Goal: Information Seeking & Learning: Learn about a topic

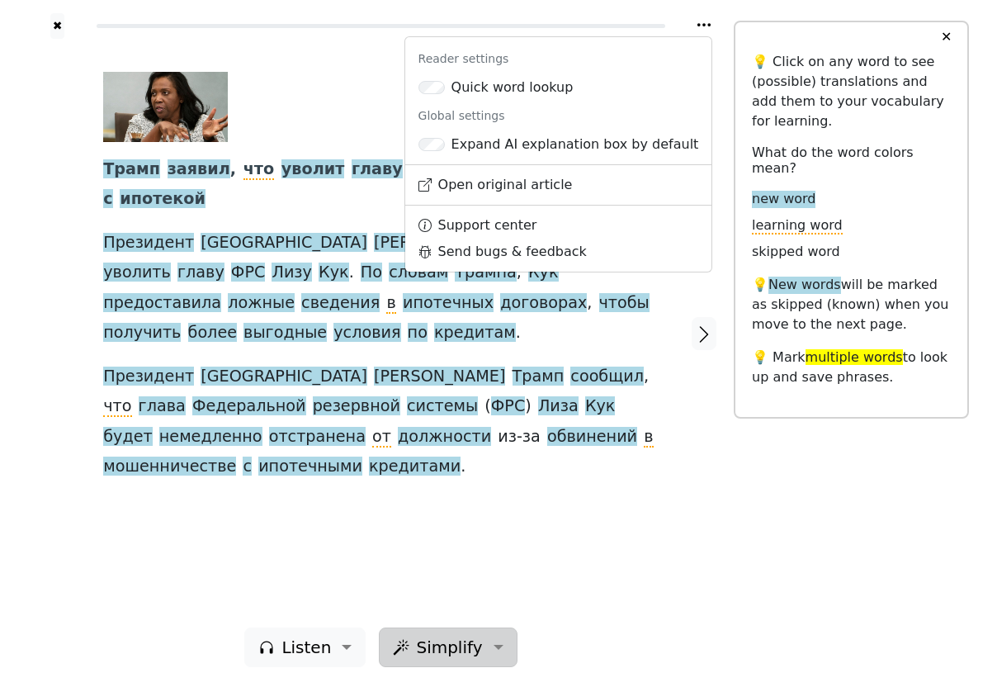
click at [485, 627] on button "Simplify" at bounding box center [448, 647] width 138 height 40
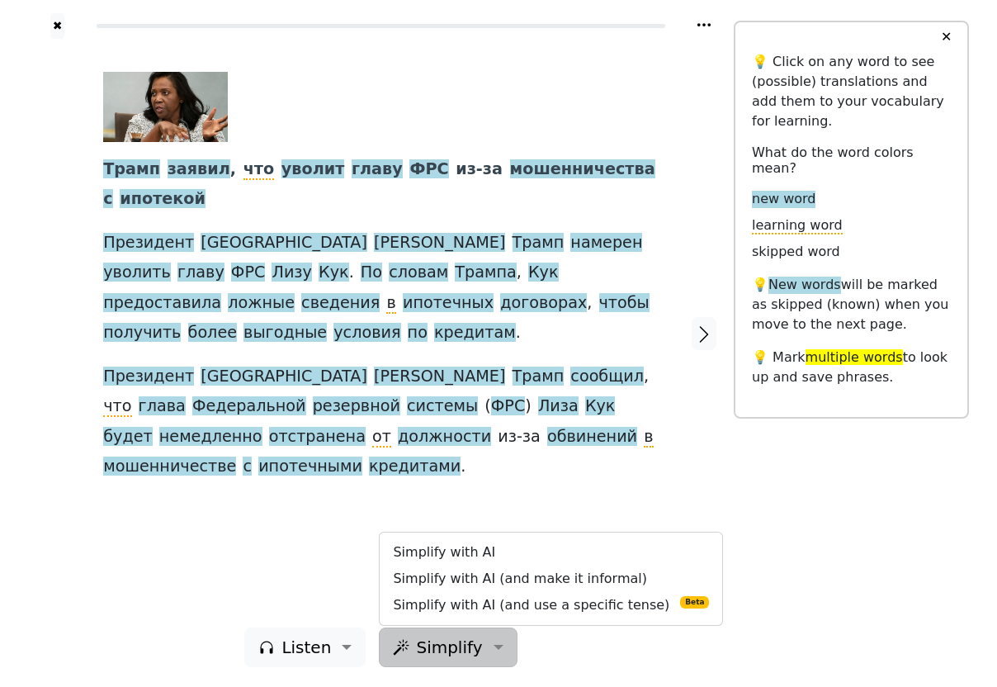
click at [803, 583] on div "✖ Reader settings Quick word lookup Global settings Expand AI explanation box b…" at bounding box center [498, 343] width 941 height 687
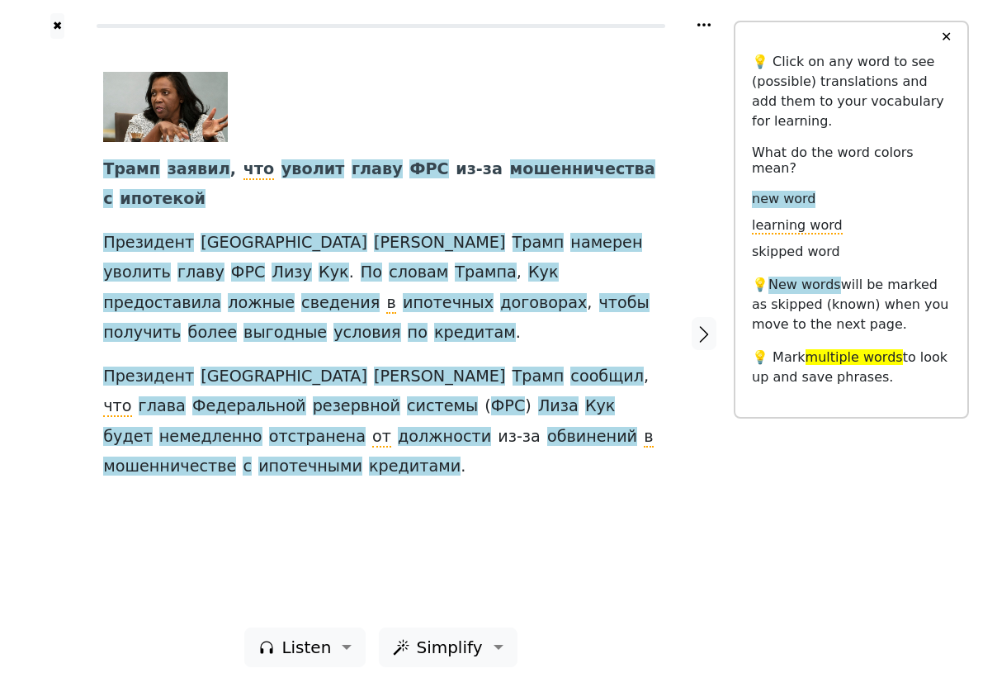
click at [950, 52] on button "✕" at bounding box center [946, 37] width 31 height 30
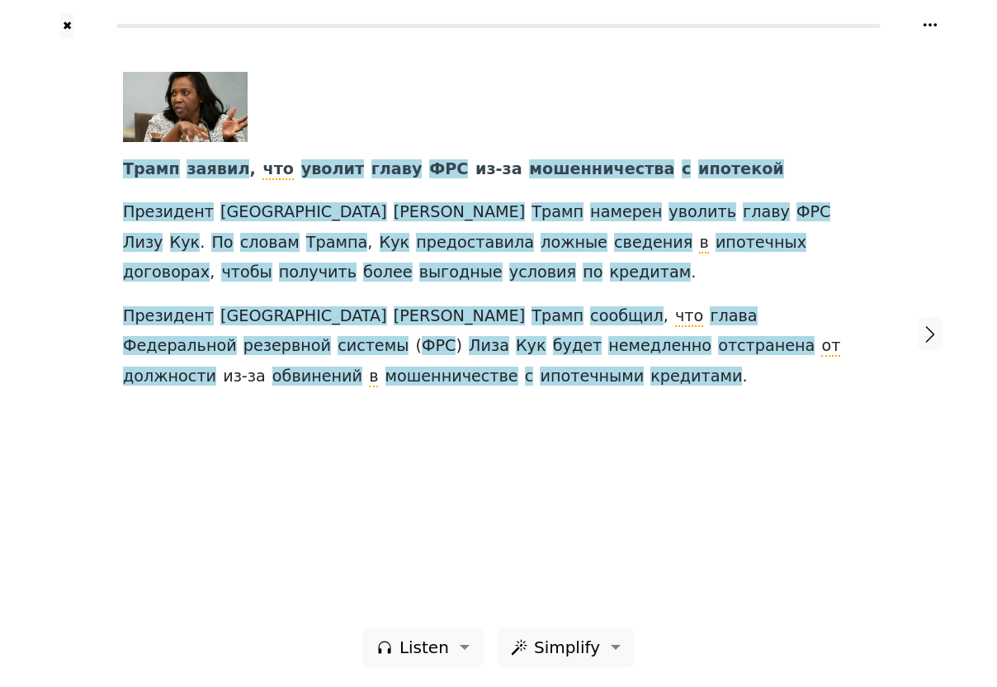
click at [934, 33] on icon at bounding box center [930, 25] width 17 height 17
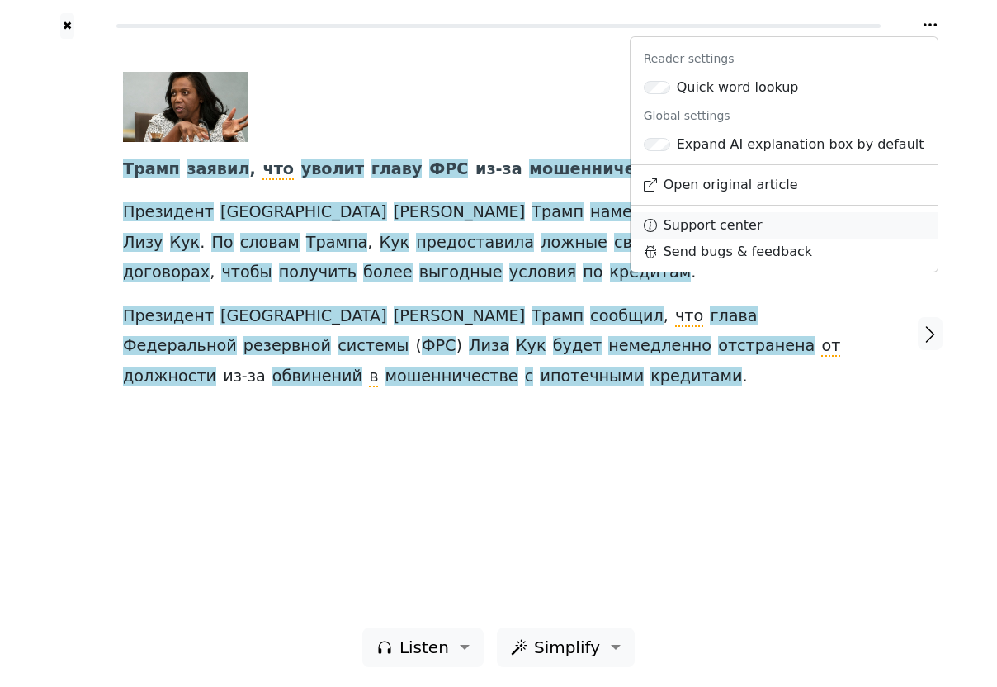
click at [767, 239] on link "Support center" at bounding box center [784, 225] width 307 height 26
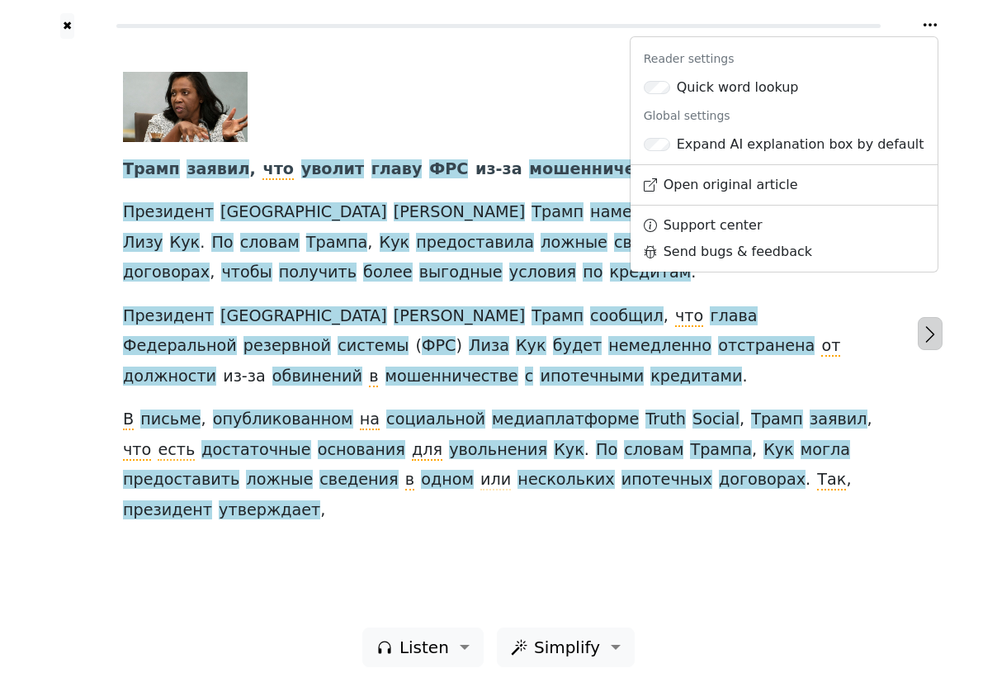
click at [939, 329] on icon "button" at bounding box center [930, 334] width 20 height 20
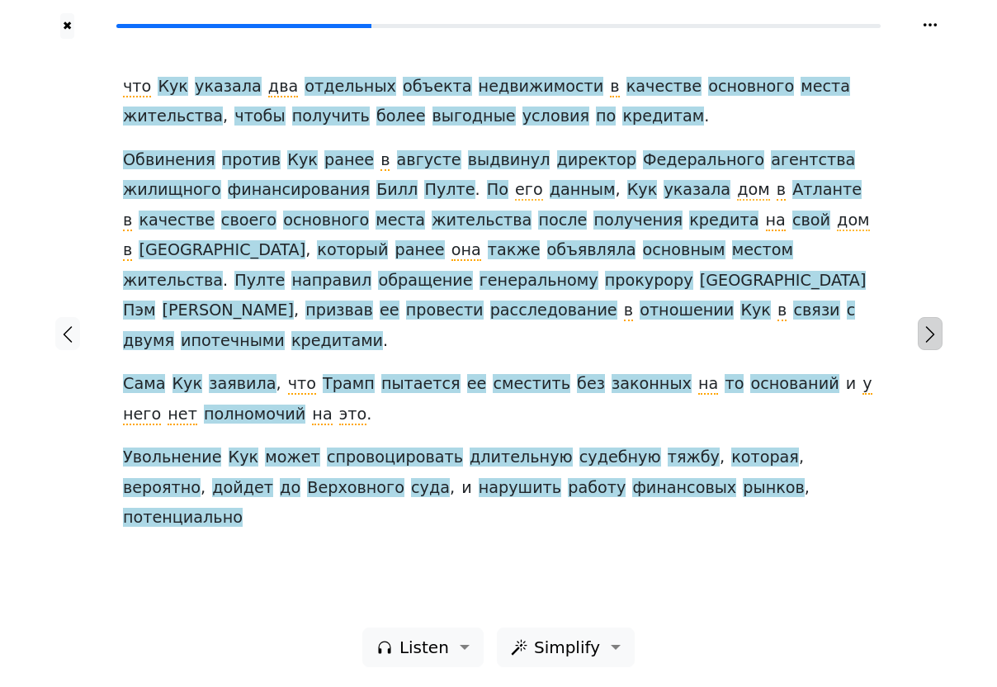
click at [942, 337] on button "button" at bounding box center [930, 333] width 25 height 33
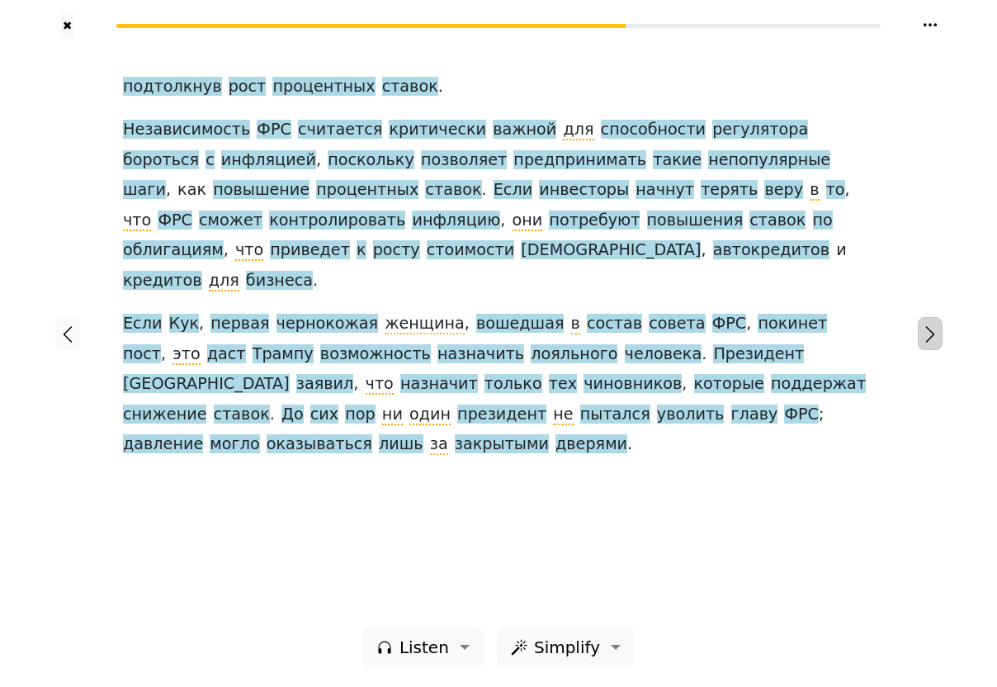
click at [940, 333] on button "button" at bounding box center [930, 333] width 25 height 33
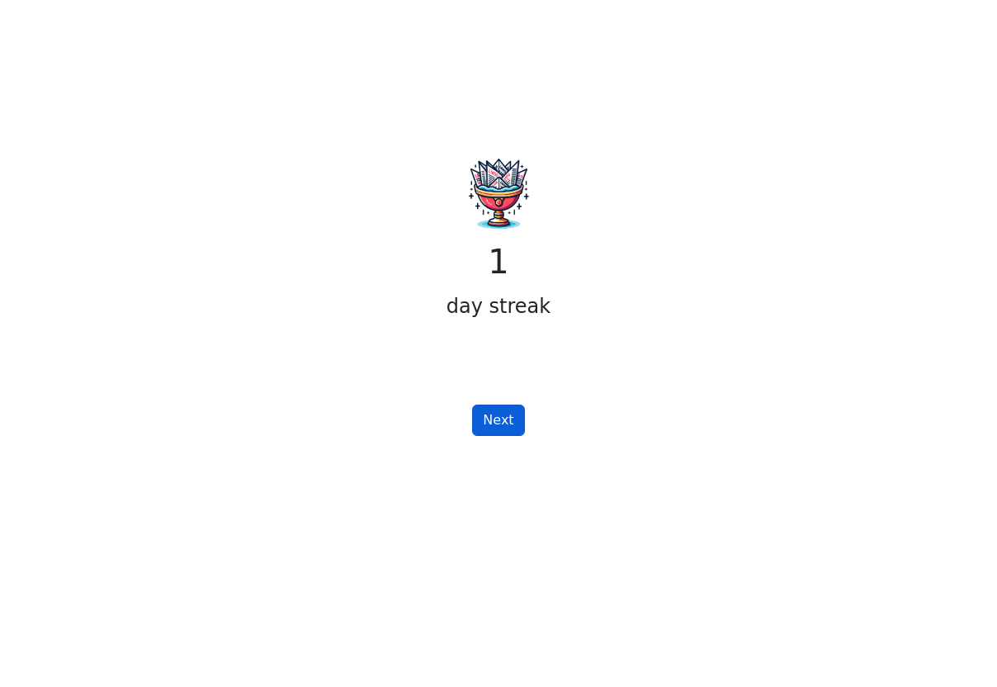
click at [509, 436] on button "Next" at bounding box center [498, 420] width 52 height 31
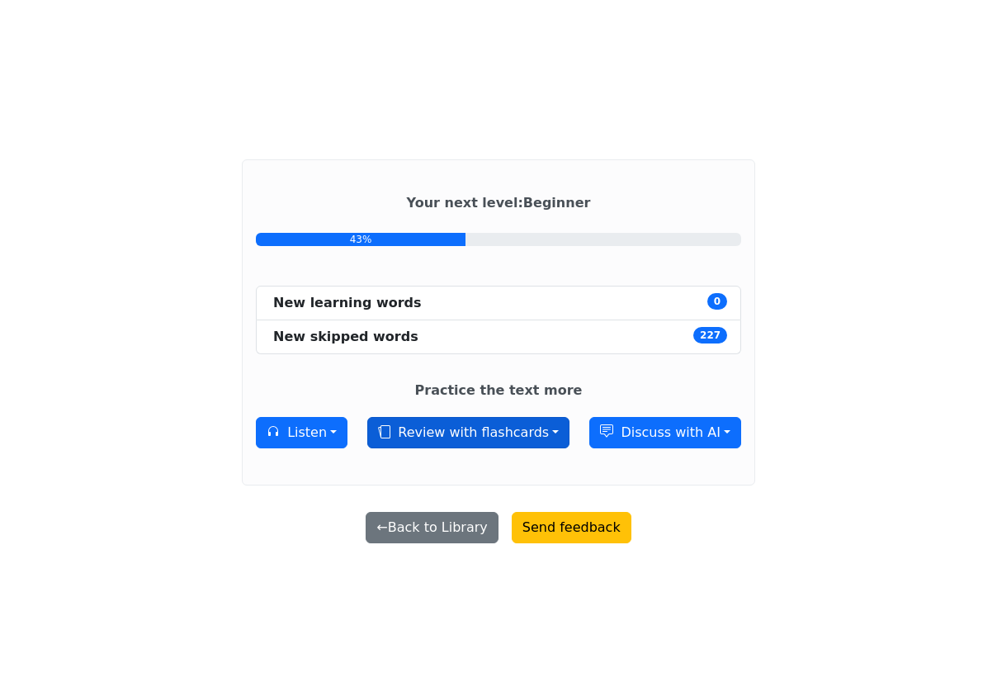
click at [496, 448] on button "Review with flashcards" at bounding box center [468, 432] width 202 height 31
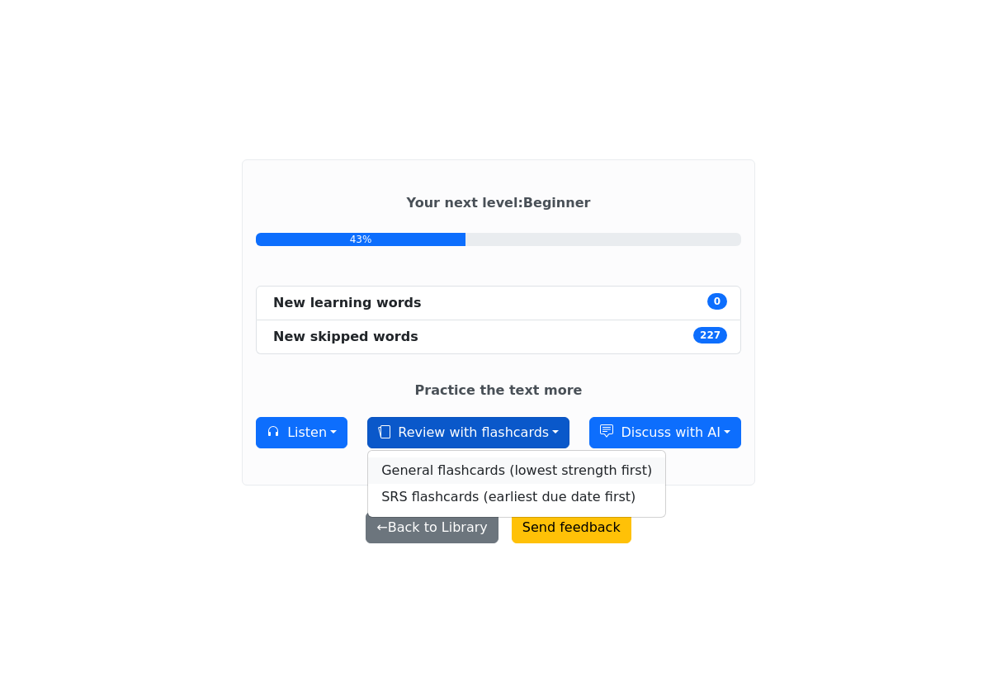
click at [494, 484] on link "General flashcards (lowest strength first)" at bounding box center [516, 470] width 297 height 26
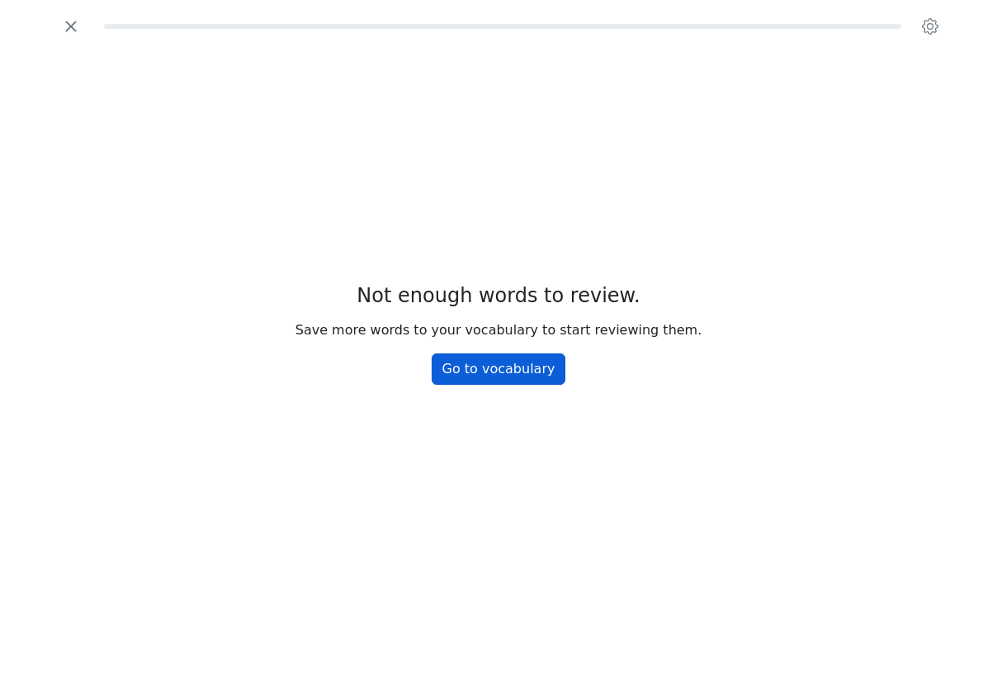
click at [531, 385] on link "Go to vocabulary" at bounding box center [499, 368] width 135 height 31
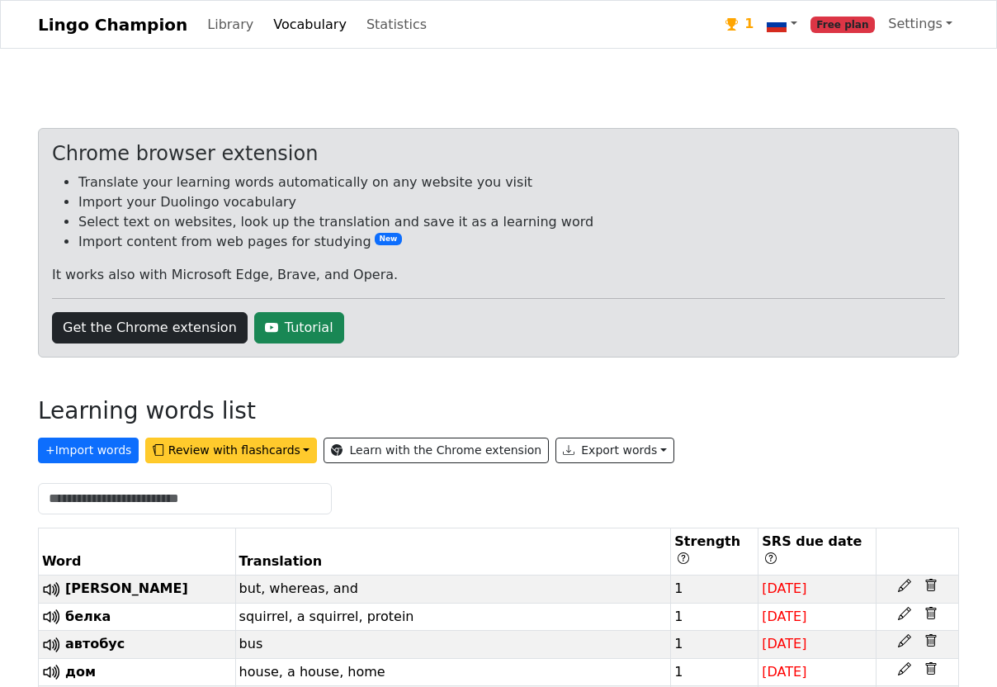
click at [258, 463] on button "Review with flashcards" at bounding box center [231, 451] width 172 height 26
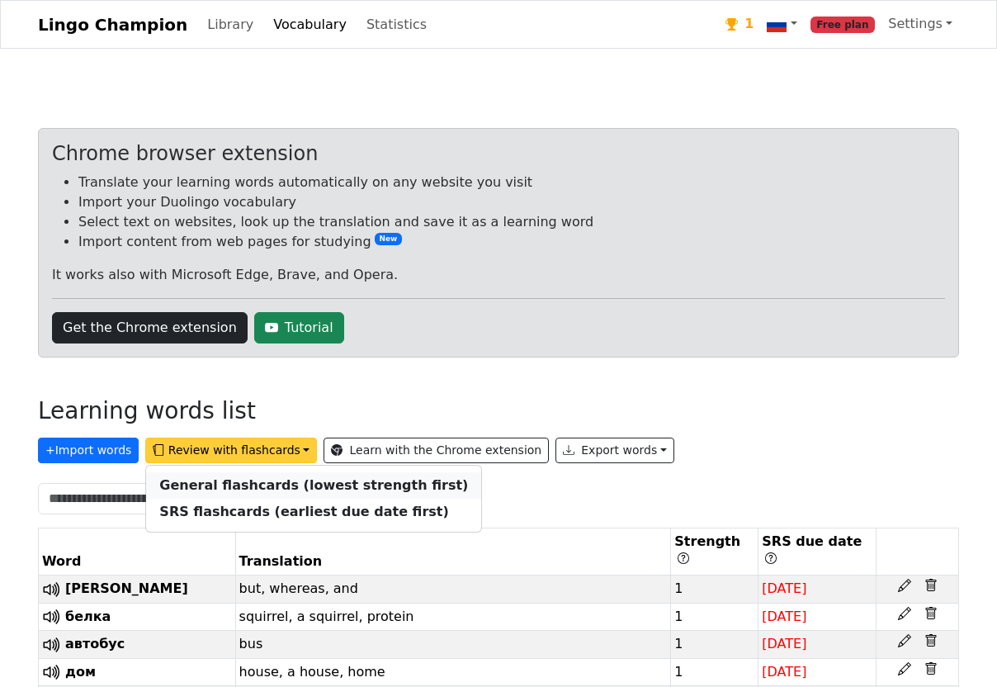
click at [286, 493] on strong "General flashcards (lowest strength first)" at bounding box center [313, 485] width 309 height 16
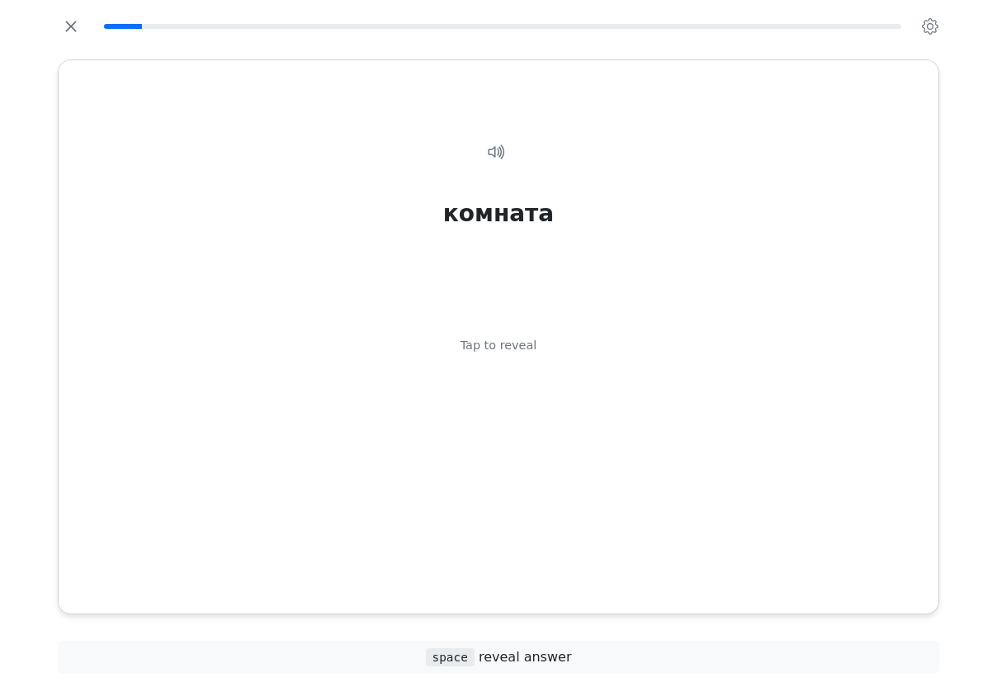
click at [562, 649] on span "space reveal answer" at bounding box center [499, 657] width 146 height 16
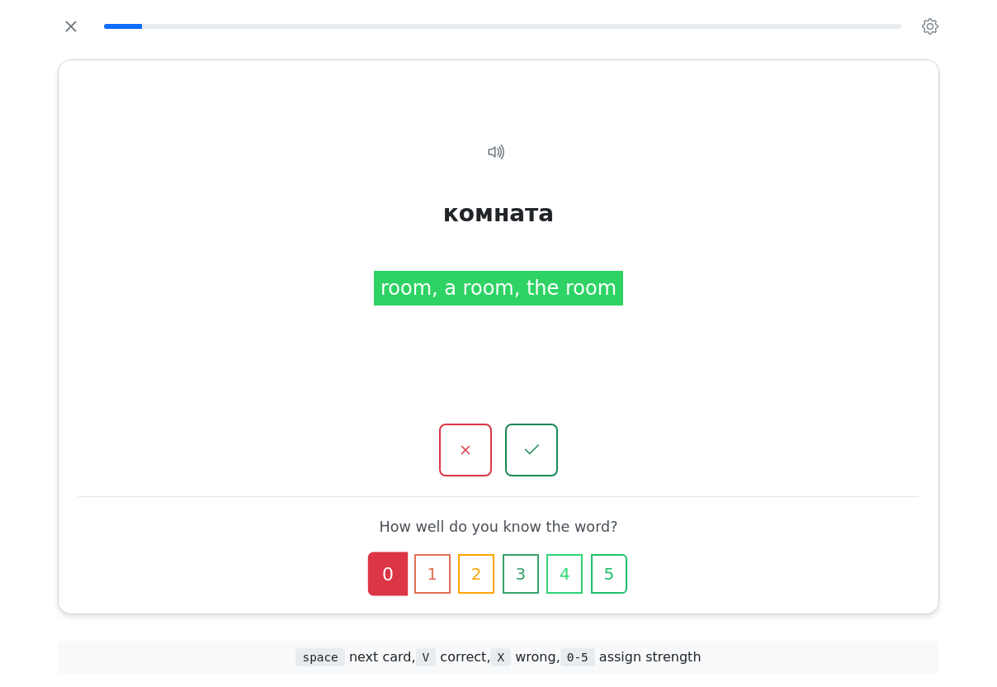
click at [532, 443] on button "button" at bounding box center [531, 449] width 53 height 53
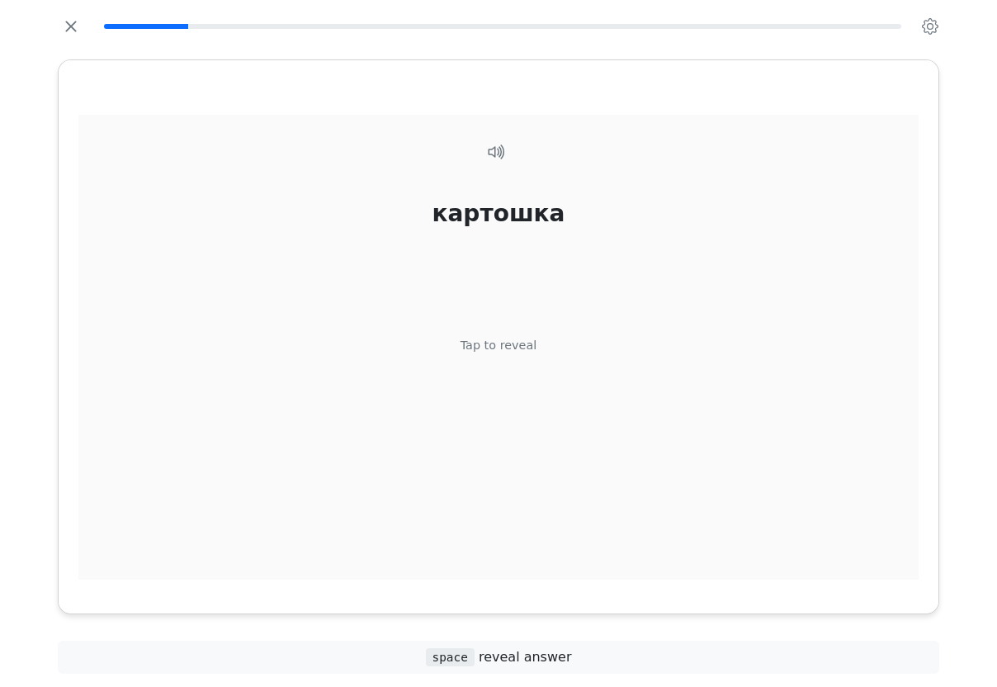
click at [519, 354] on div "Tap to reveal" at bounding box center [499, 345] width 77 height 18
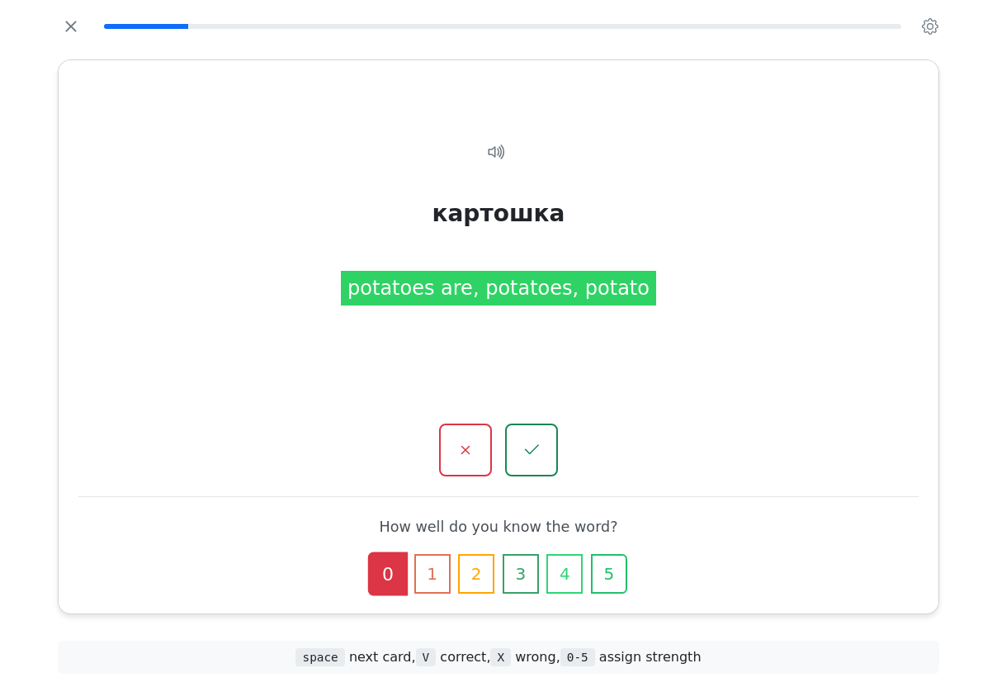
click at [527, 561] on button "3" at bounding box center [521, 574] width 36 height 40
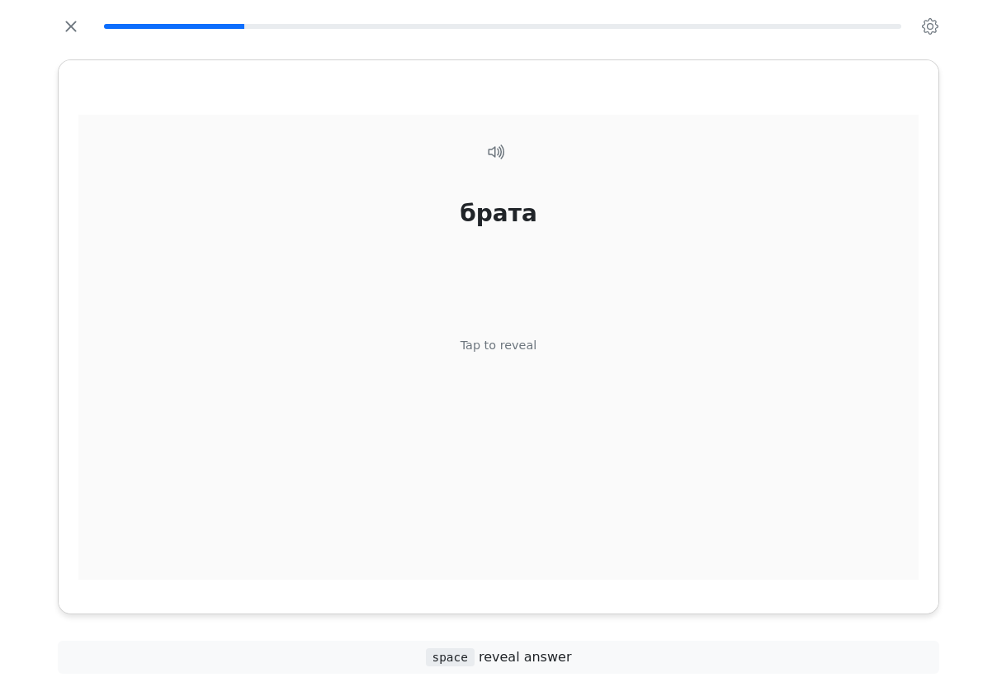
click at [528, 354] on div "Tap to reveal" at bounding box center [499, 345] width 77 height 18
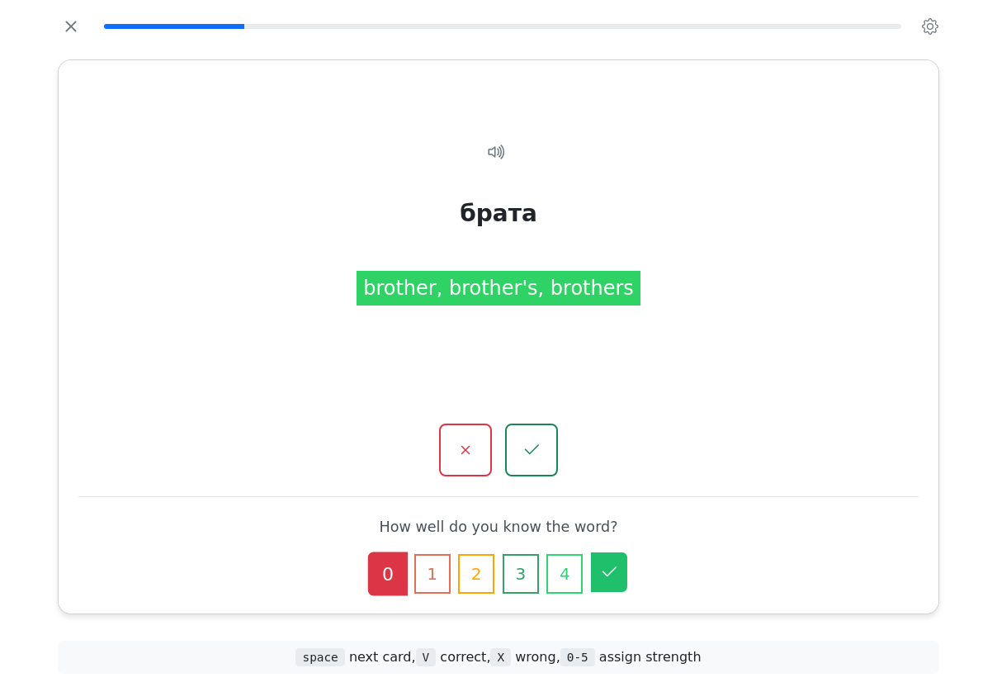
click at [614, 562] on icon "button" at bounding box center [609, 572] width 20 height 20
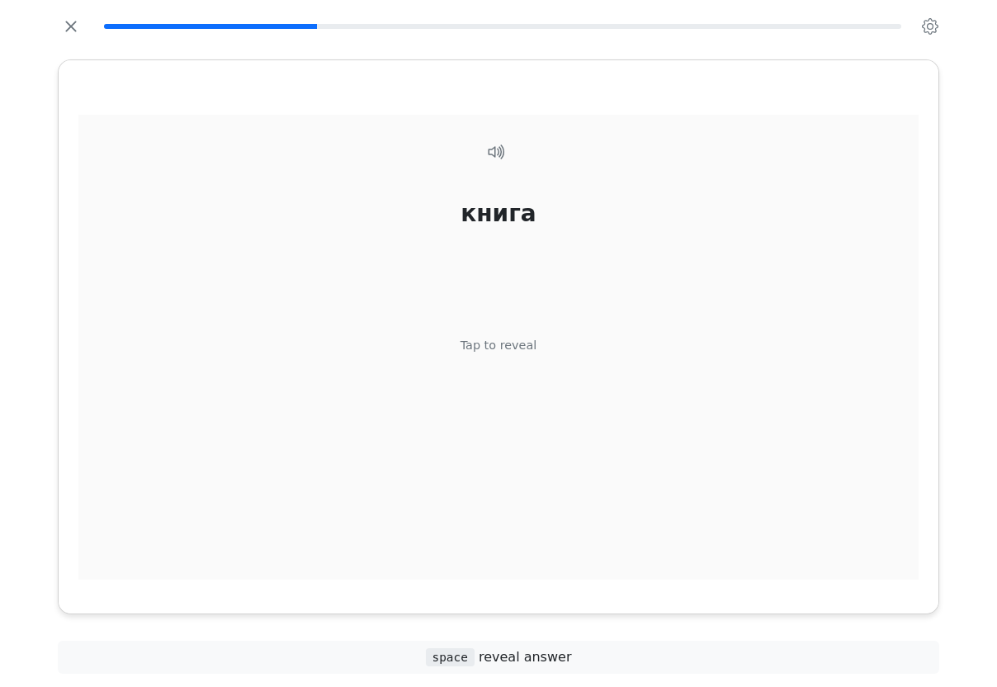
click at [520, 354] on div "Tap to reveal" at bounding box center [499, 345] width 77 height 18
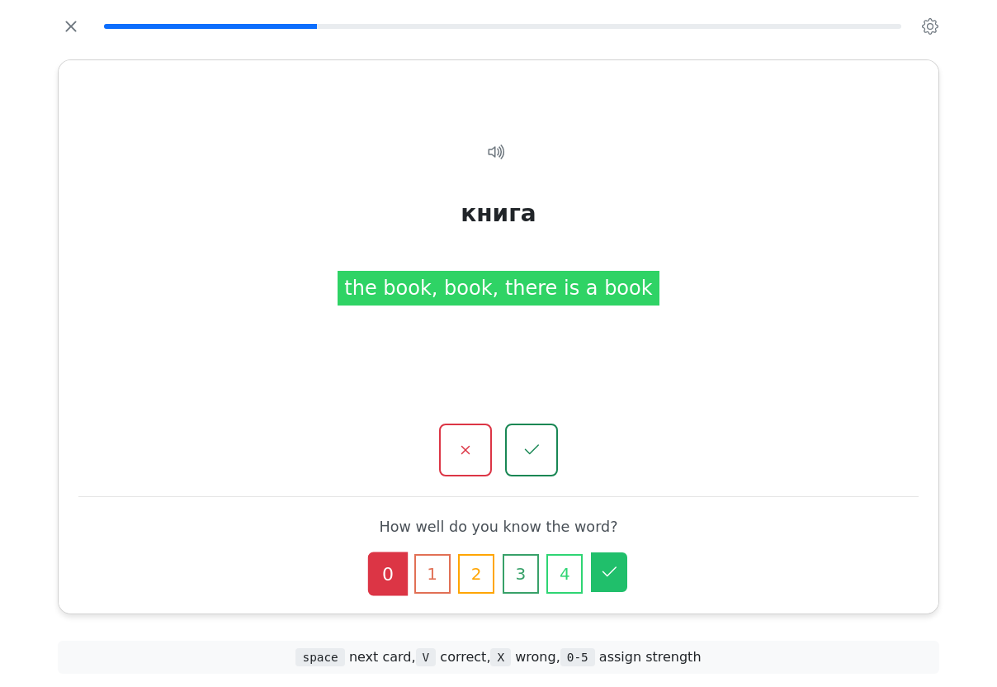
click at [627, 558] on button "5" at bounding box center [609, 572] width 36 height 40
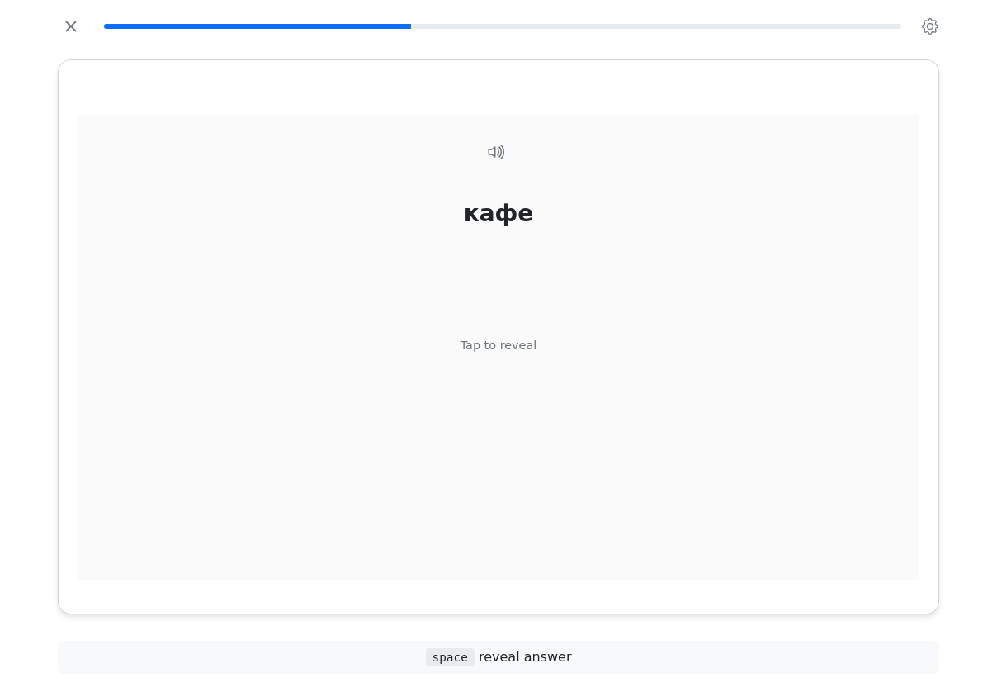
click at [528, 354] on div "Tap to reveal" at bounding box center [499, 345] width 77 height 18
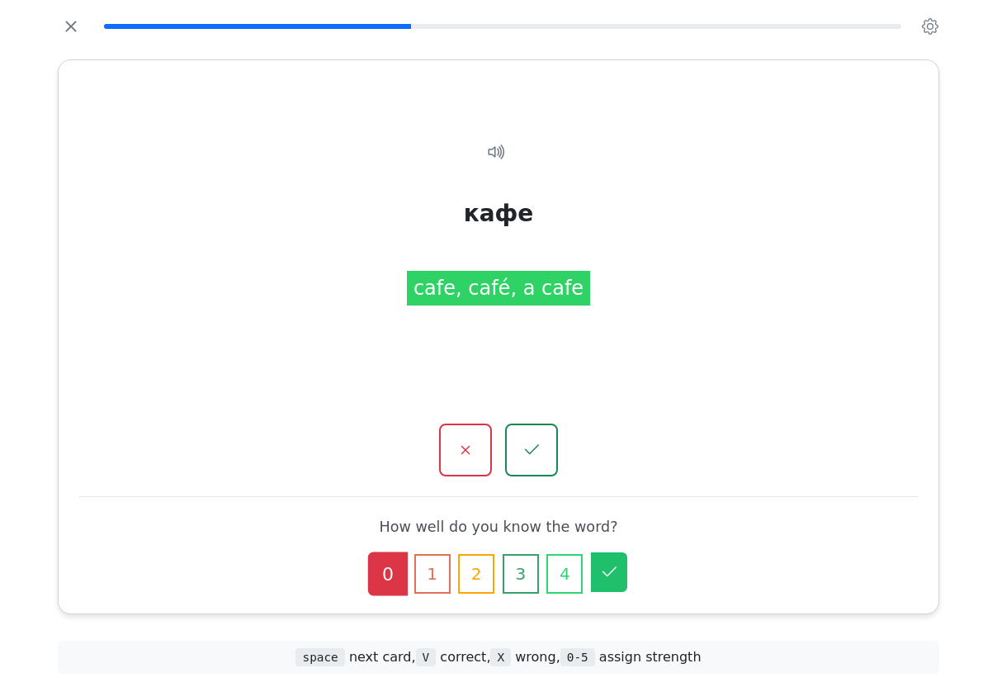
click at [620, 556] on button "5" at bounding box center [609, 572] width 36 height 40
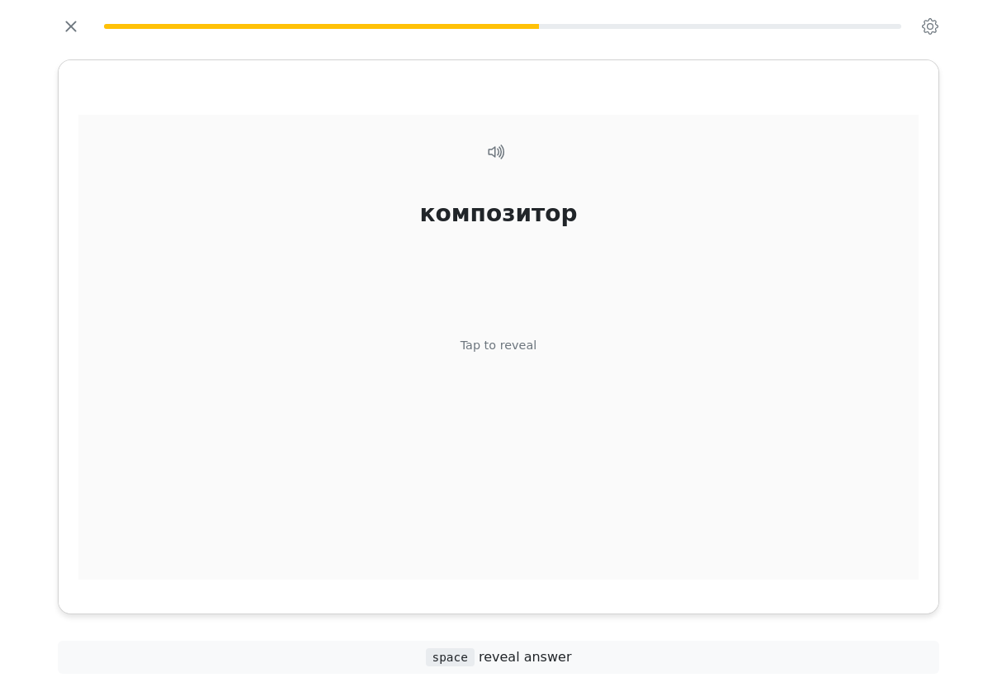
click at [515, 354] on div "Tap to reveal" at bounding box center [499, 345] width 77 height 18
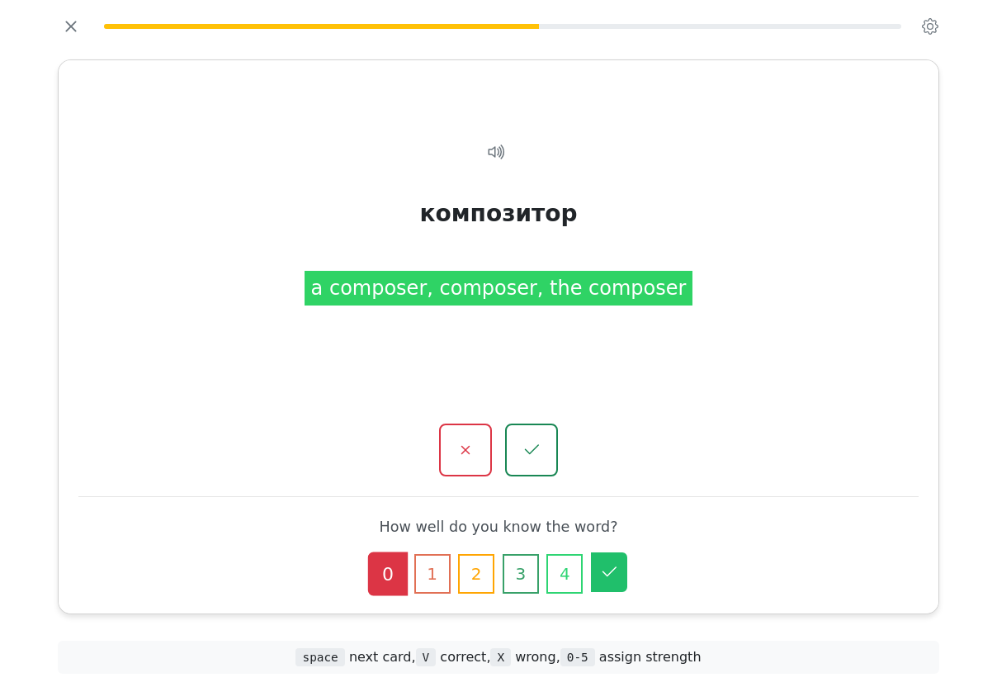
click at [621, 556] on button "5" at bounding box center [609, 572] width 36 height 40
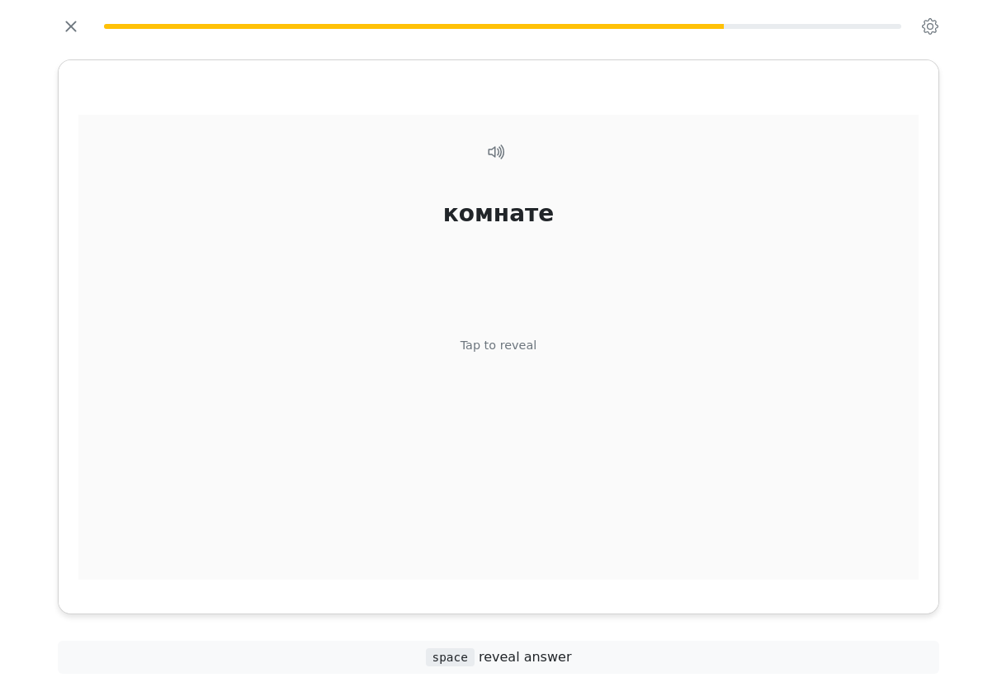
click at [526, 354] on div "Tap to reveal" at bounding box center [499, 345] width 77 height 18
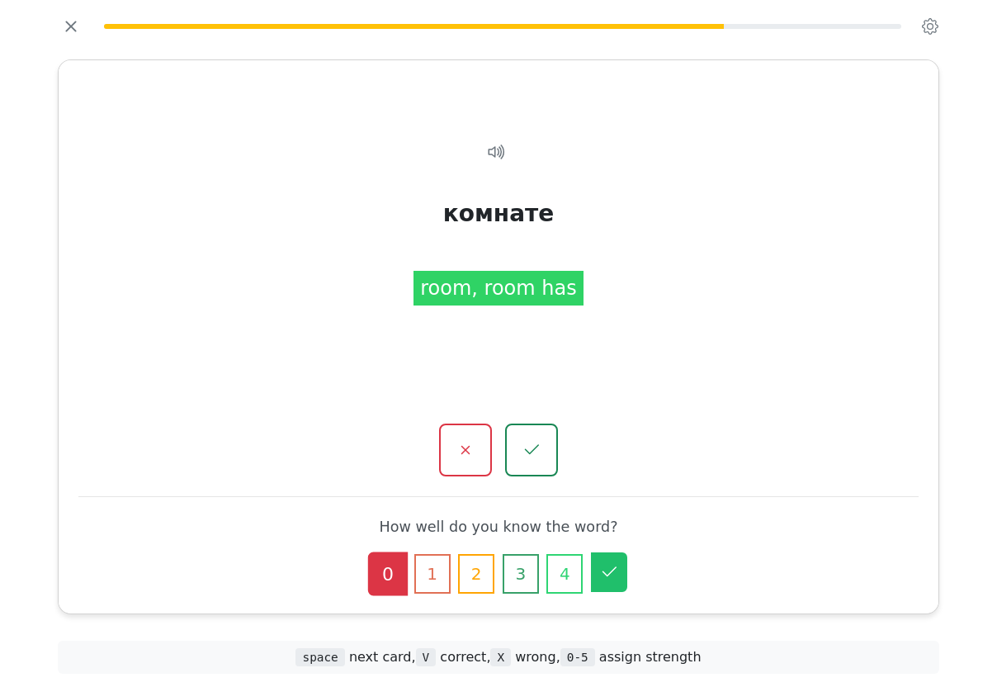
click at [614, 562] on icon "button" at bounding box center [609, 572] width 20 height 20
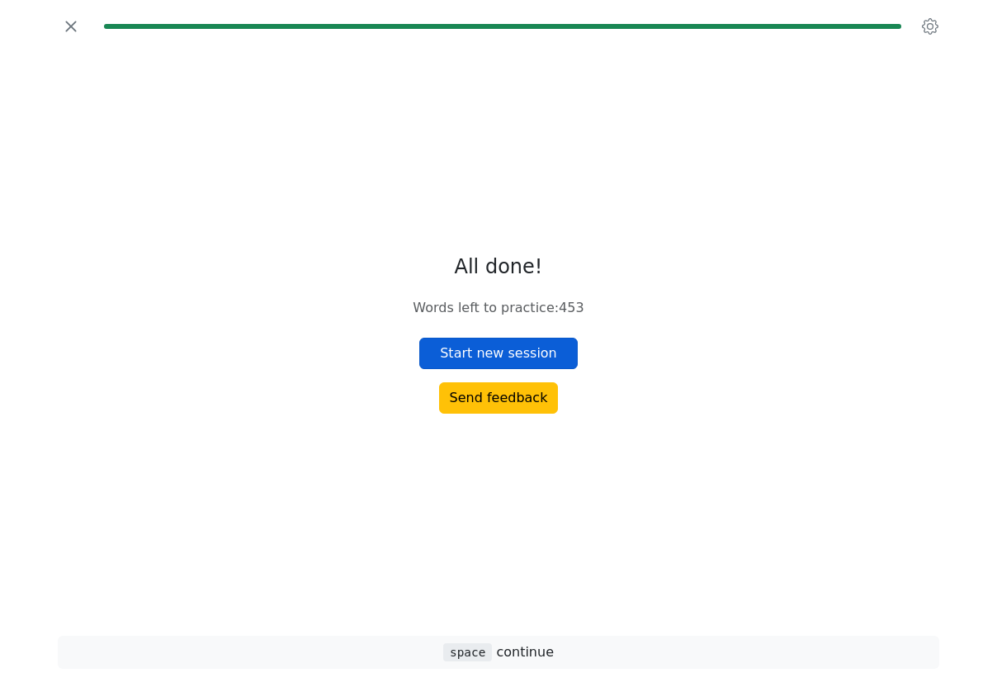
click at [515, 369] on button "Start new session" at bounding box center [498, 353] width 158 height 31
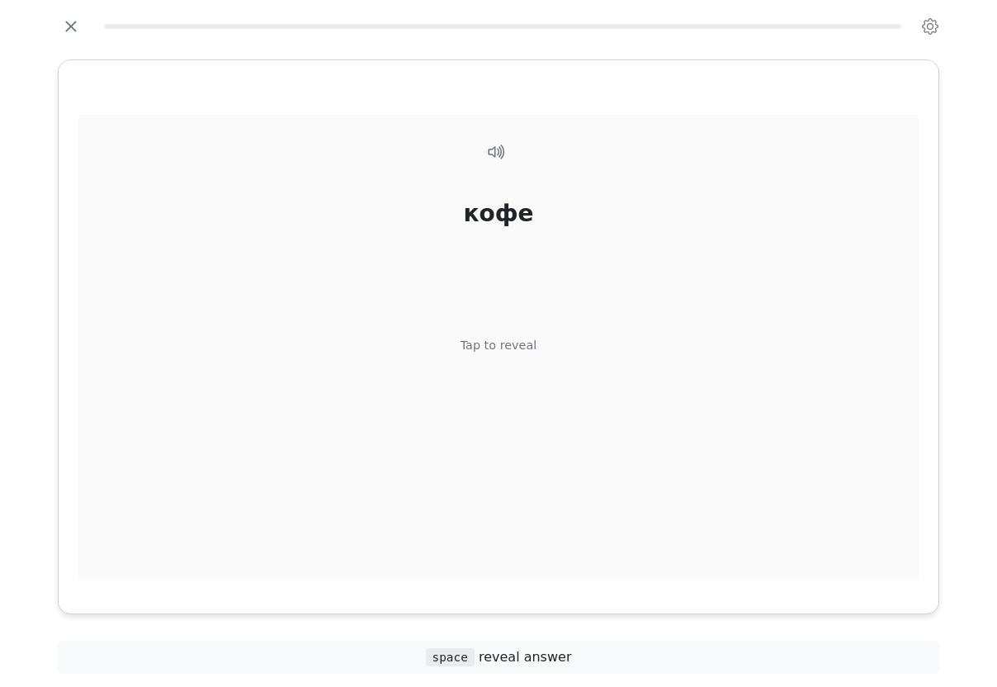
click at [519, 379] on div "кофе Tap to reveal" at bounding box center [498, 355] width 840 height 480
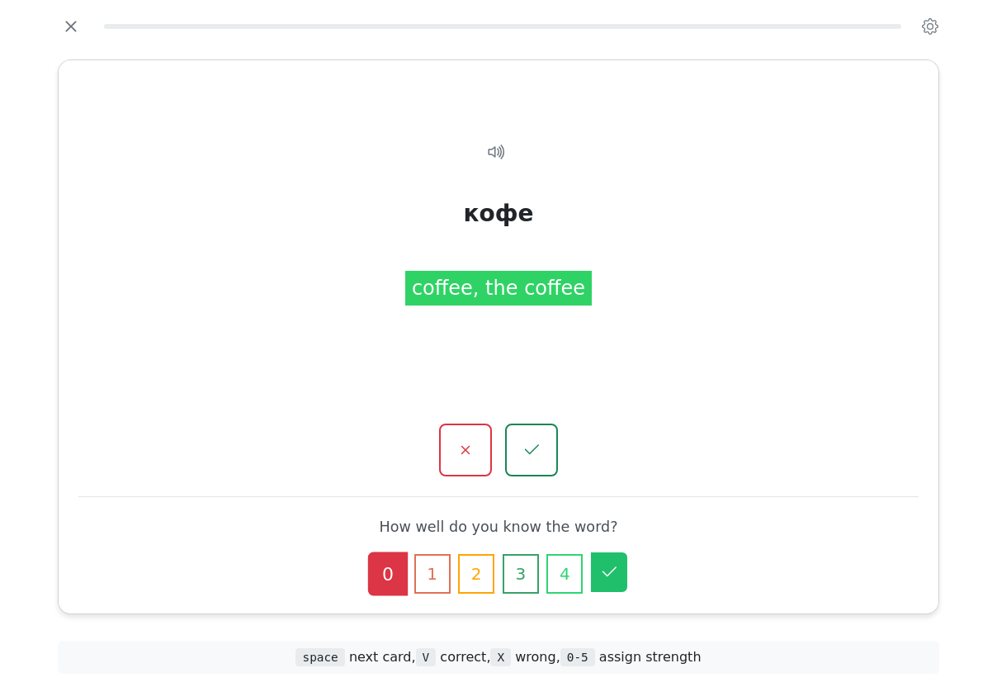
click at [613, 566] on icon "button" at bounding box center [610, 571] width 14 height 10
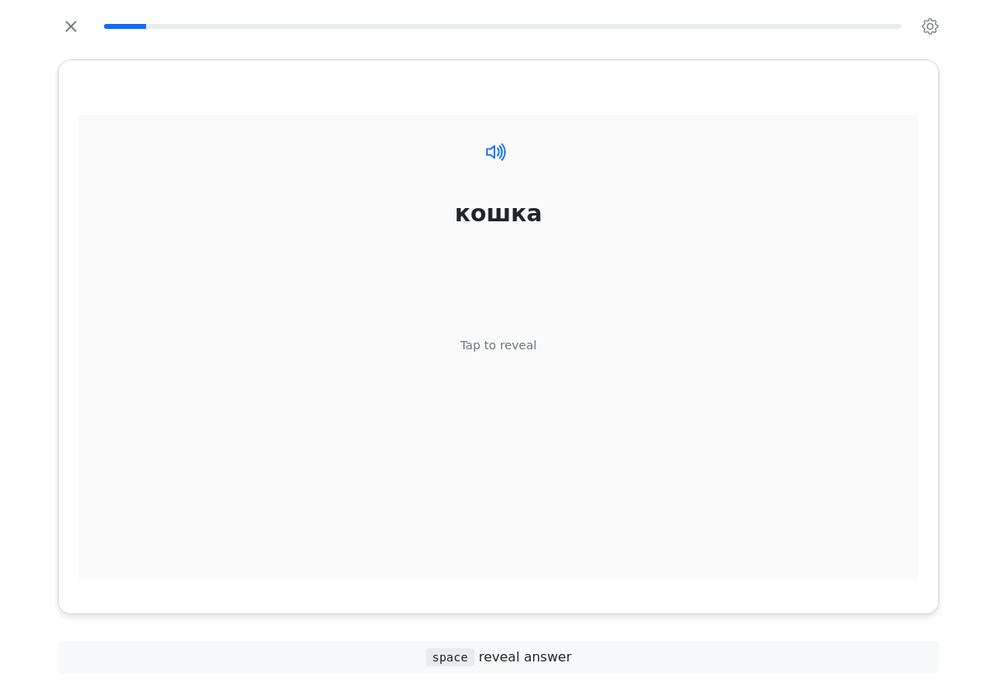
click at [504, 160] on icon at bounding box center [503, 151] width 5 height 18
click at [506, 163] on icon at bounding box center [497, 152] width 24 height 24
click at [520, 354] on div "Tap to reveal" at bounding box center [499, 345] width 77 height 18
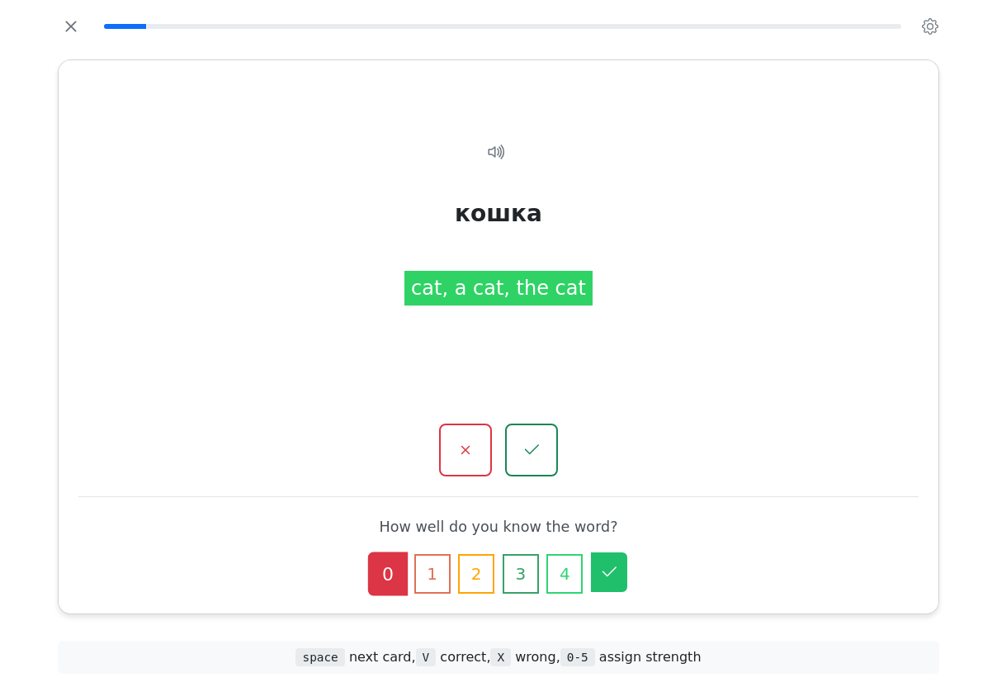
click at [617, 562] on icon "button" at bounding box center [609, 572] width 20 height 20
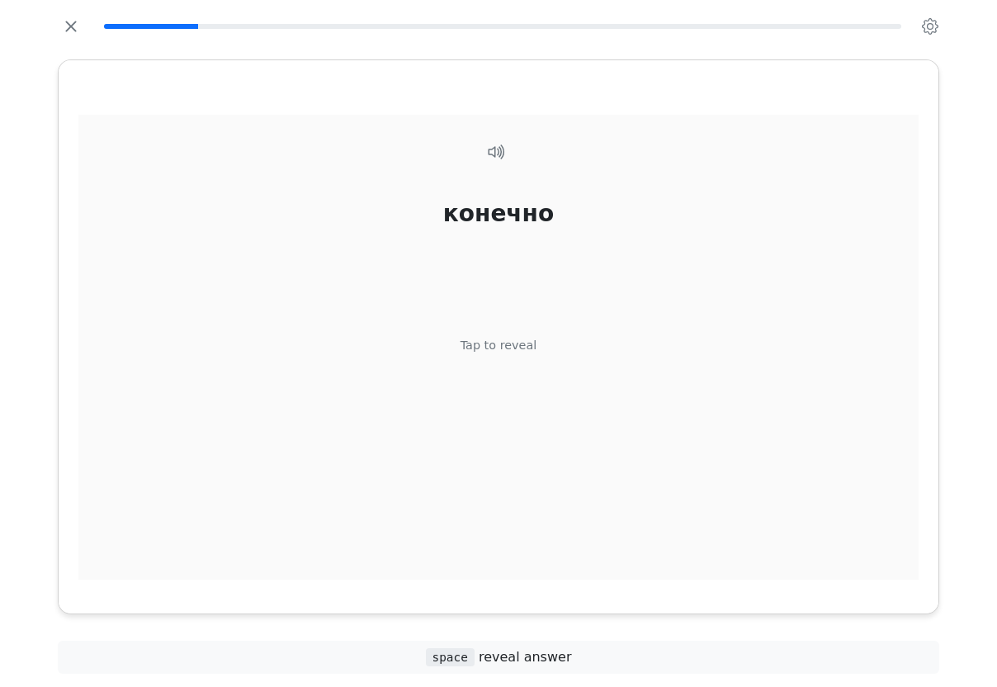
click at [518, 353] on div "конечно Tap to reveal" at bounding box center [498, 355] width 840 height 480
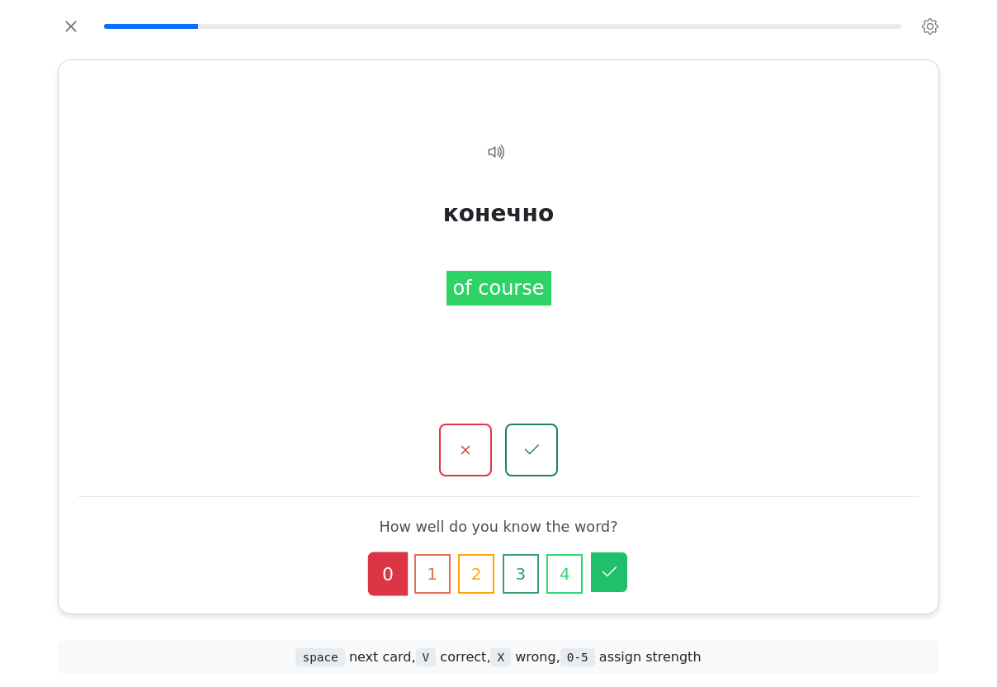
click at [618, 561] on button "5" at bounding box center [609, 572] width 36 height 40
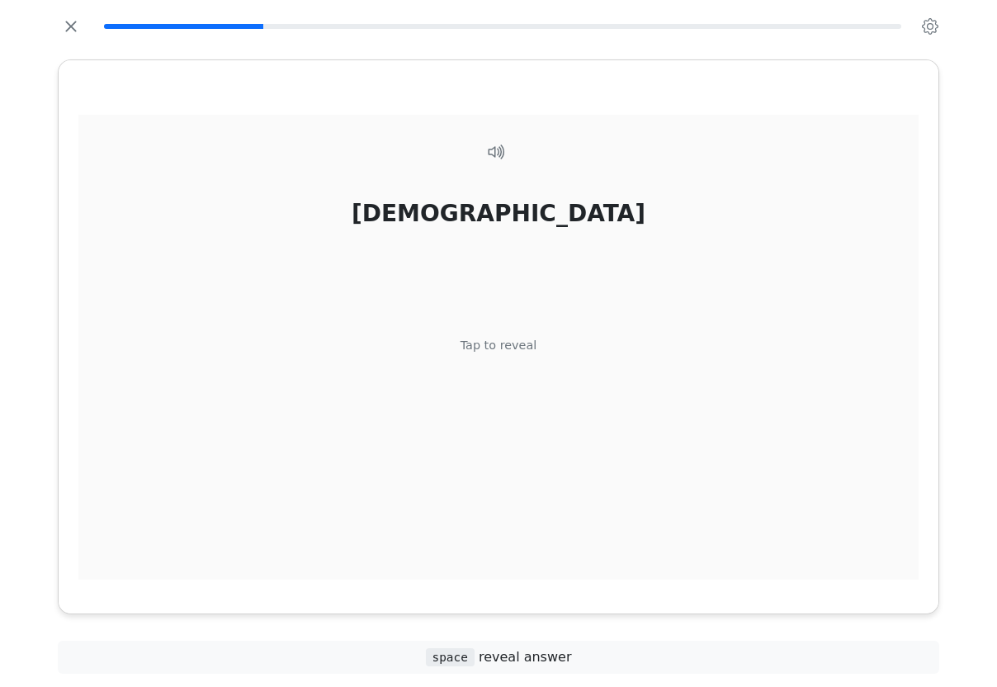
click at [520, 354] on div "Tap to reveal" at bounding box center [499, 345] width 77 height 18
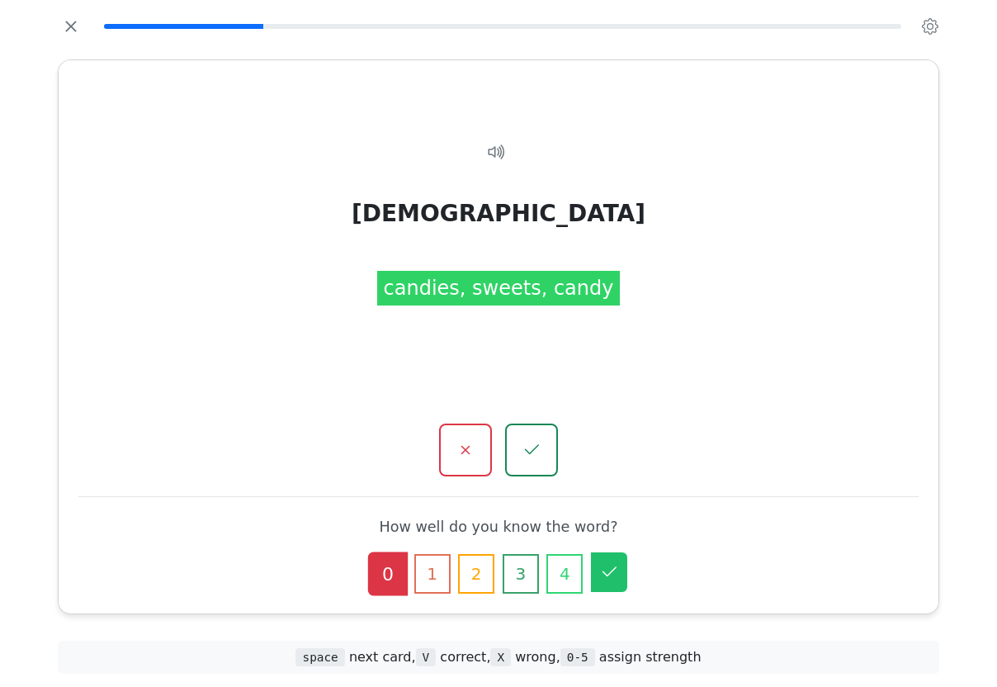
click at [625, 559] on button "5" at bounding box center [609, 572] width 36 height 40
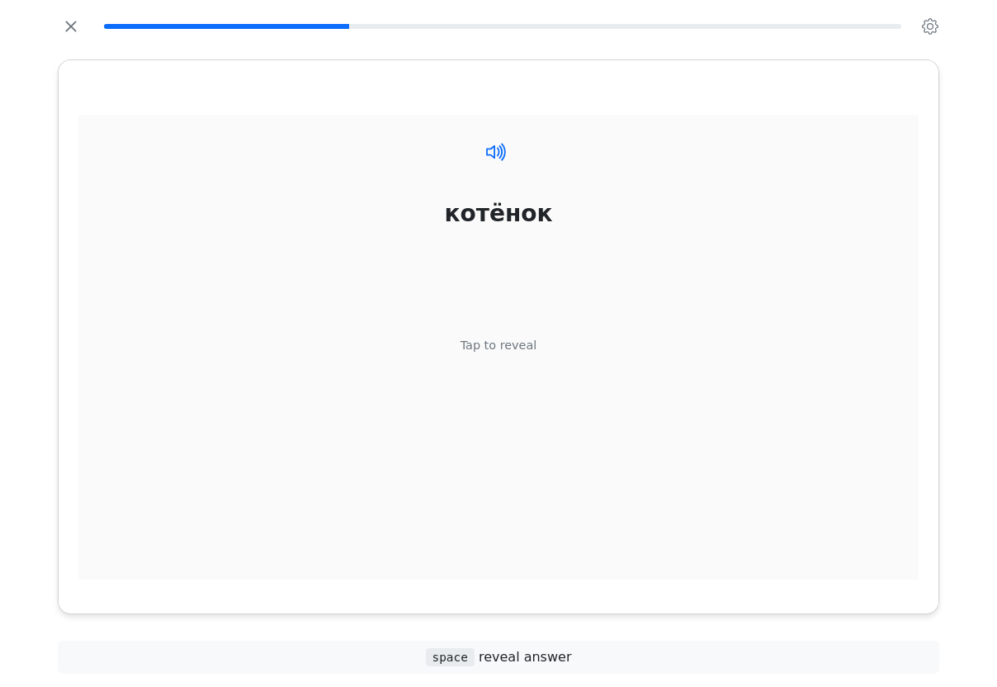
click at [507, 163] on icon at bounding box center [497, 152] width 24 height 24
click at [508, 163] on icon at bounding box center [497, 152] width 24 height 24
click at [532, 354] on div "Tap to reveal" at bounding box center [499, 345] width 77 height 18
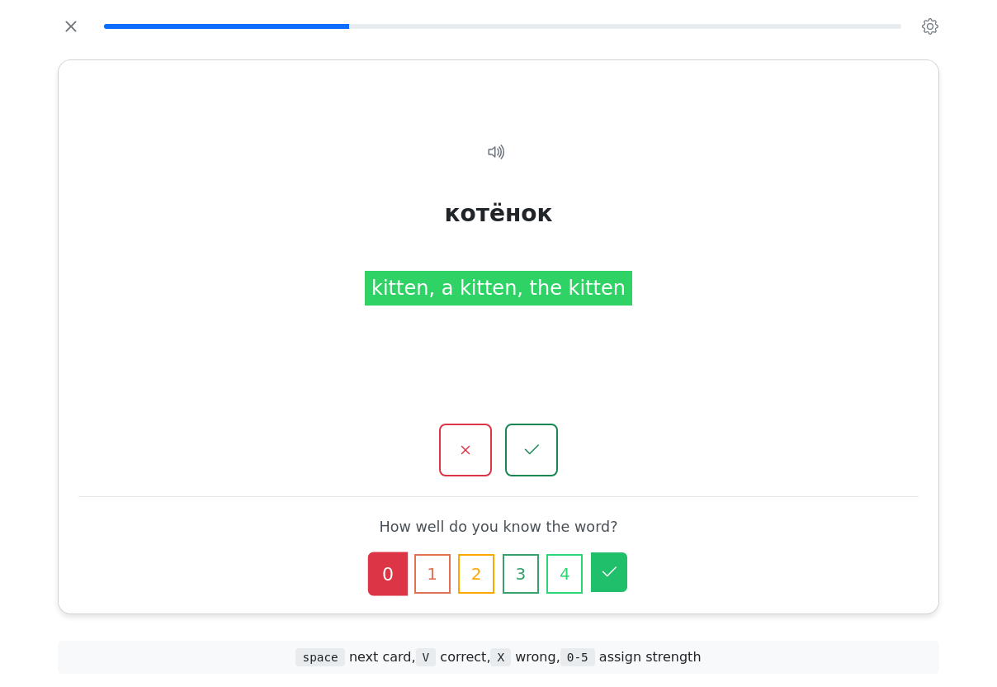
click at [626, 555] on button "5" at bounding box center [609, 572] width 36 height 40
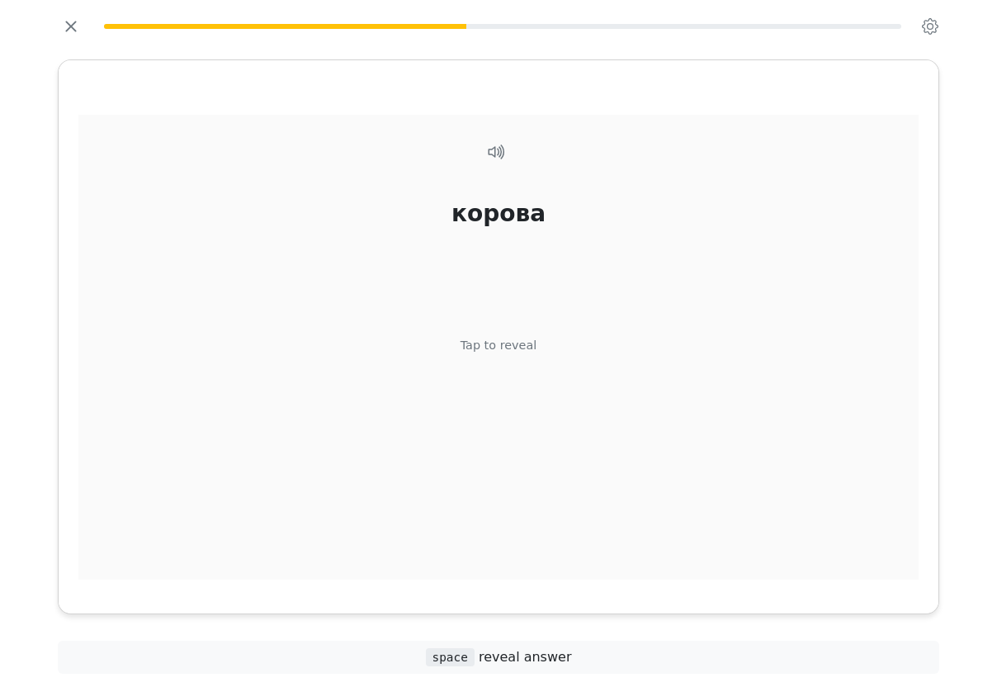
click at [515, 230] on div "корова" at bounding box center [499, 213] width 94 height 35
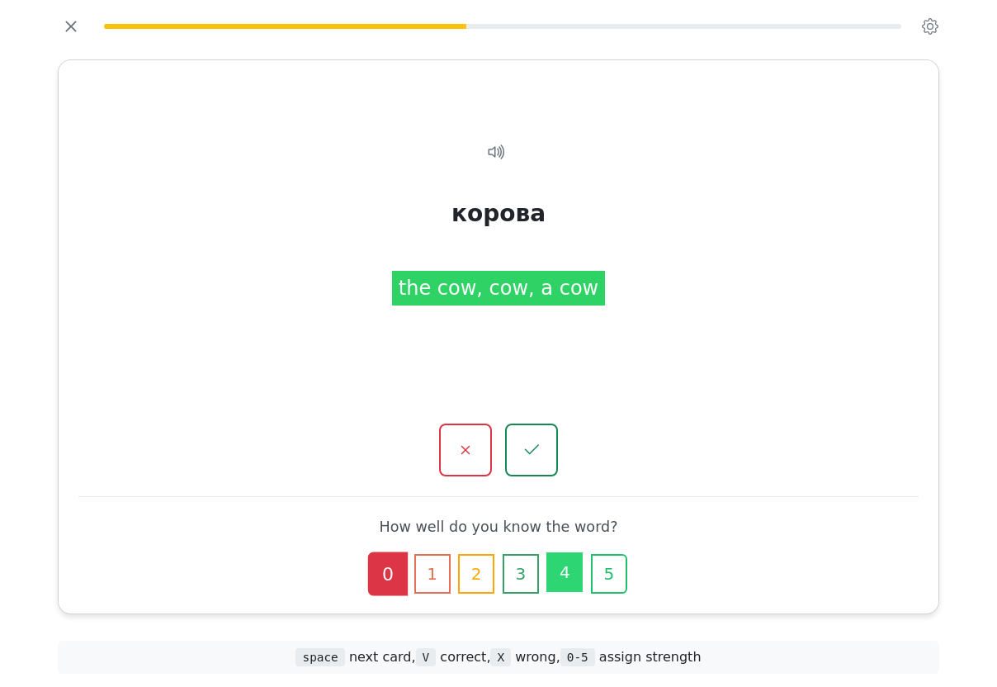
click at [577, 565] on button "4" at bounding box center [564, 572] width 36 height 40
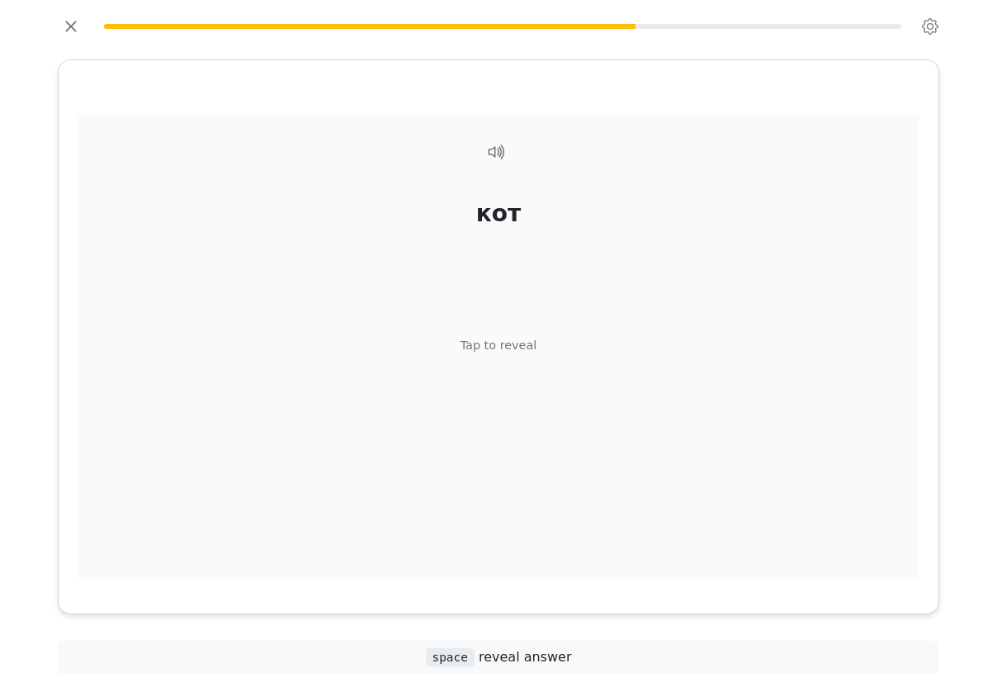
click at [516, 354] on div "Tap to reveal" at bounding box center [499, 345] width 77 height 18
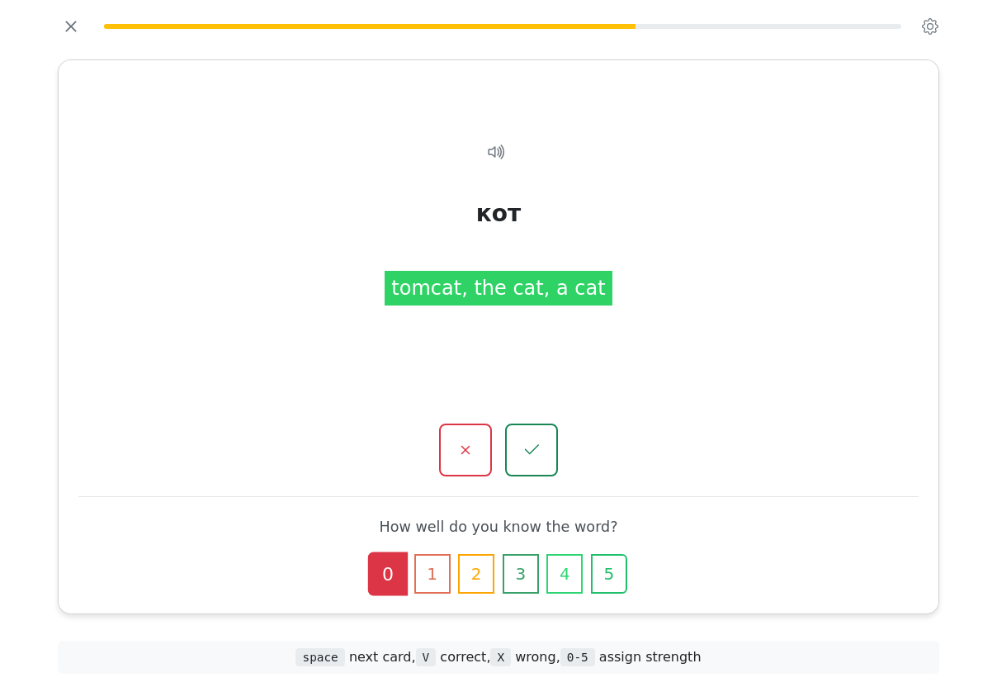
click at [622, 554] on button "5" at bounding box center [609, 574] width 36 height 40
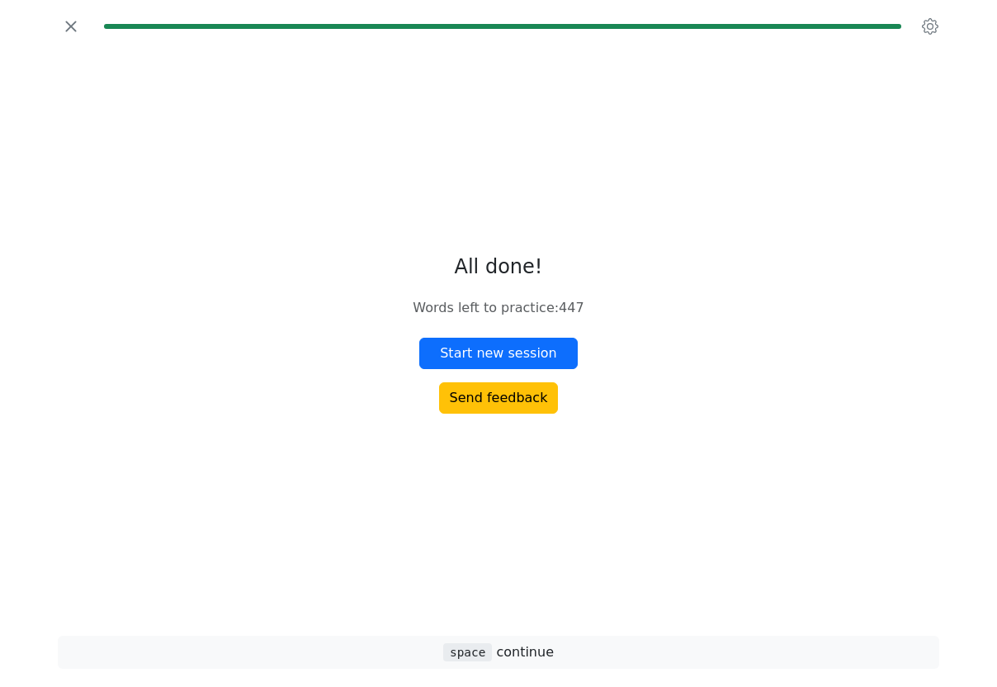
click at [525, 369] on button "Start new session" at bounding box center [498, 353] width 158 height 31
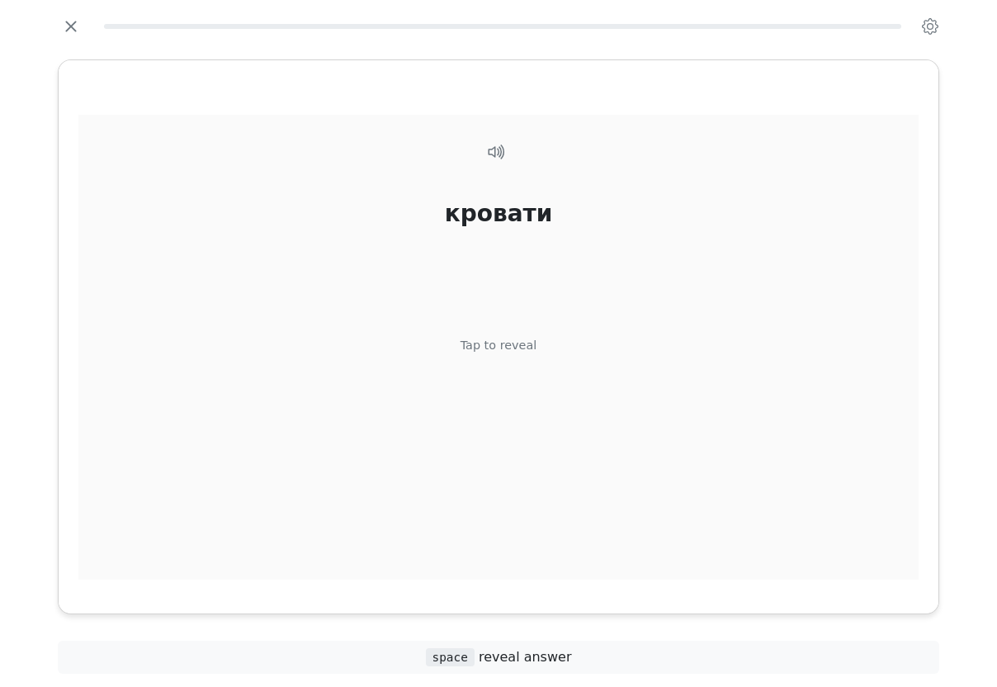
click at [528, 354] on div "Tap to reveal" at bounding box center [499, 345] width 77 height 18
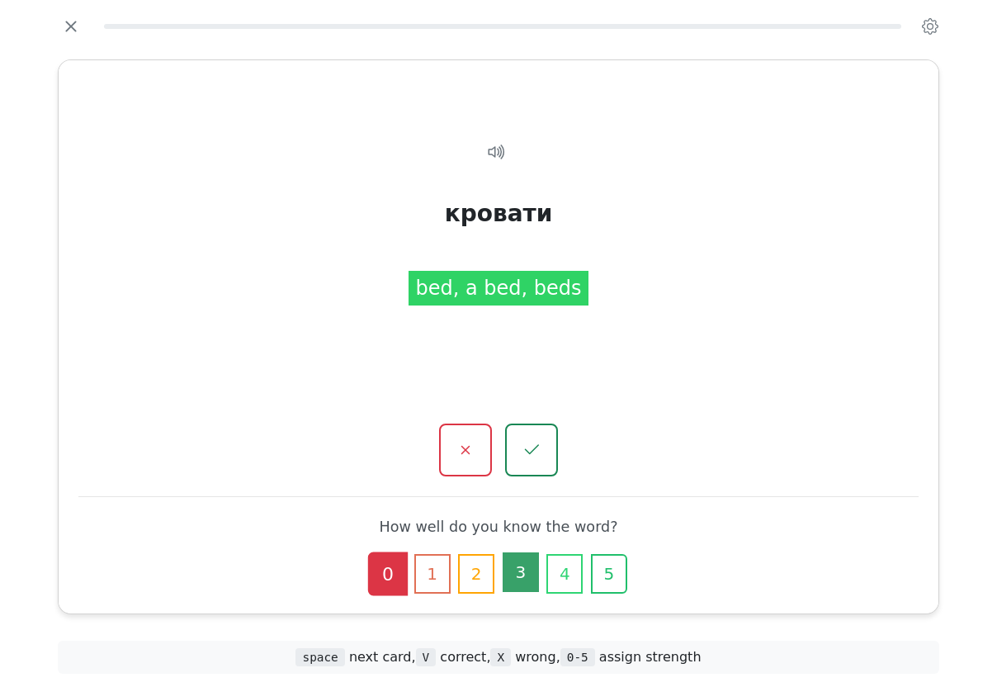
click at [531, 552] on button "3" at bounding box center [521, 572] width 36 height 40
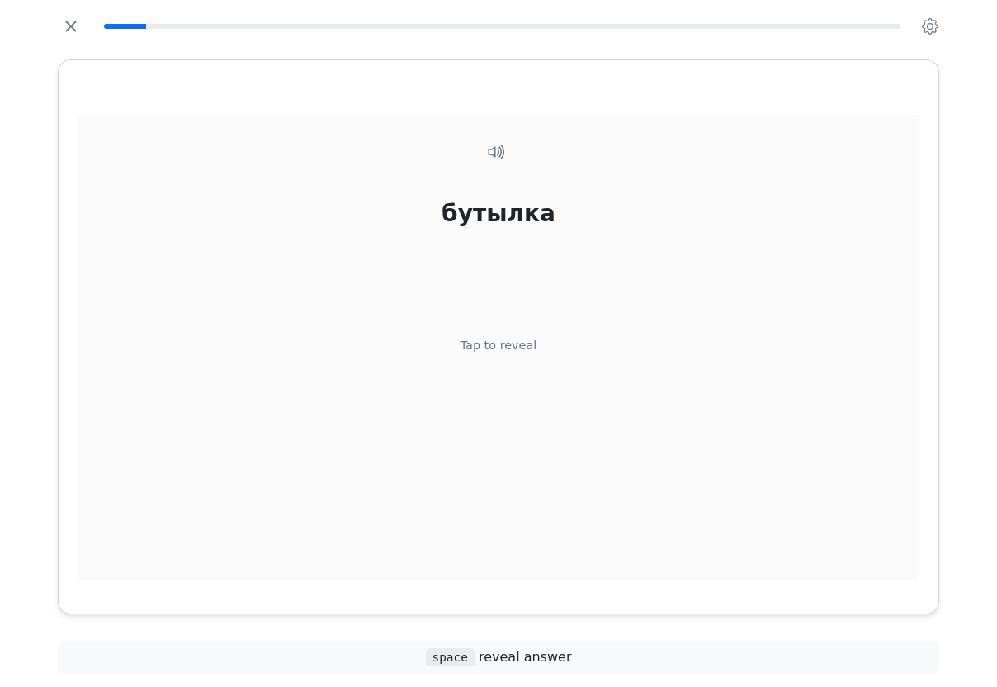
click at [523, 354] on div "Tap to reveal" at bounding box center [499, 345] width 77 height 18
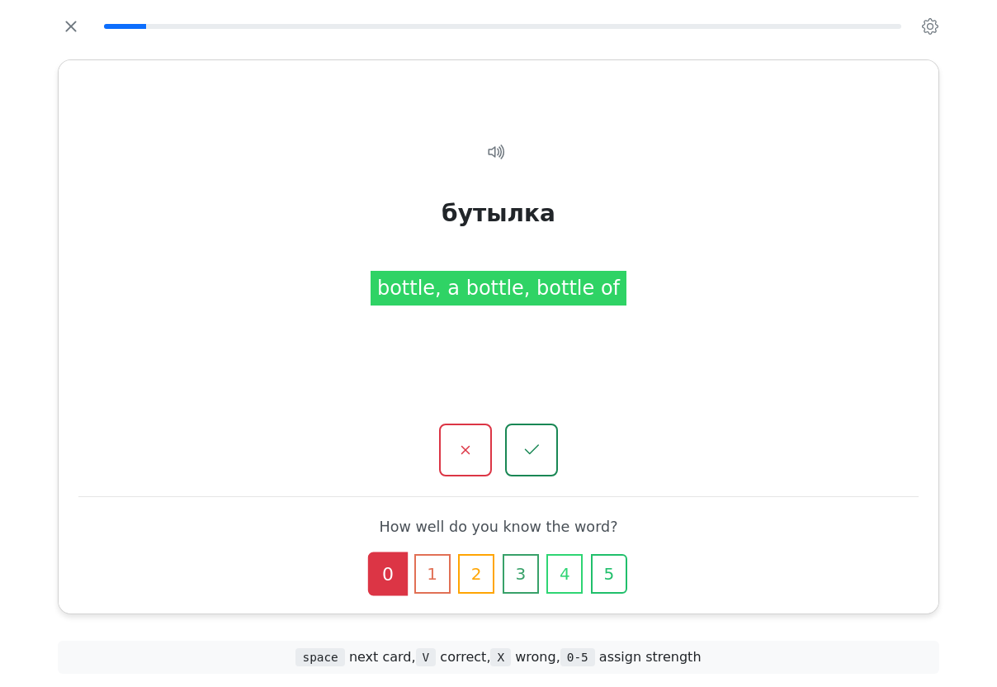
click at [522, 557] on button "3" at bounding box center [521, 574] width 36 height 40
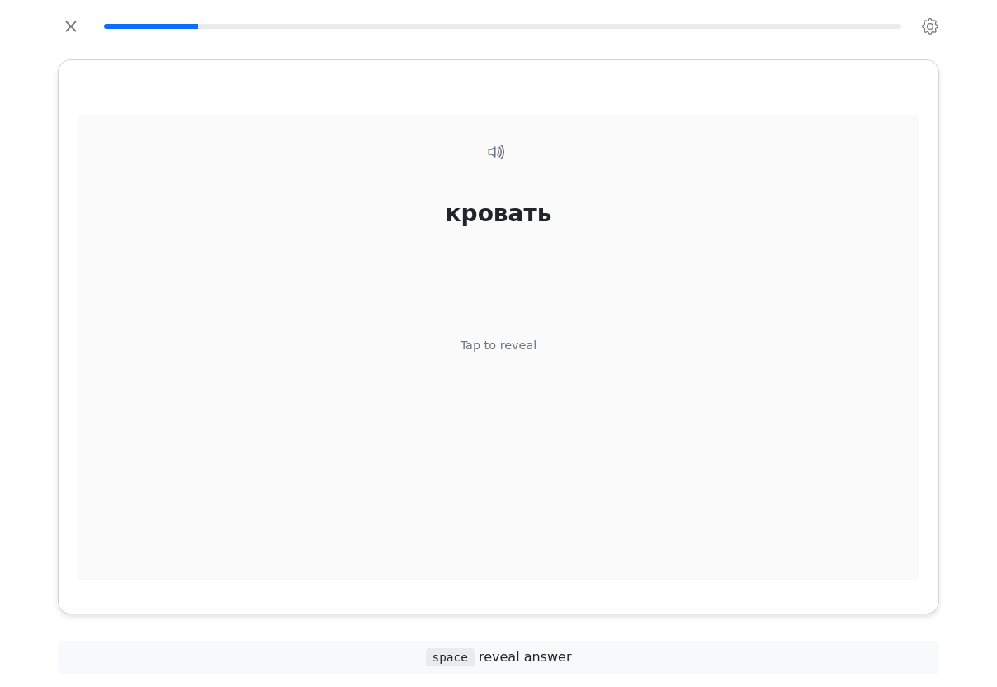
click at [512, 354] on div "Tap to reveal" at bounding box center [499, 345] width 77 height 18
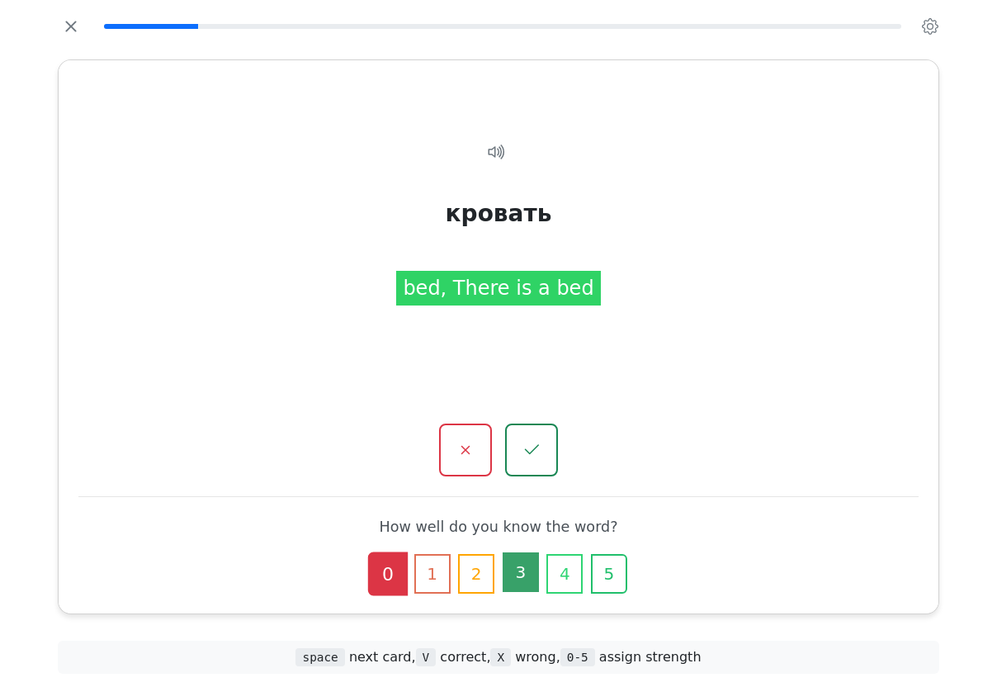
click at [532, 562] on button "3" at bounding box center [521, 572] width 36 height 40
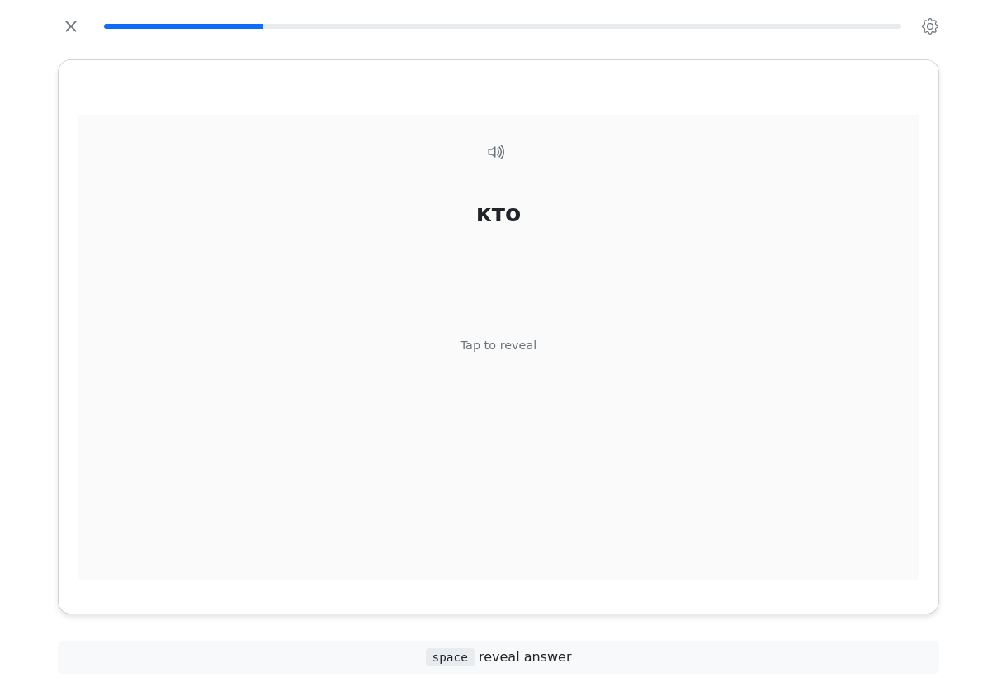
click at [510, 354] on div "Tap to reveal" at bounding box center [499, 345] width 77 height 18
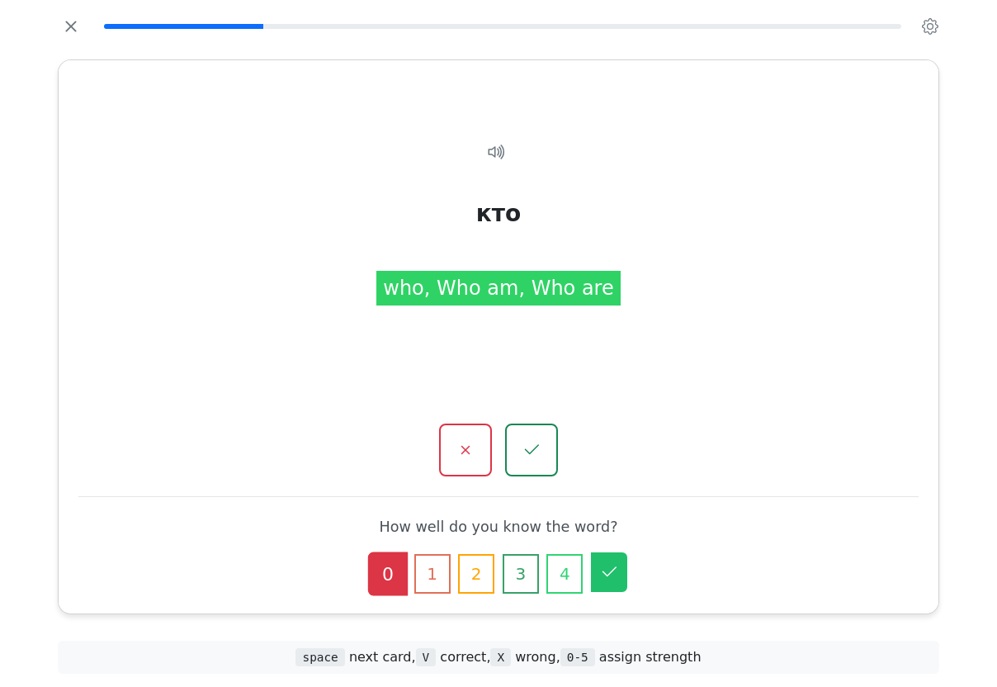
click at [626, 559] on button "5" at bounding box center [609, 572] width 36 height 40
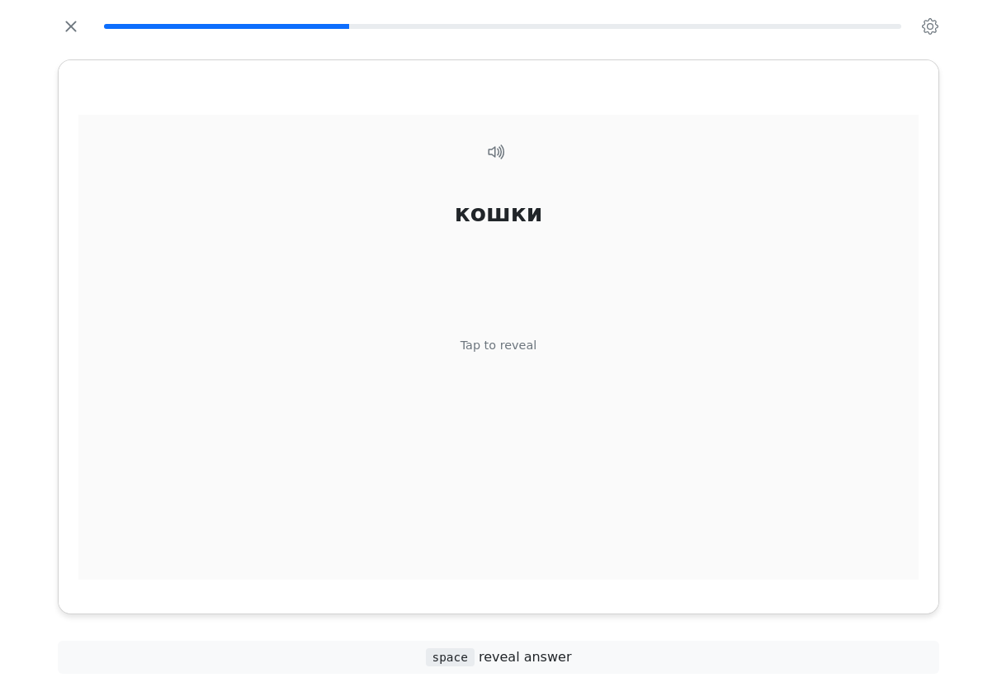
click at [526, 354] on div "Tap to reveal" at bounding box center [499, 345] width 77 height 18
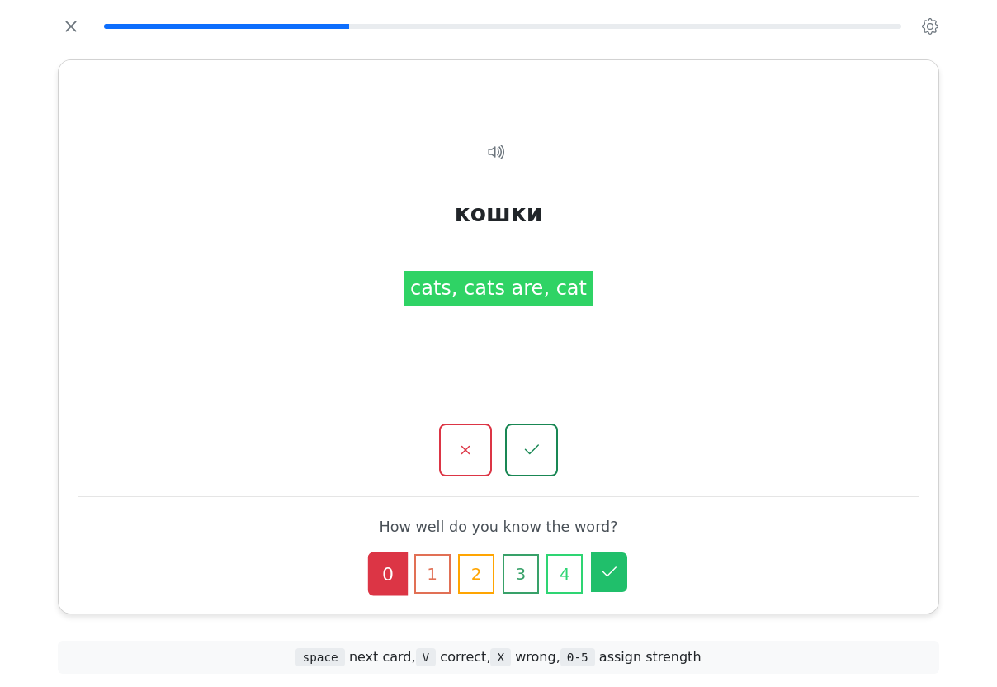
click at [621, 563] on button "5" at bounding box center [609, 572] width 36 height 40
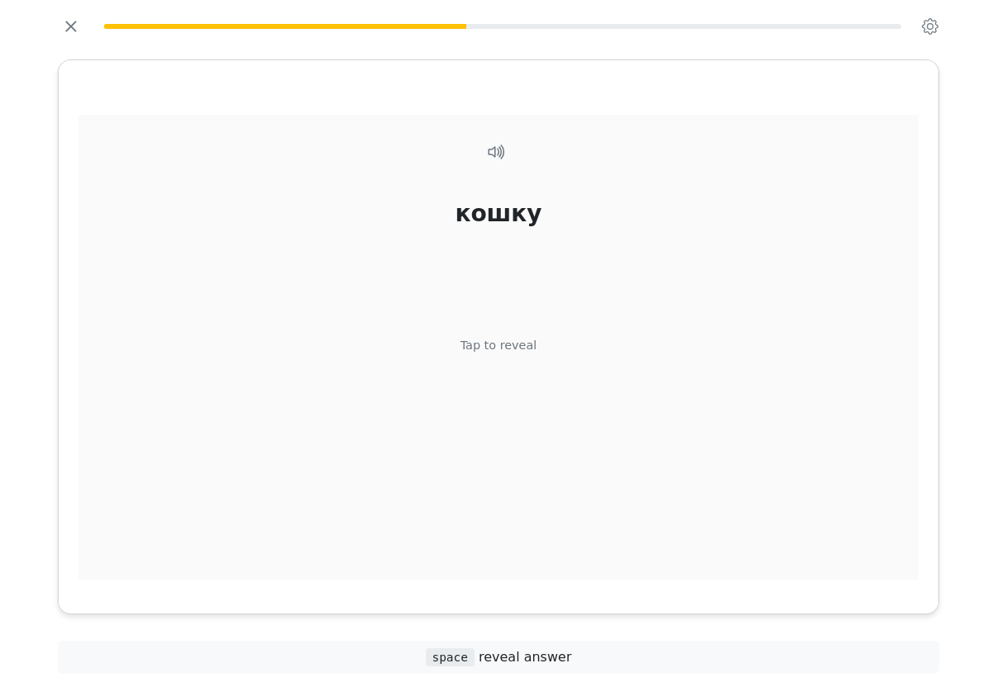
click at [518, 354] on div "Tap to reveal" at bounding box center [499, 345] width 77 height 18
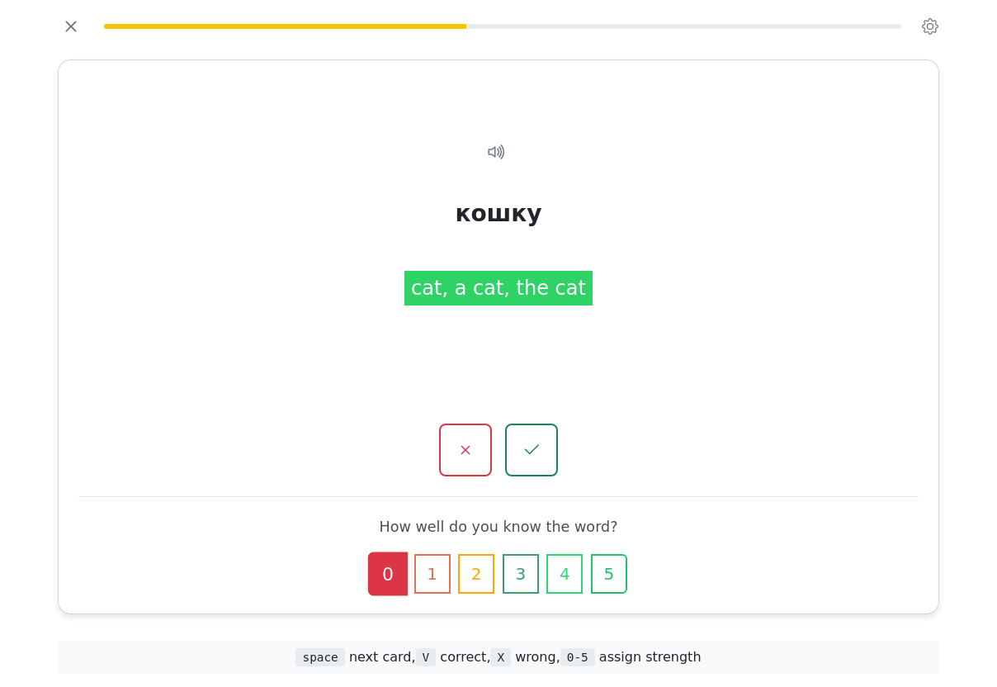
click at [619, 570] on button "5" at bounding box center [609, 574] width 36 height 40
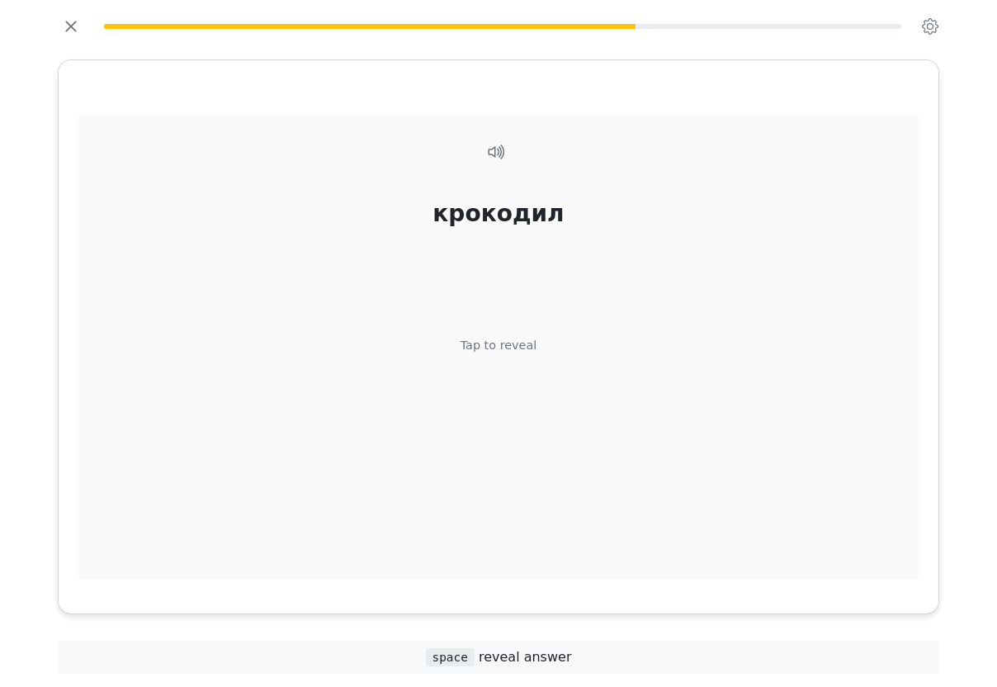
click at [520, 354] on div "Tap to reveal" at bounding box center [499, 345] width 77 height 18
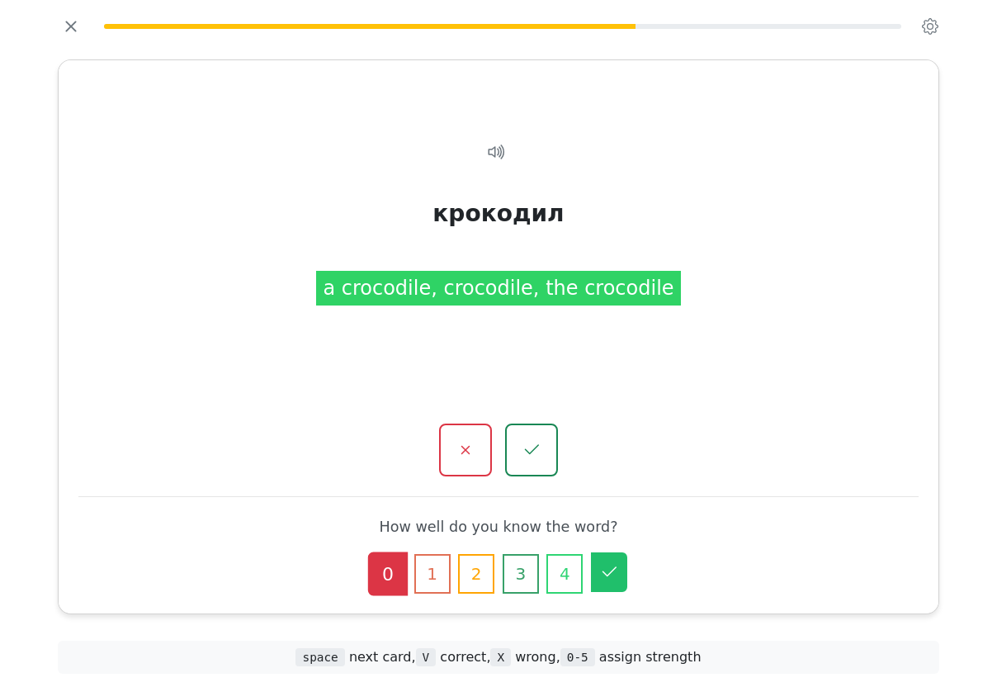
click at [623, 557] on button "5" at bounding box center [609, 572] width 36 height 40
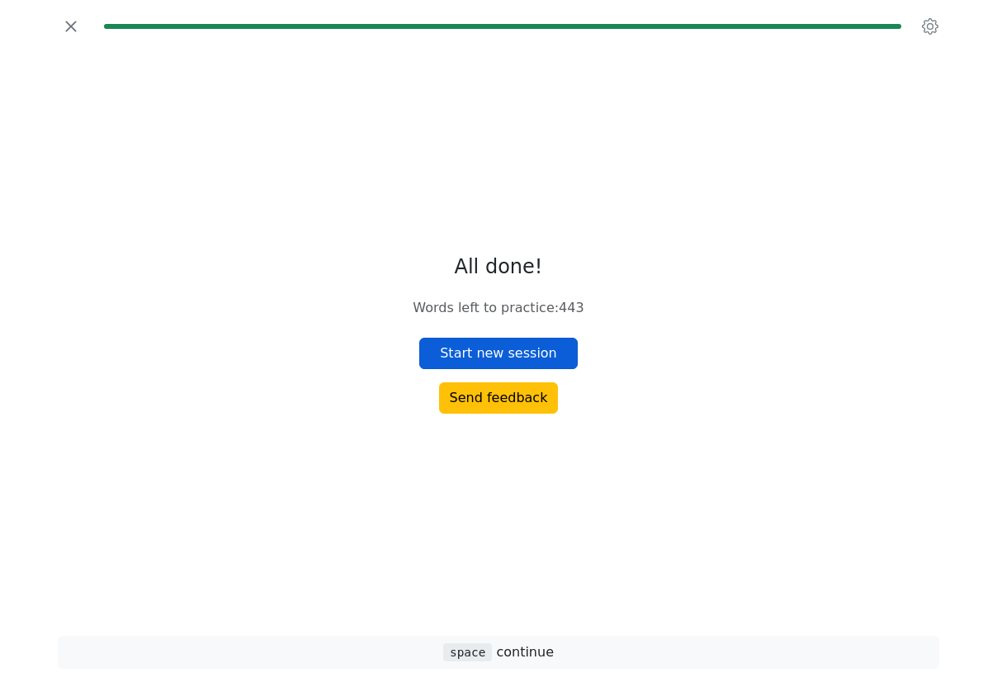
click at [513, 369] on button "Start new session" at bounding box center [498, 353] width 158 height 31
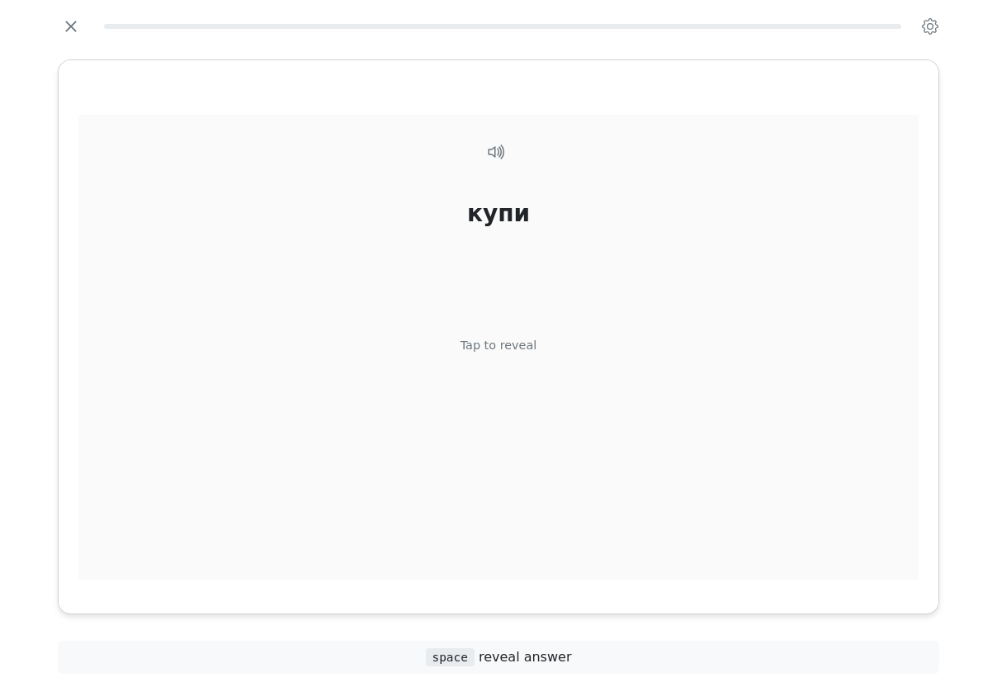
click at [518, 181] on div "купи Tap to reveal" at bounding box center [498, 355] width 840 height 480
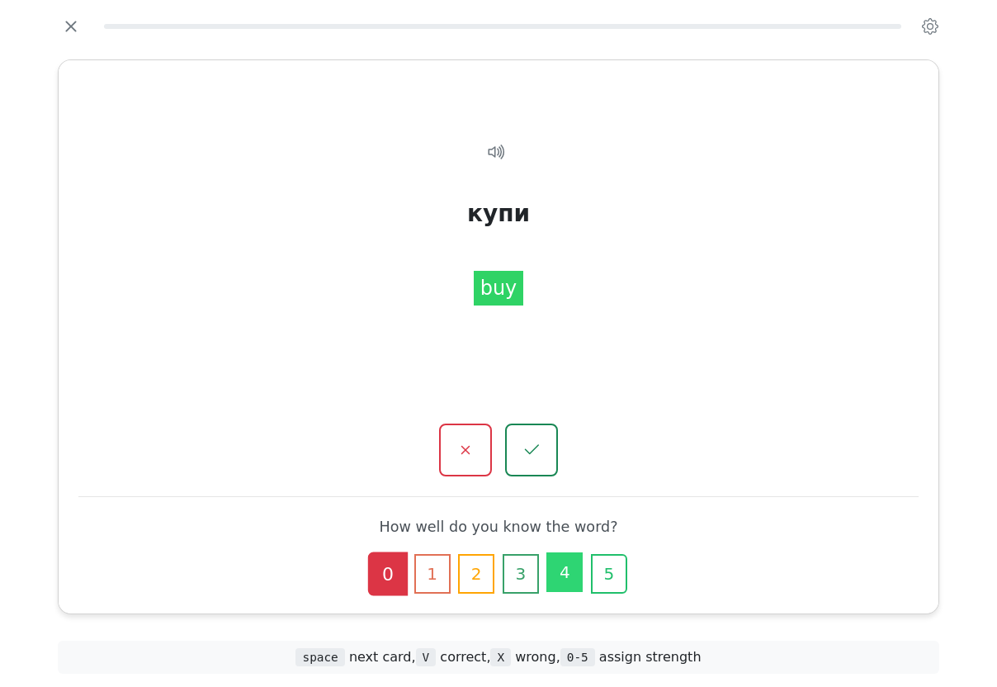
click at [579, 556] on button "4" at bounding box center [564, 572] width 36 height 40
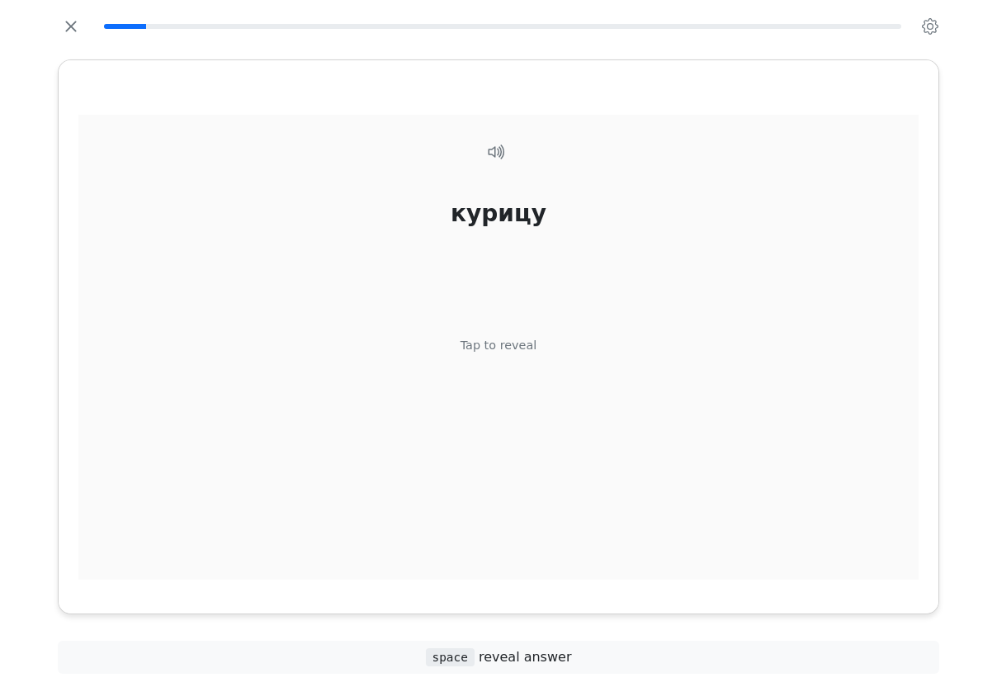
click at [510, 230] on div "курицу" at bounding box center [499, 213] width 96 height 35
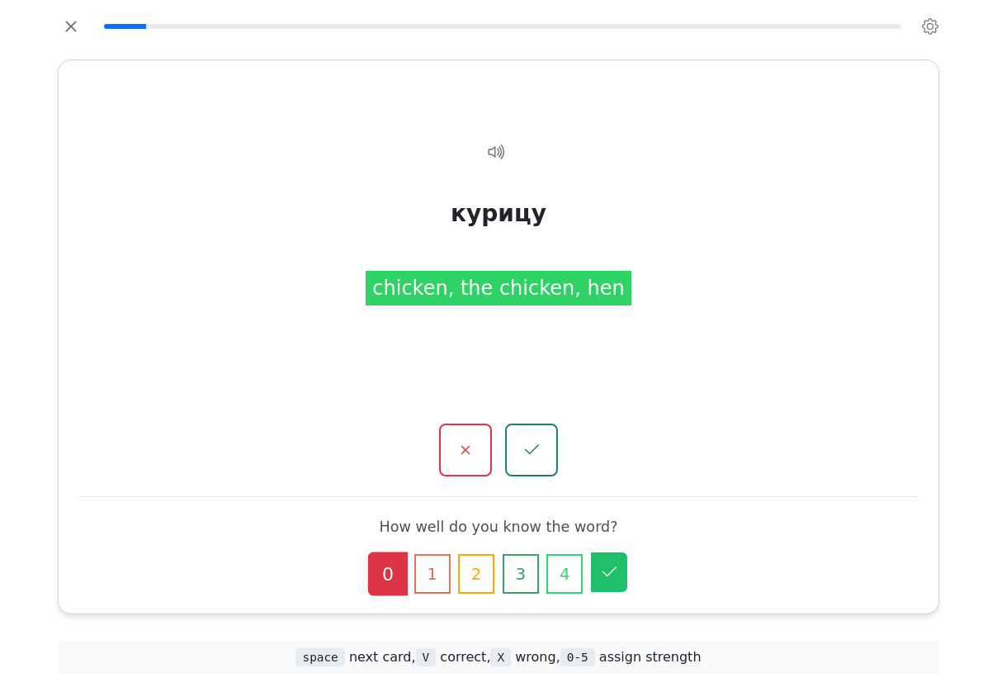
click at [622, 555] on button "5" at bounding box center [609, 572] width 36 height 40
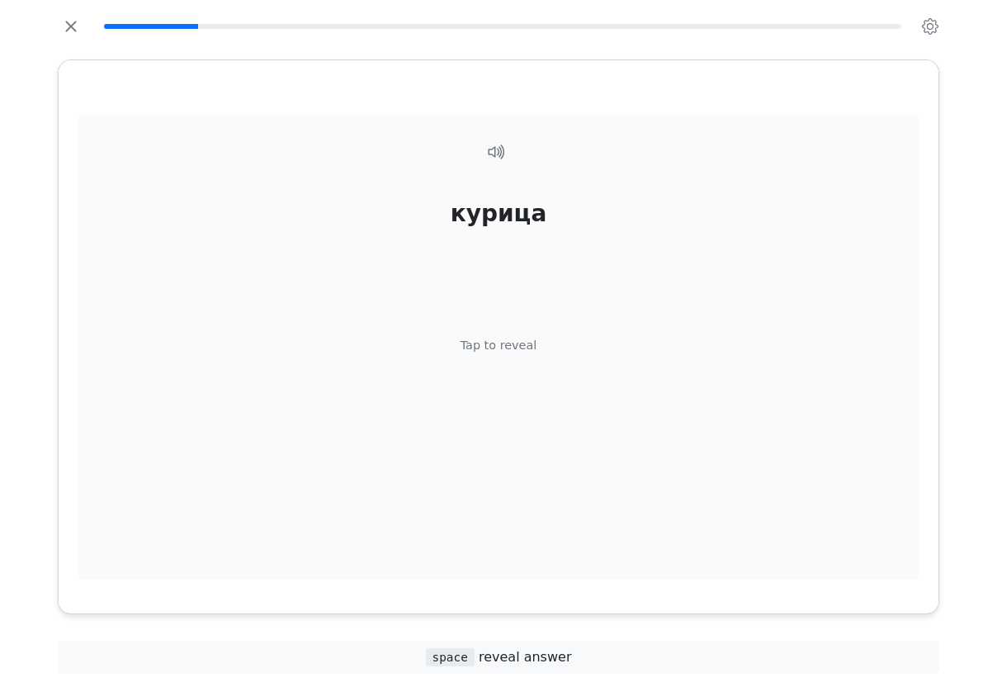
click at [526, 354] on div "Tap to reveal" at bounding box center [499, 345] width 77 height 18
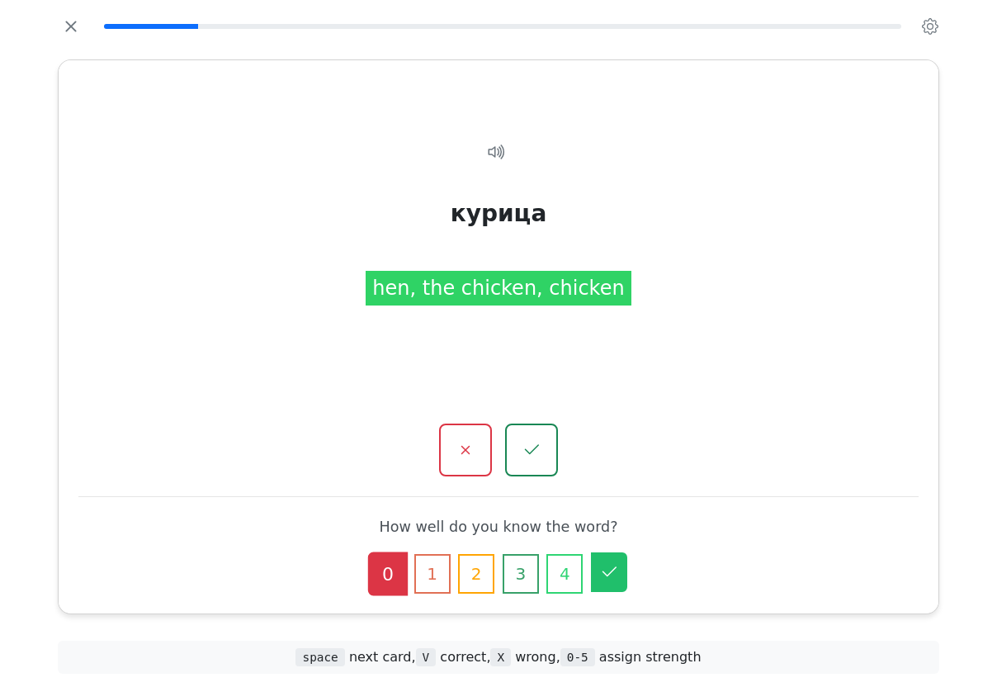
click at [622, 561] on button "5" at bounding box center [609, 572] width 36 height 40
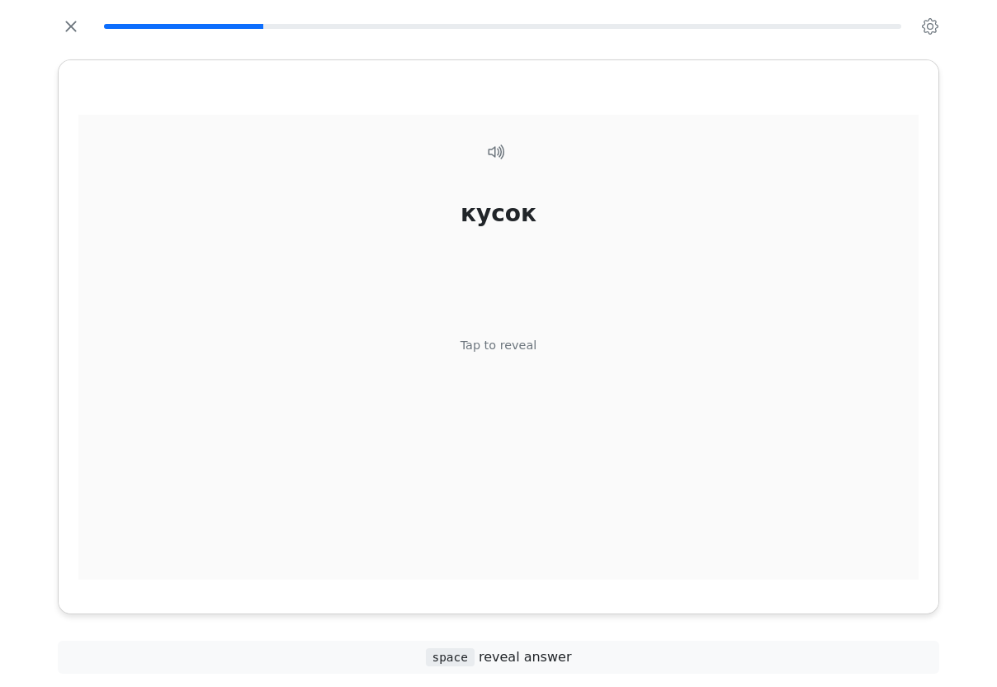
click at [514, 354] on div "Tap to reveal" at bounding box center [499, 345] width 77 height 18
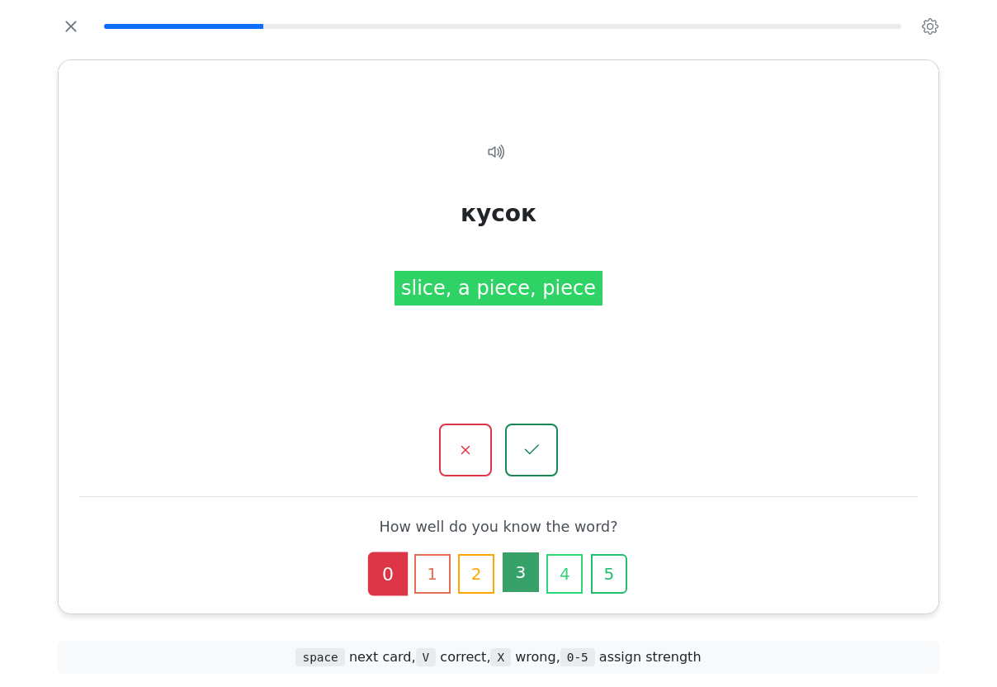
click at [527, 566] on button "3" at bounding box center [521, 572] width 36 height 40
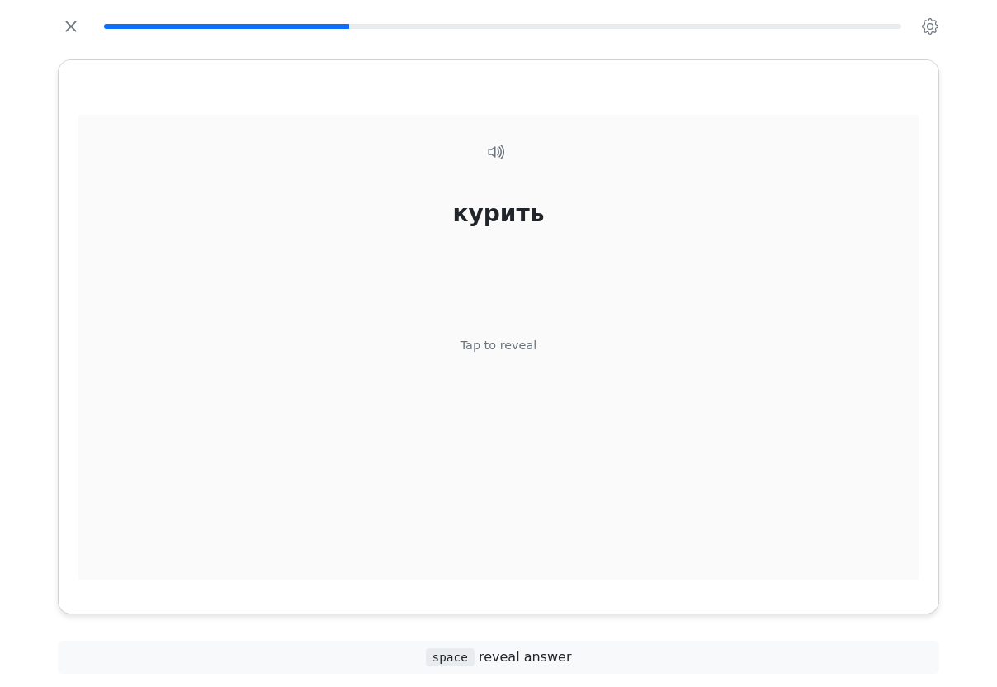
click at [521, 354] on div "Tap to reveal" at bounding box center [499, 345] width 77 height 18
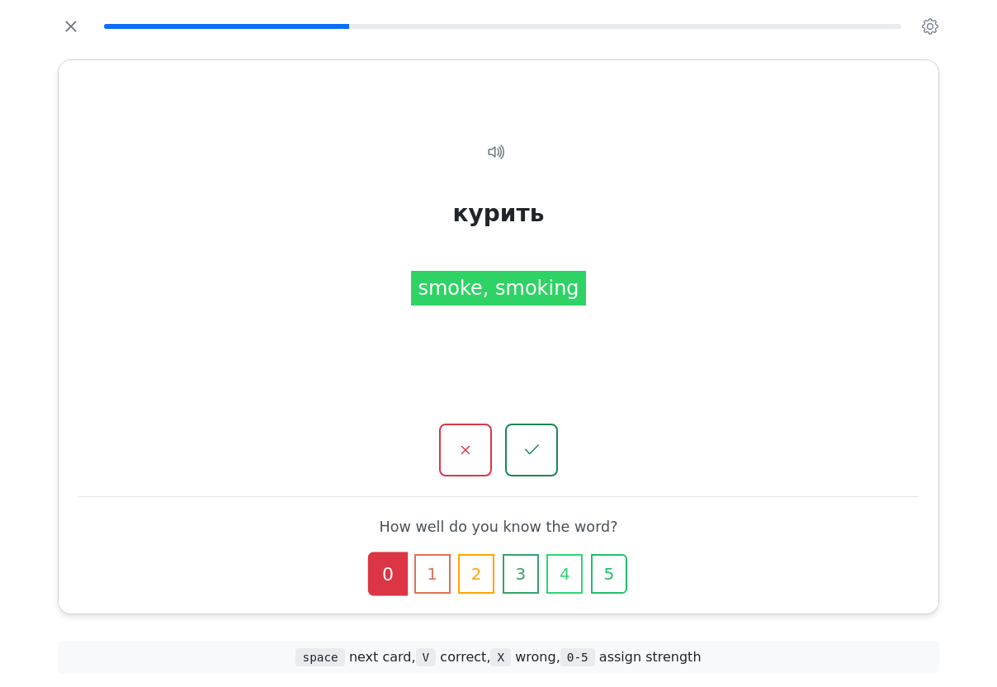
click at [524, 556] on button "3" at bounding box center [521, 574] width 36 height 40
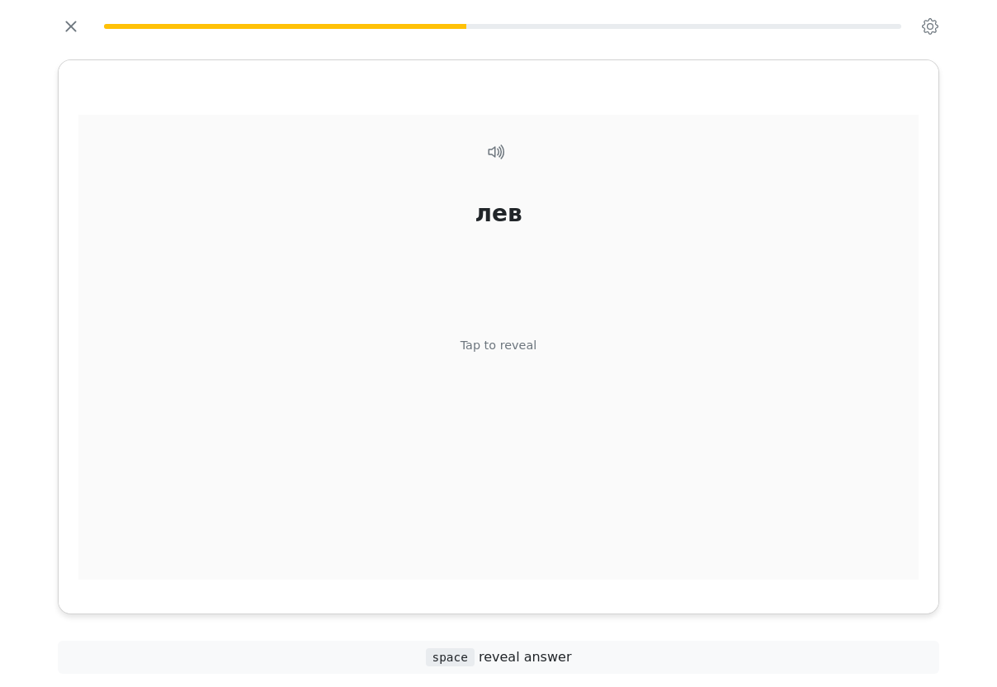
click at [515, 354] on div "Tap to reveal" at bounding box center [499, 345] width 77 height 18
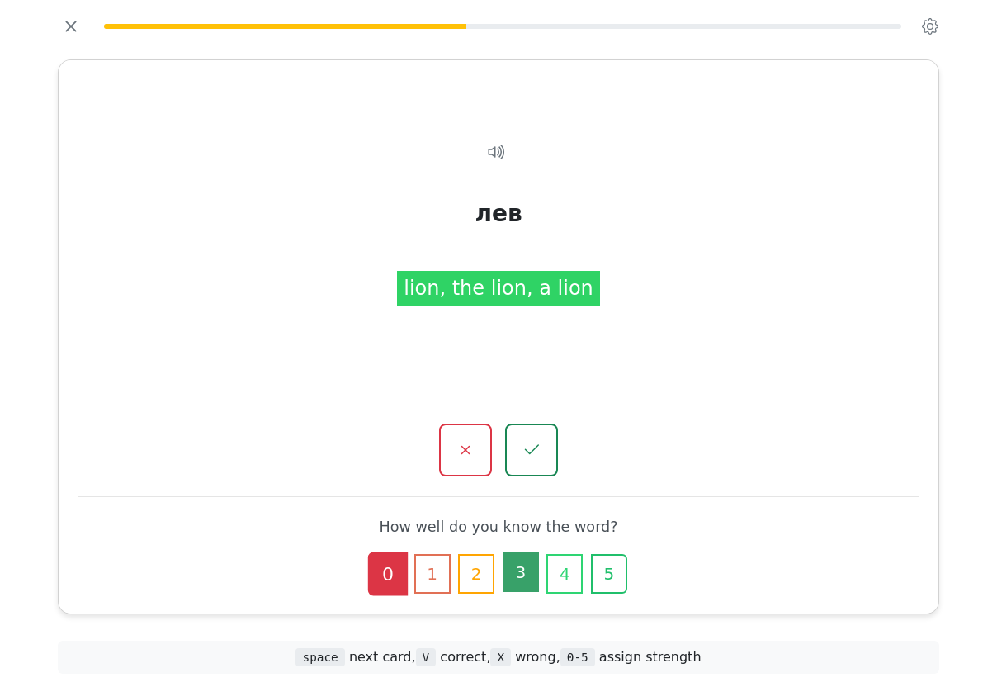
click at [534, 565] on button "3" at bounding box center [521, 572] width 36 height 40
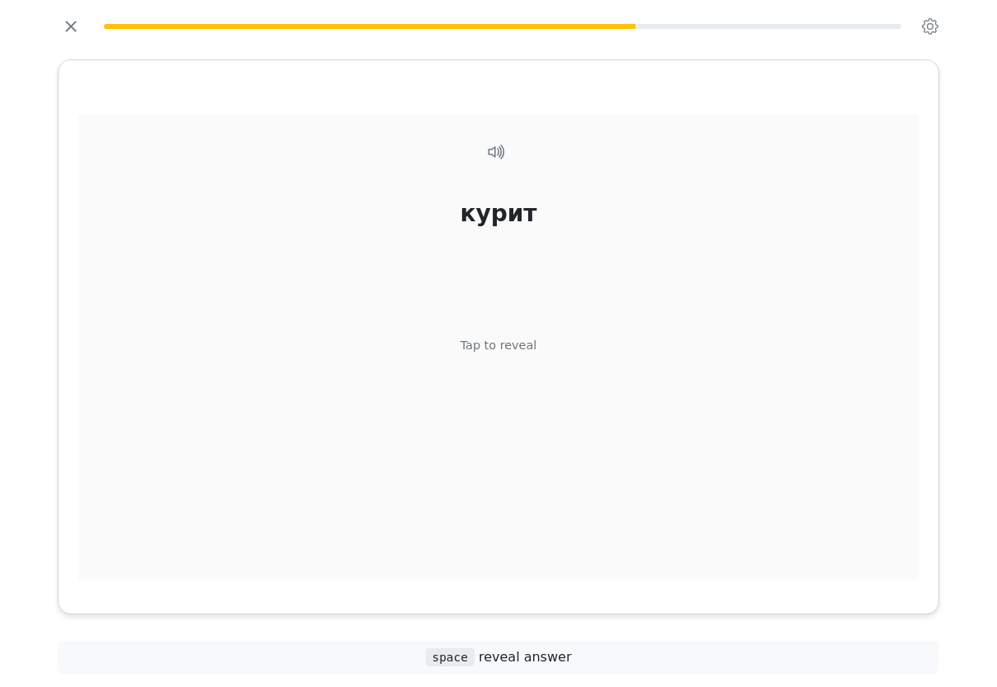
click at [532, 354] on div "Tap to reveal" at bounding box center [499, 345] width 77 height 18
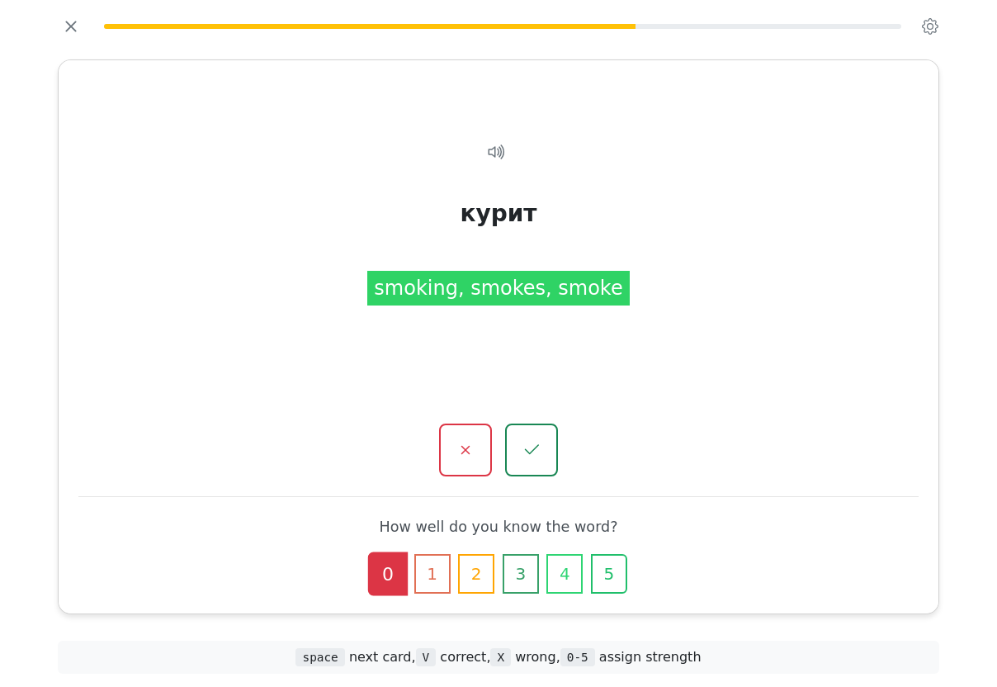
click at [572, 554] on button "4" at bounding box center [564, 574] width 36 height 40
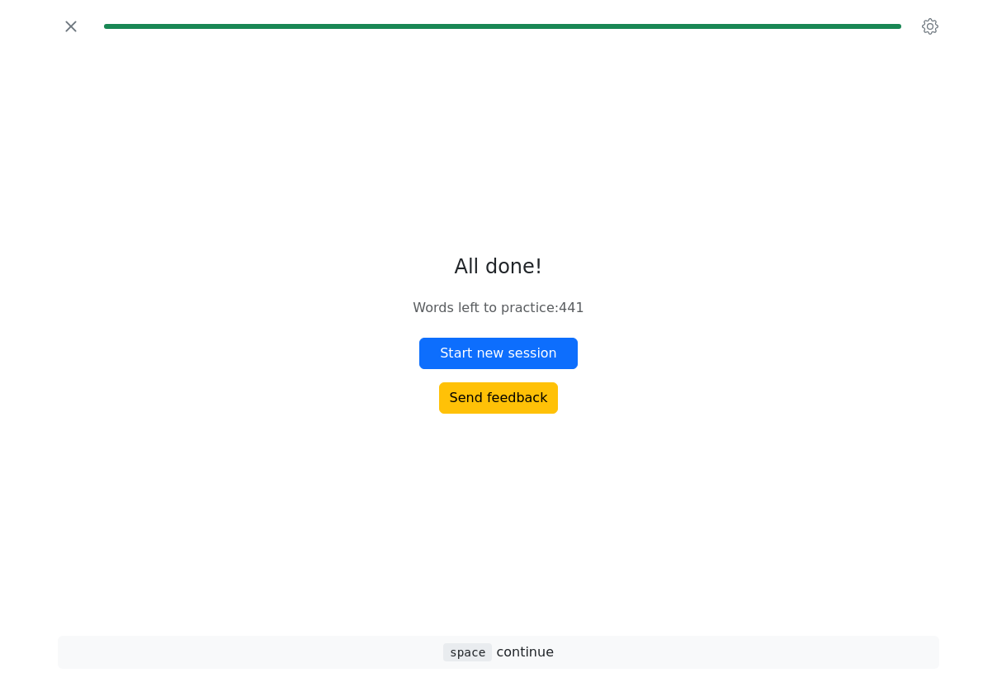
click at [521, 369] on button "Start new session" at bounding box center [498, 353] width 158 height 31
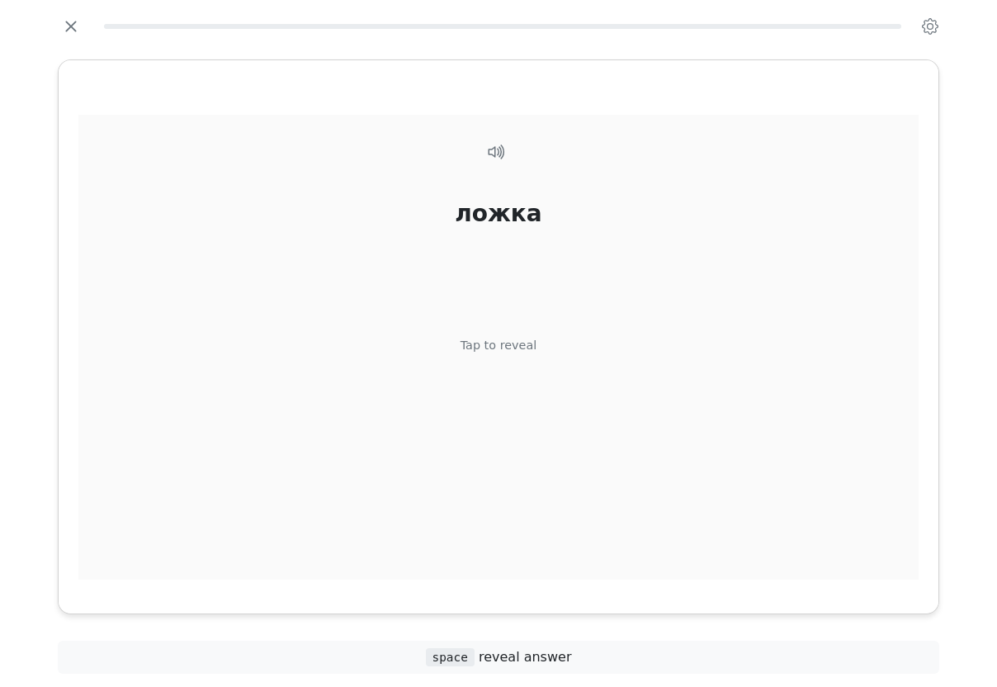
click at [521, 354] on div "Tap to reveal" at bounding box center [499, 345] width 77 height 18
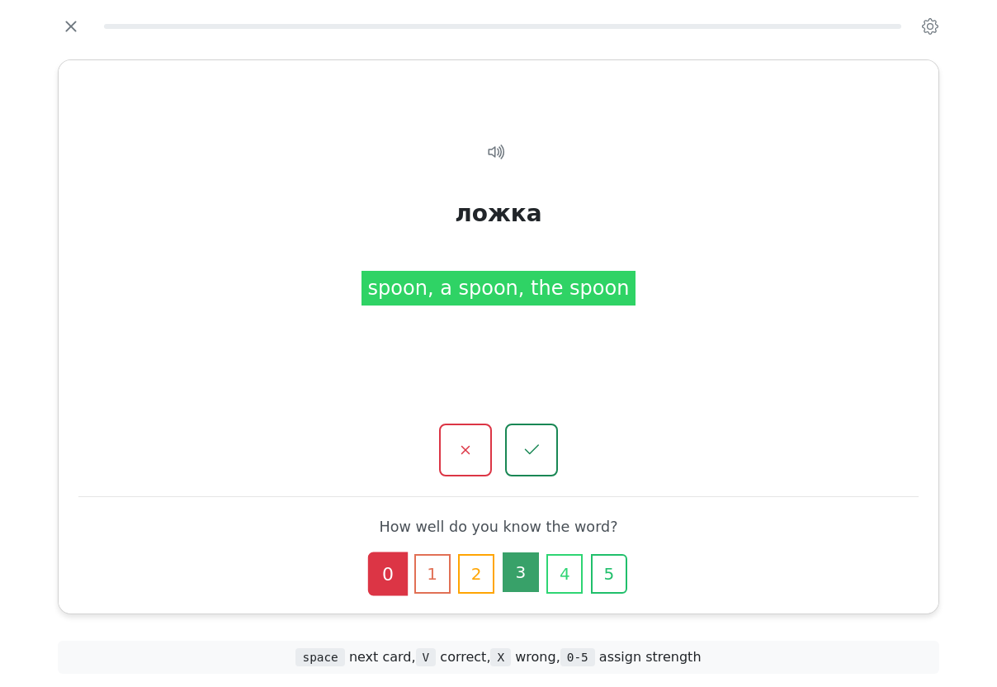
click at [534, 565] on button "3" at bounding box center [521, 572] width 36 height 40
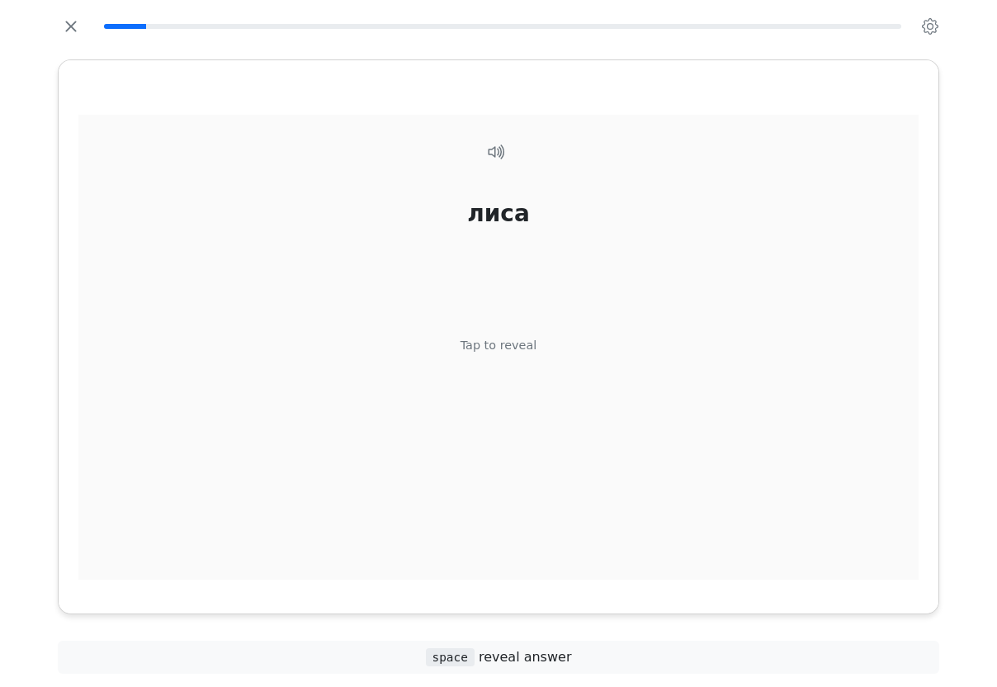
click at [524, 354] on div "Tap to reveal" at bounding box center [499, 345] width 77 height 18
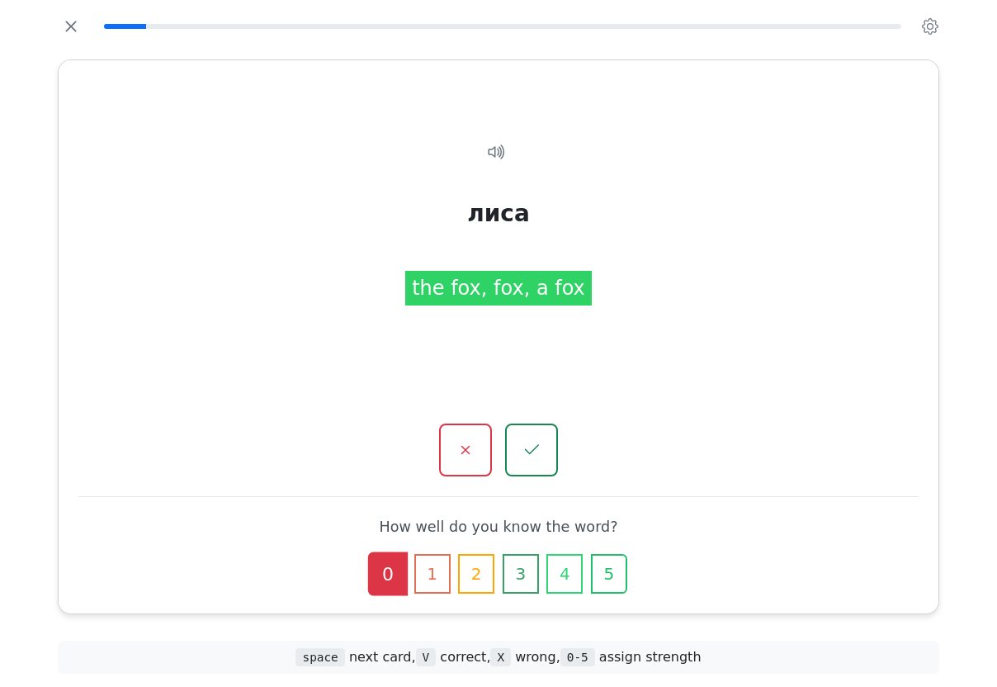
click at [529, 556] on button "3" at bounding box center [521, 574] width 36 height 40
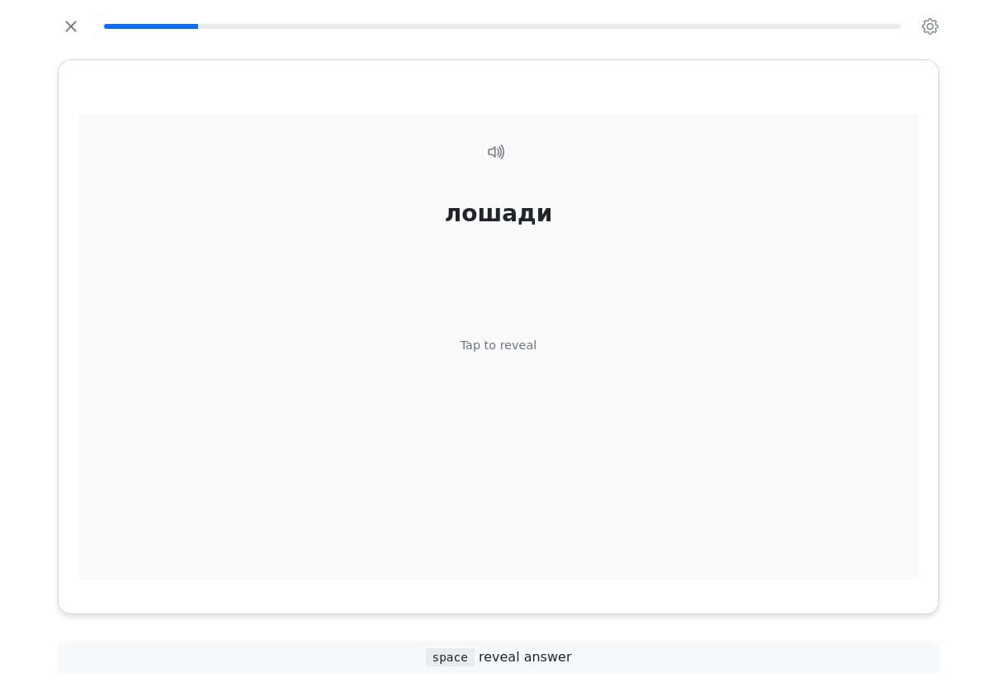
click at [526, 354] on div "Tap to reveal" at bounding box center [499, 345] width 77 height 18
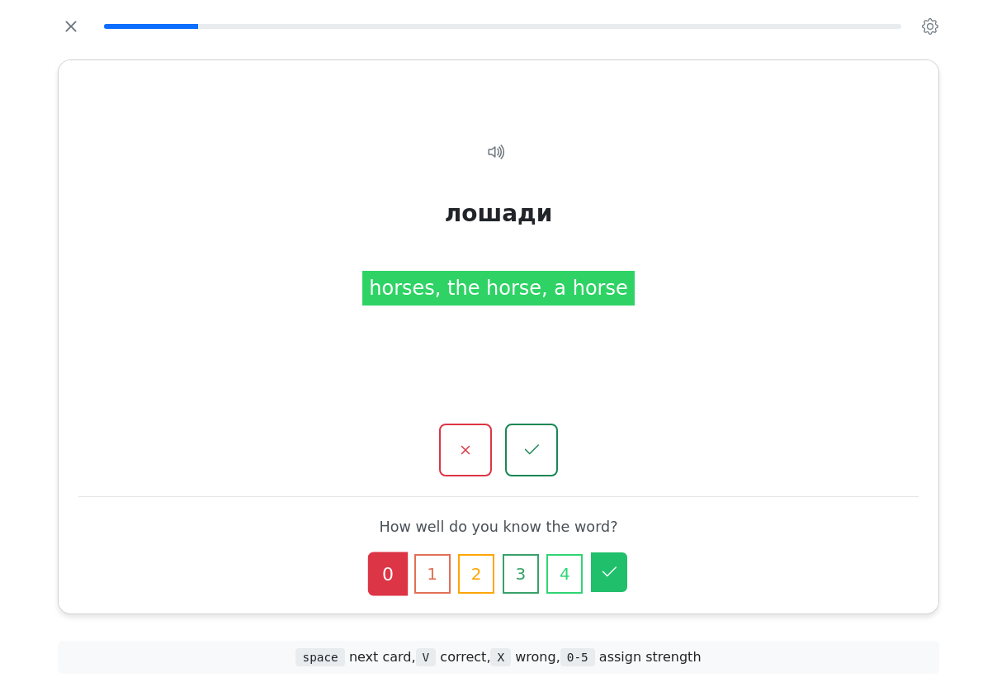
click at [622, 552] on button "5" at bounding box center [609, 572] width 36 height 40
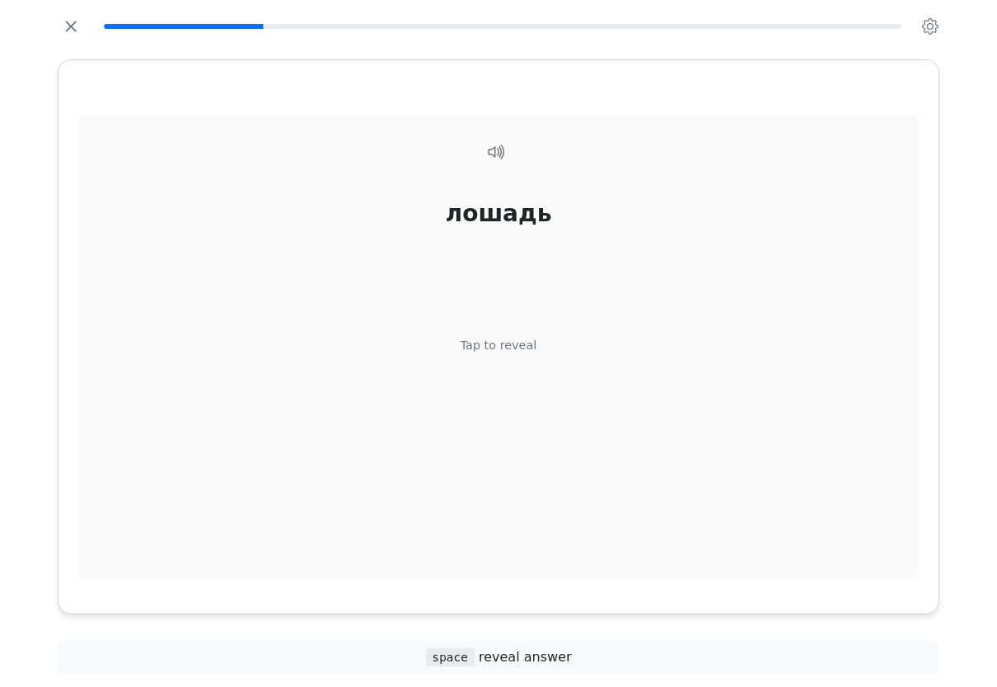
click at [528, 230] on div "лошадь" at bounding box center [499, 213] width 106 height 35
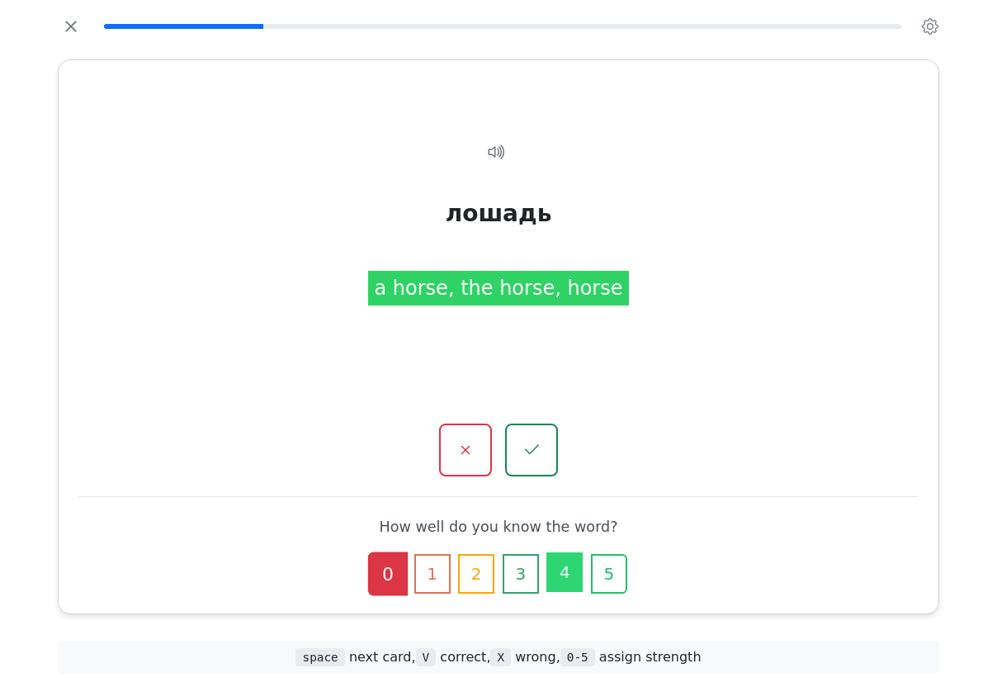
click at [573, 558] on button "4" at bounding box center [564, 572] width 36 height 40
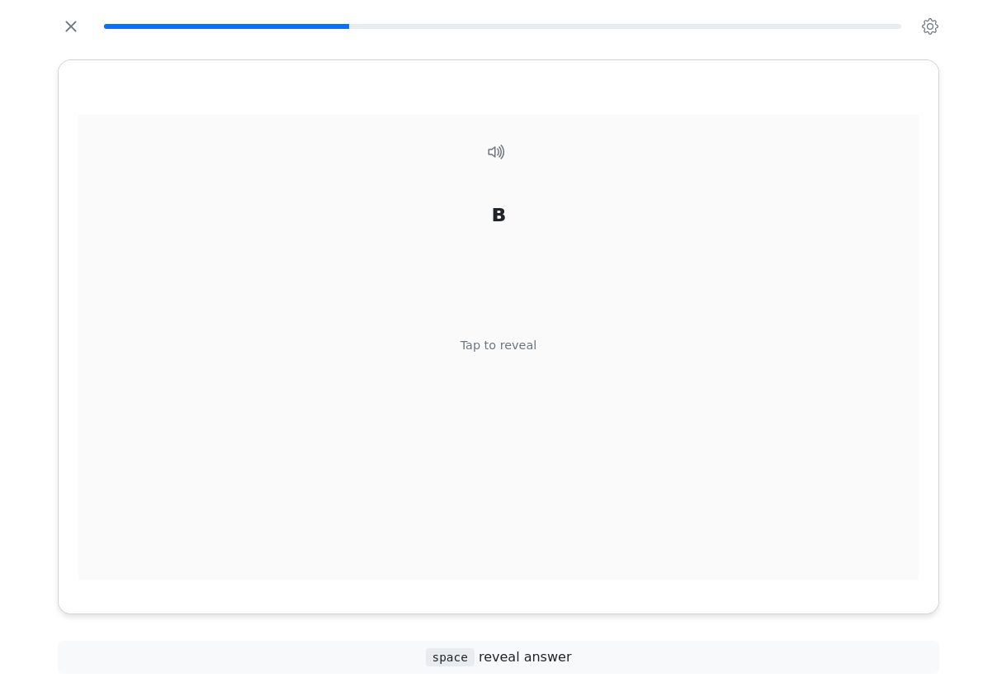
click at [515, 354] on div "Tap to reveal" at bounding box center [499, 345] width 77 height 18
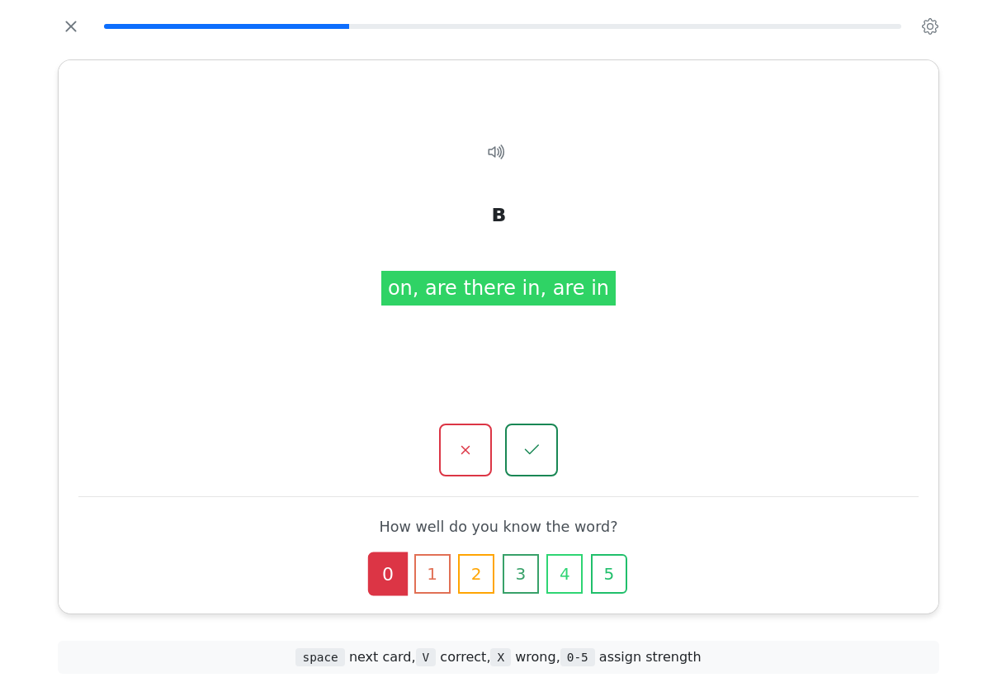
click at [620, 554] on button "5" at bounding box center [609, 574] width 36 height 40
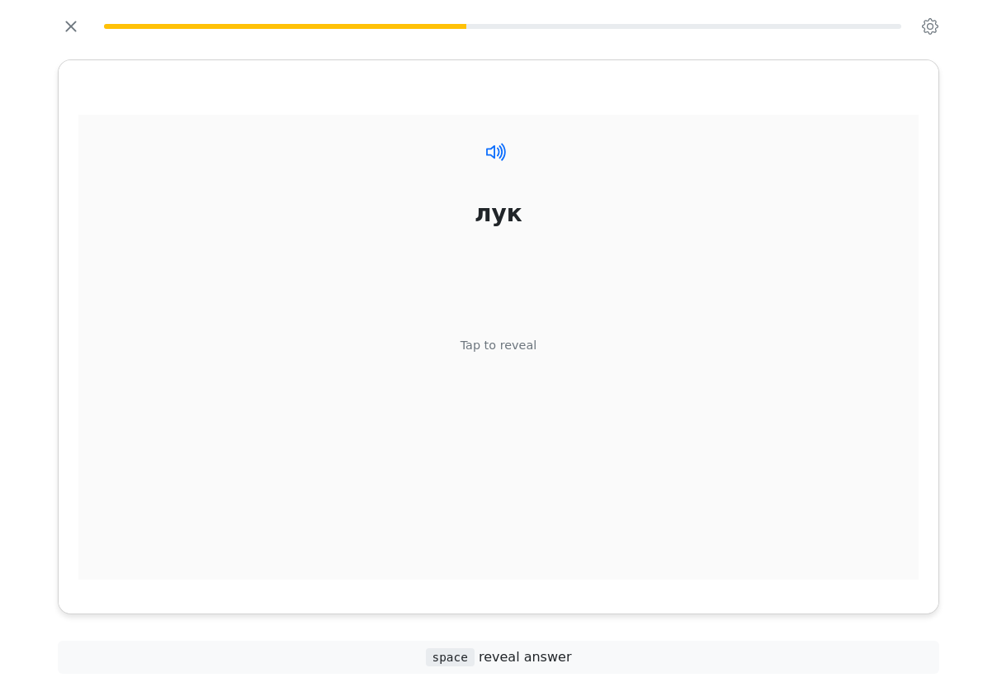
click at [503, 160] on icon at bounding box center [503, 151] width 5 height 18
click at [529, 354] on div "Tap to reveal" at bounding box center [499, 345] width 77 height 18
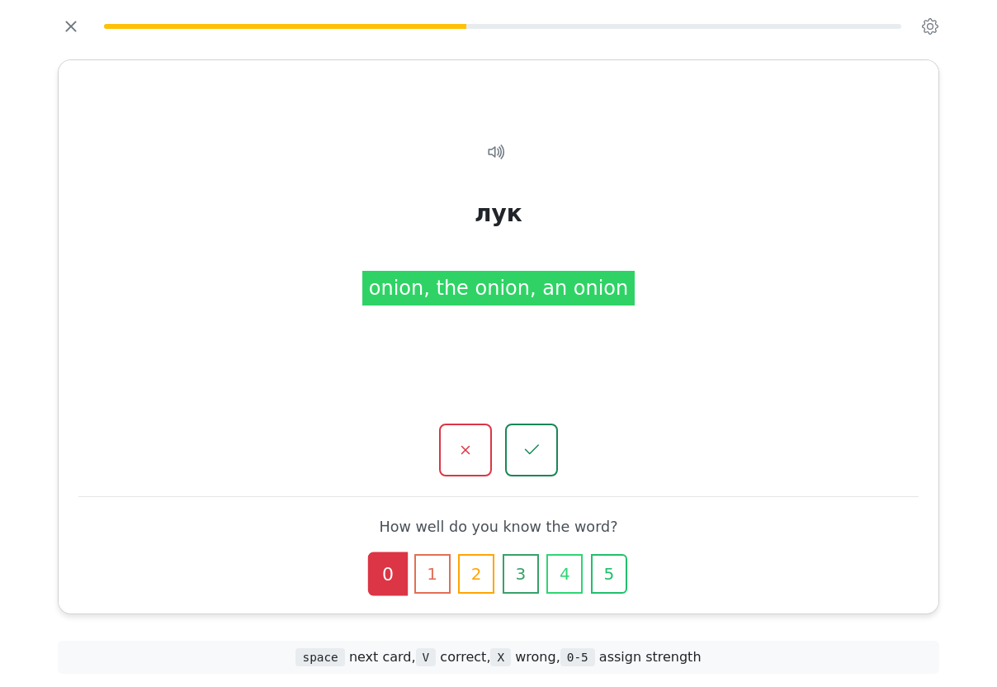
click at [617, 565] on icon "button" at bounding box center [609, 573] width 16 height 16
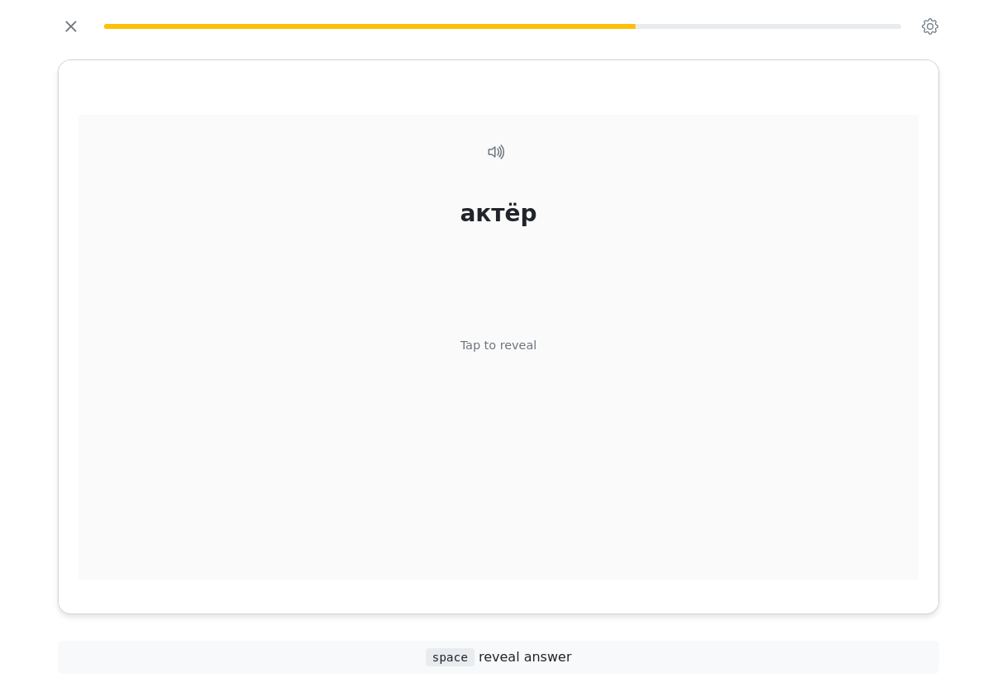
click at [531, 354] on div "Tap to reveal" at bounding box center [499, 345] width 77 height 18
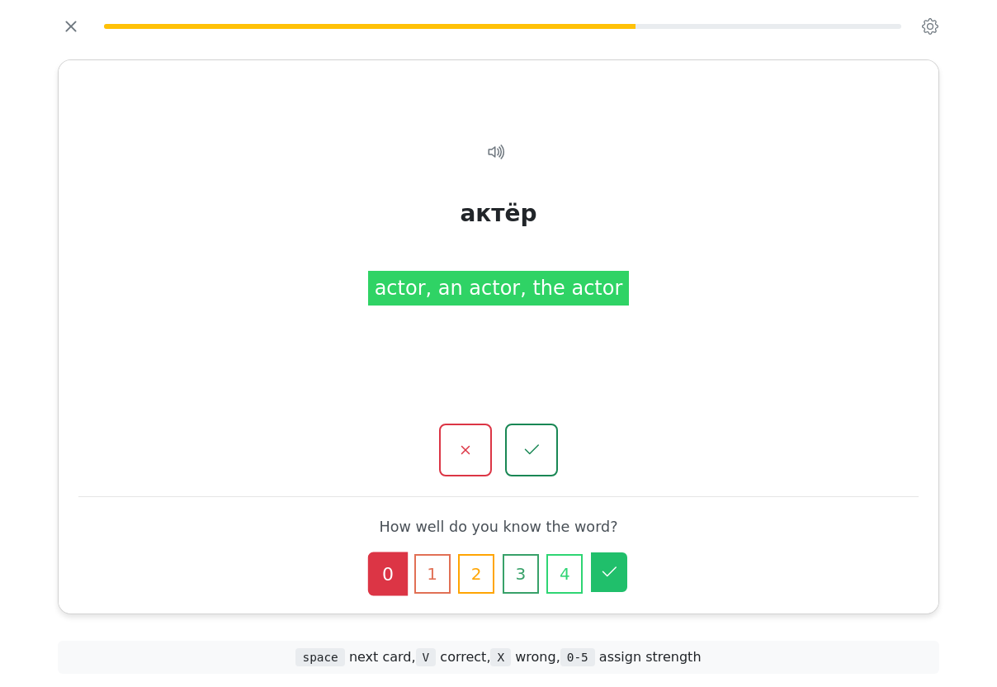
click at [625, 558] on button "5" at bounding box center [609, 572] width 36 height 40
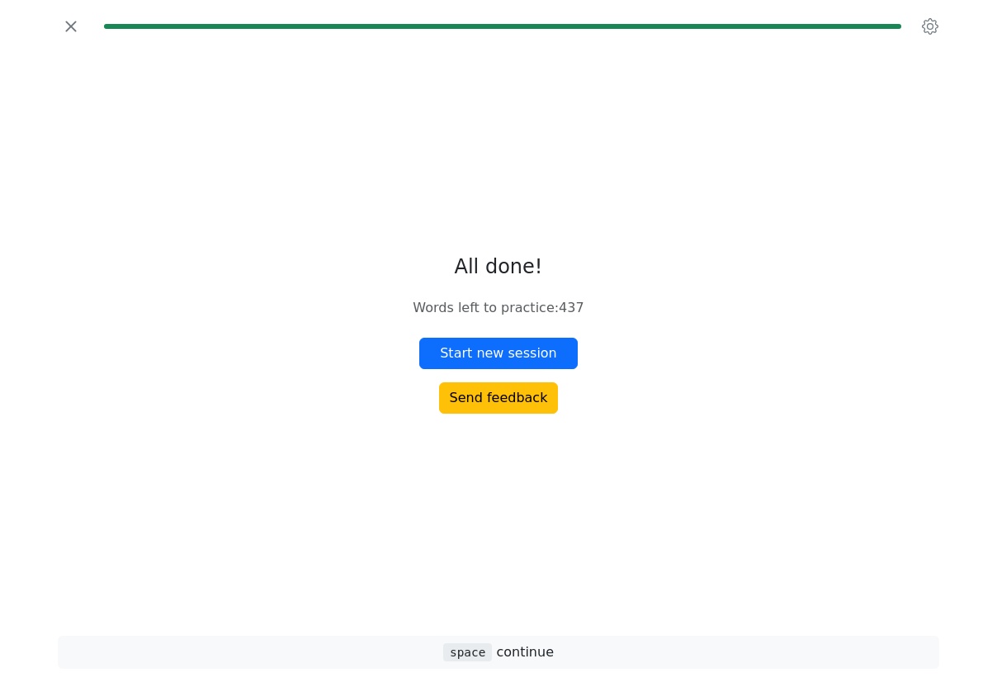
click at [520, 369] on button "Start new session" at bounding box center [498, 353] width 158 height 31
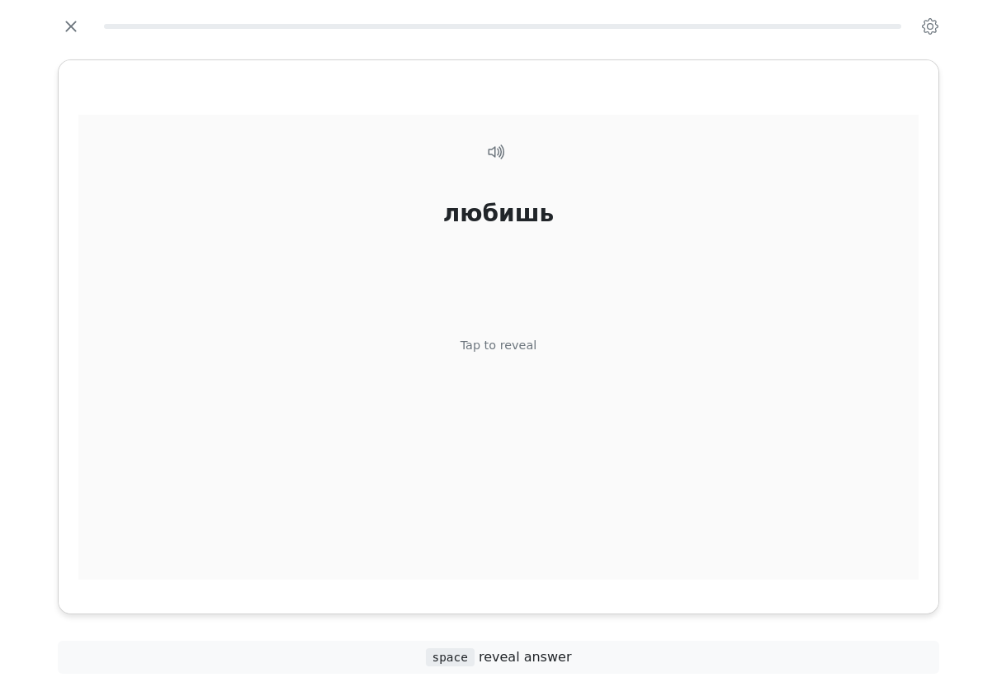
click at [532, 354] on div "Tap to reveal" at bounding box center [499, 345] width 77 height 18
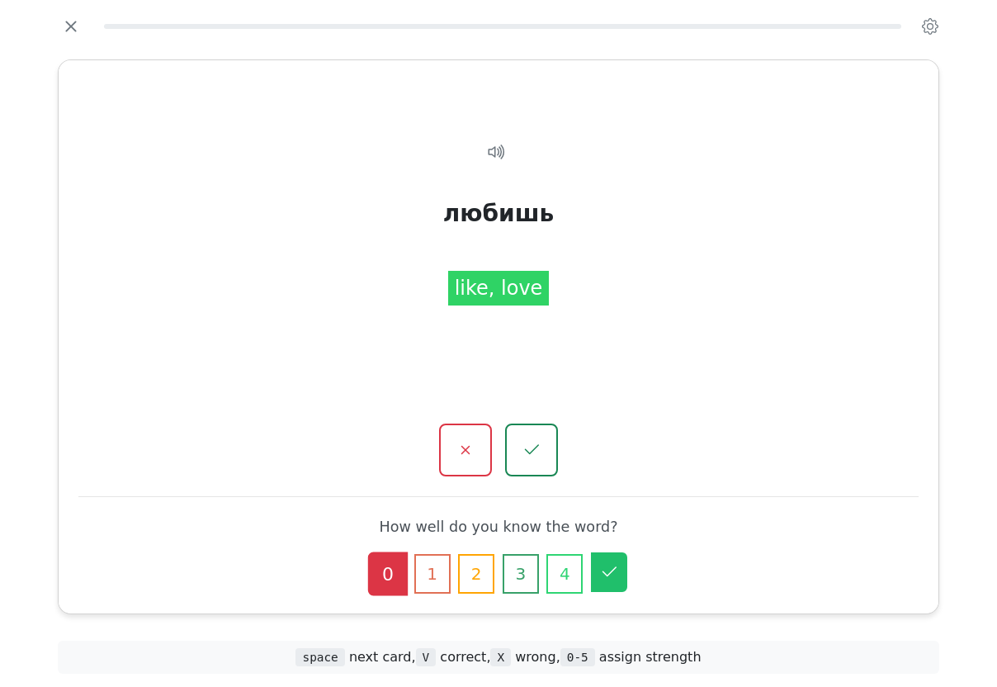
click at [620, 560] on button "5" at bounding box center [609, 572] width 36 height 40
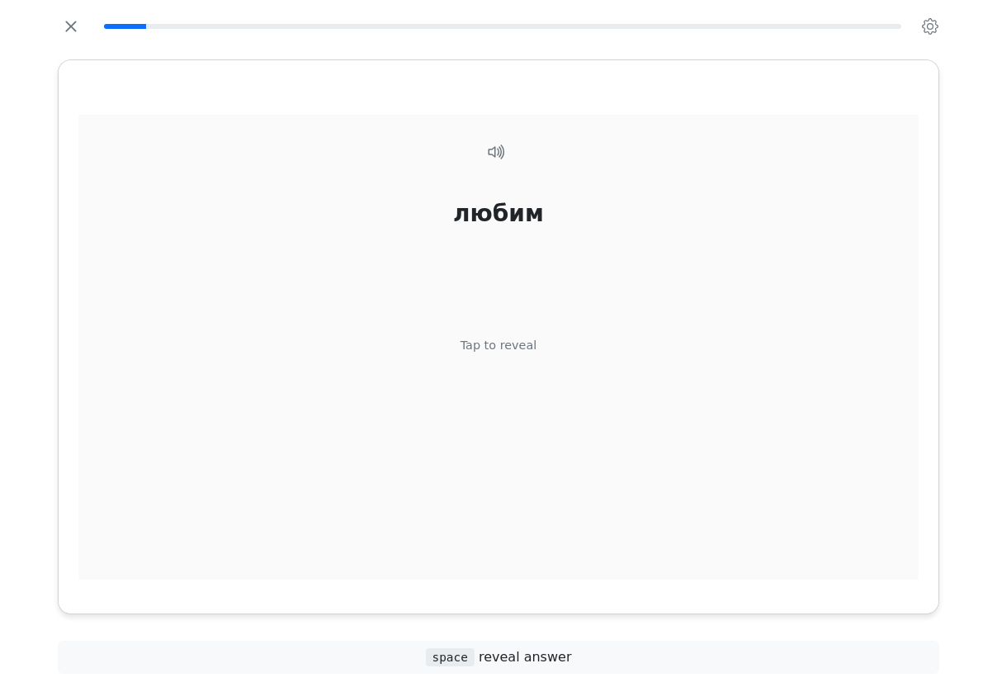
click at [518, 354] on div "Tap to reveal" at bounding box center [499, 345] width 77 height 18
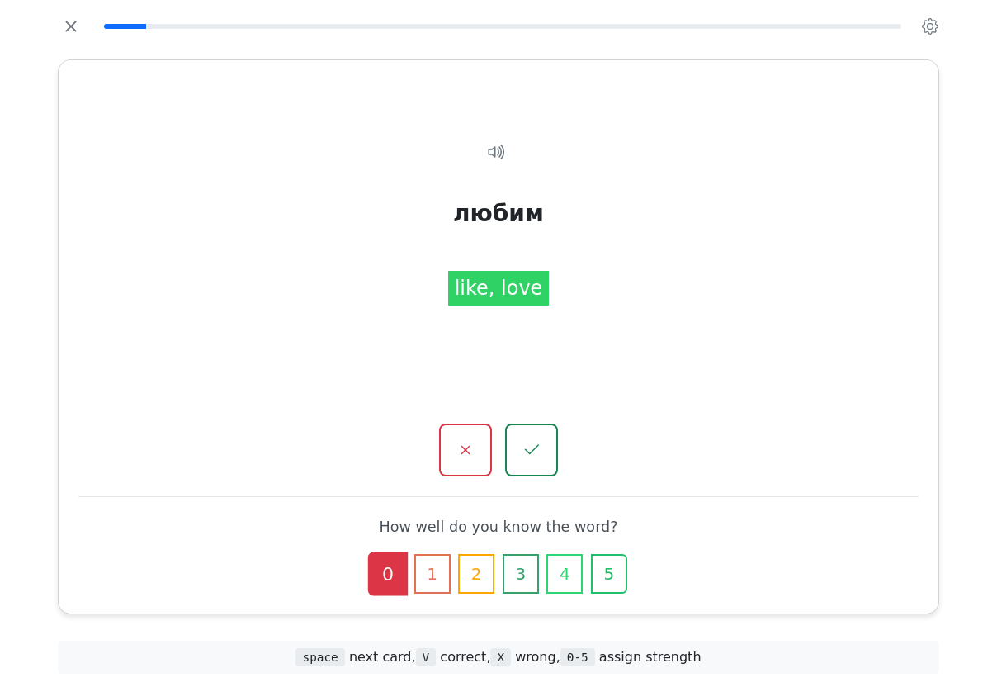
click at [619, 559] on button "5" at bounding box center [609, 574] width 36 height 40
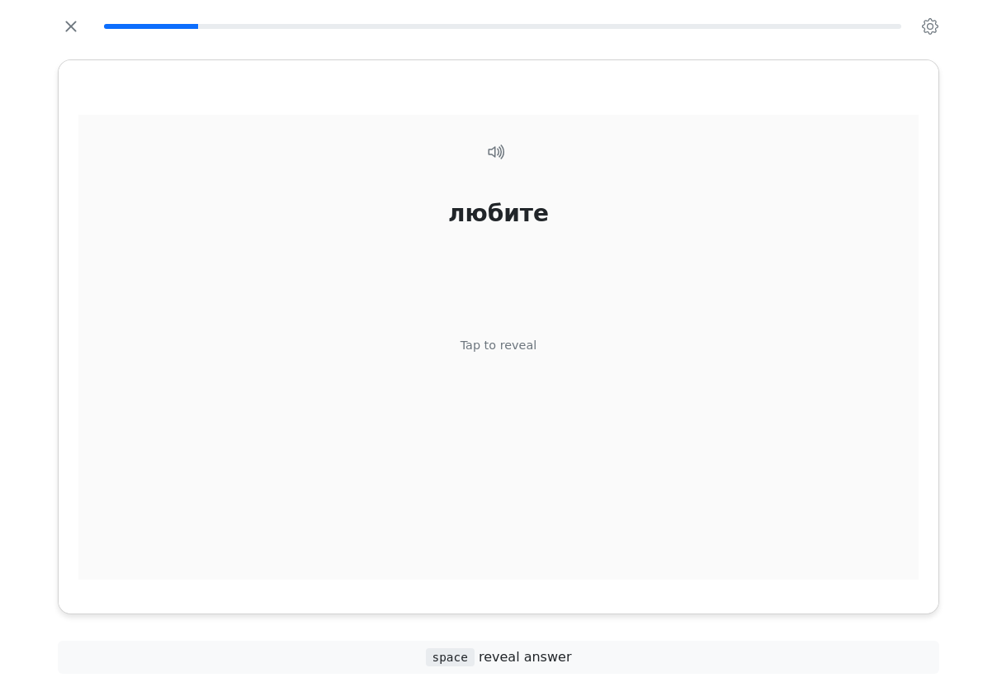
click at [528, 354] on div "Tap to reveal" at bounding box center [499, 345] width 77 height 18
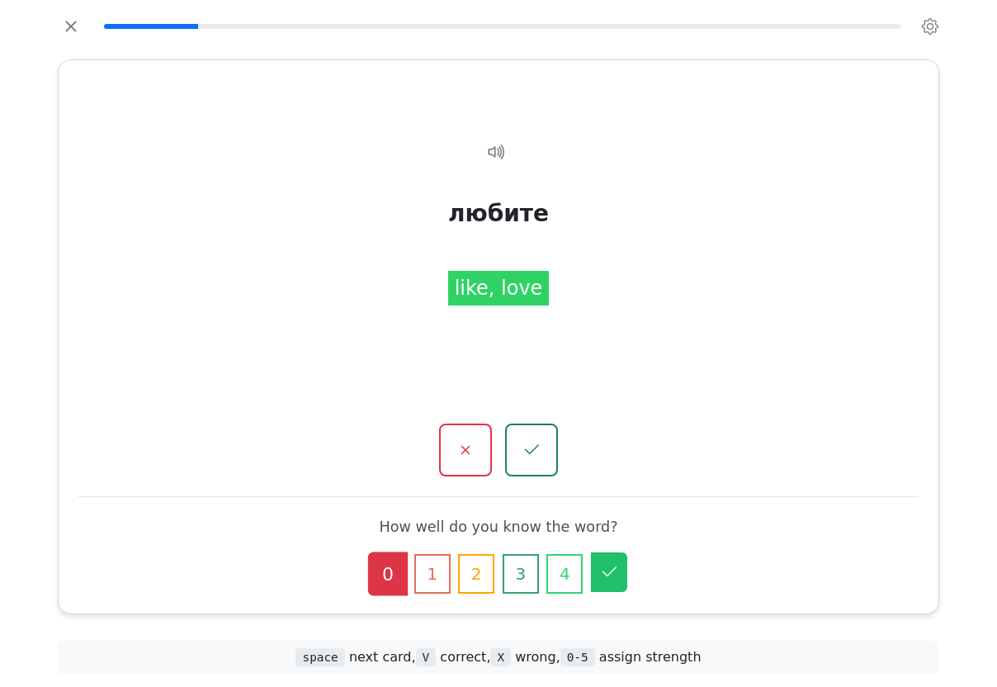
click at [622, 556] on button "5" at bounding box center [609, 572] width 36 height 40
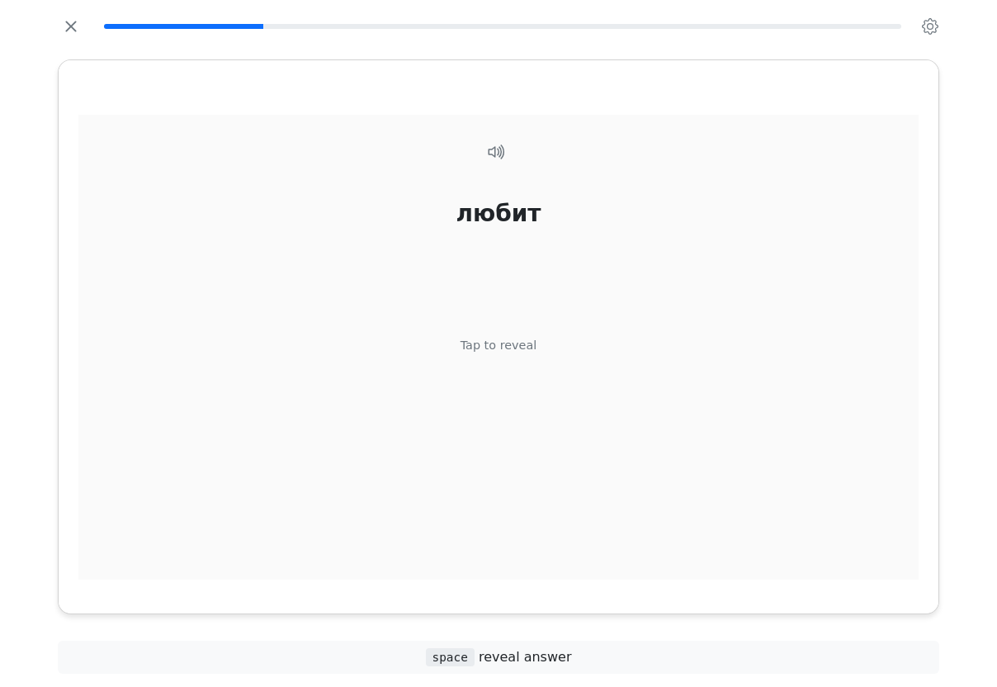
click at [523, 354] on div "Tap to reveal" at bounding box center [499, 345] width 77 height 18
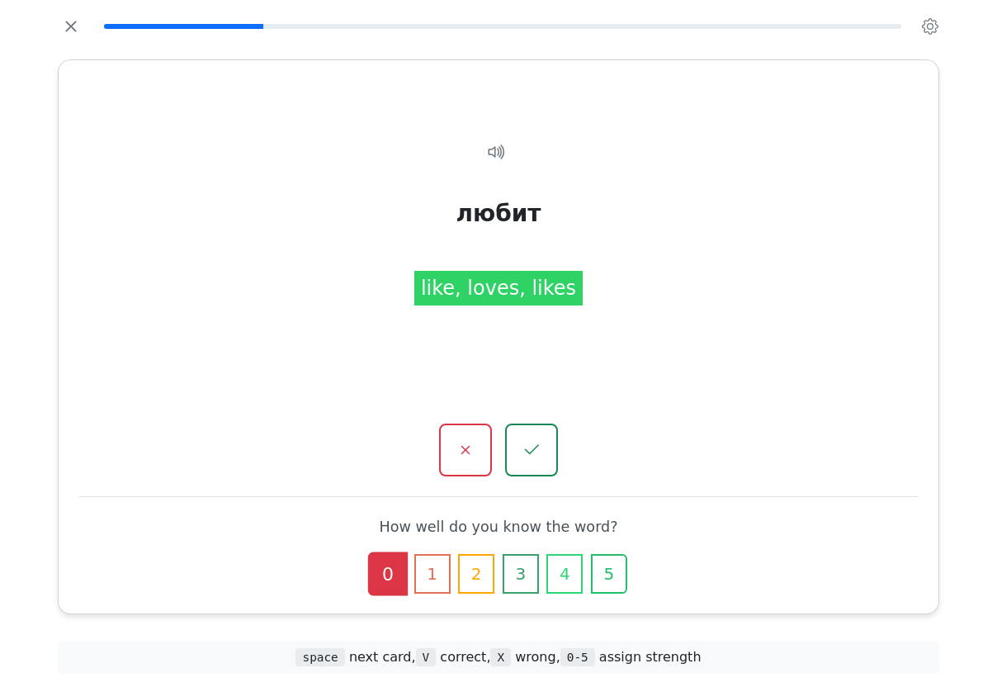
click at [617, 565] on icon "button" at bounding box center [609, 573] width 16 height 16
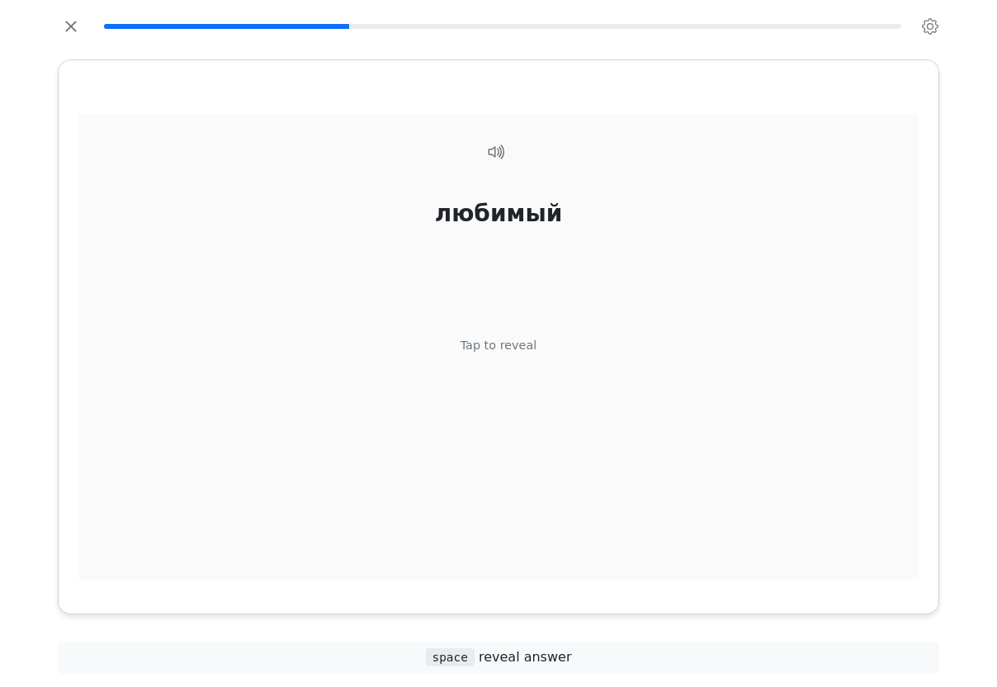
click at [527, 354] on div "Tap to reveal" at bounding box center [499, 345] width 77 height 18
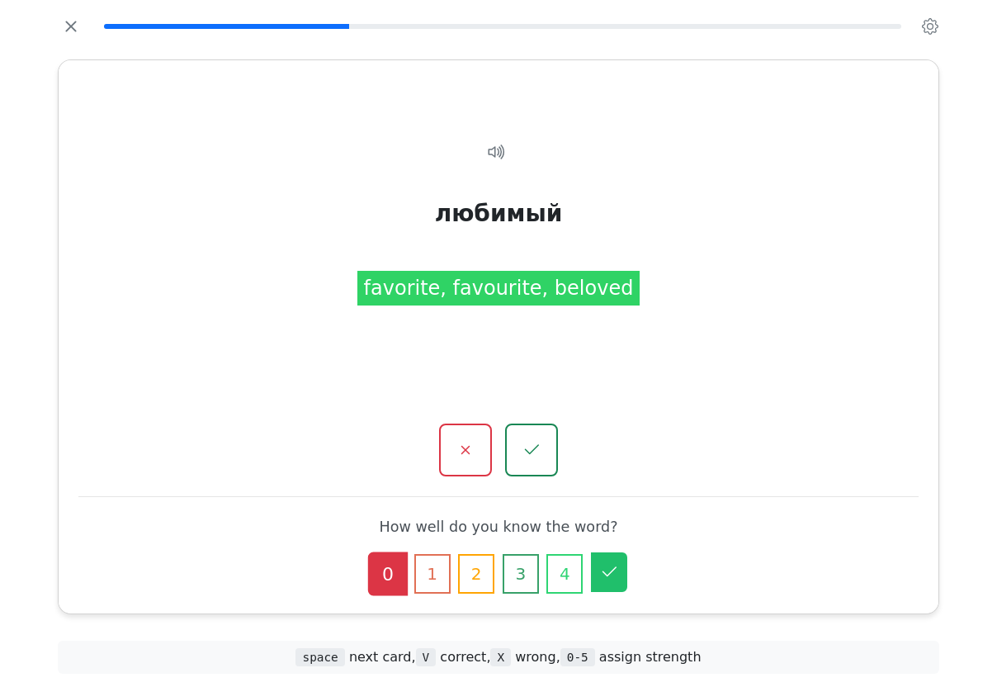
click at [617, 562] on icon "button" at bounding box center [609, 572] width 20 height 20
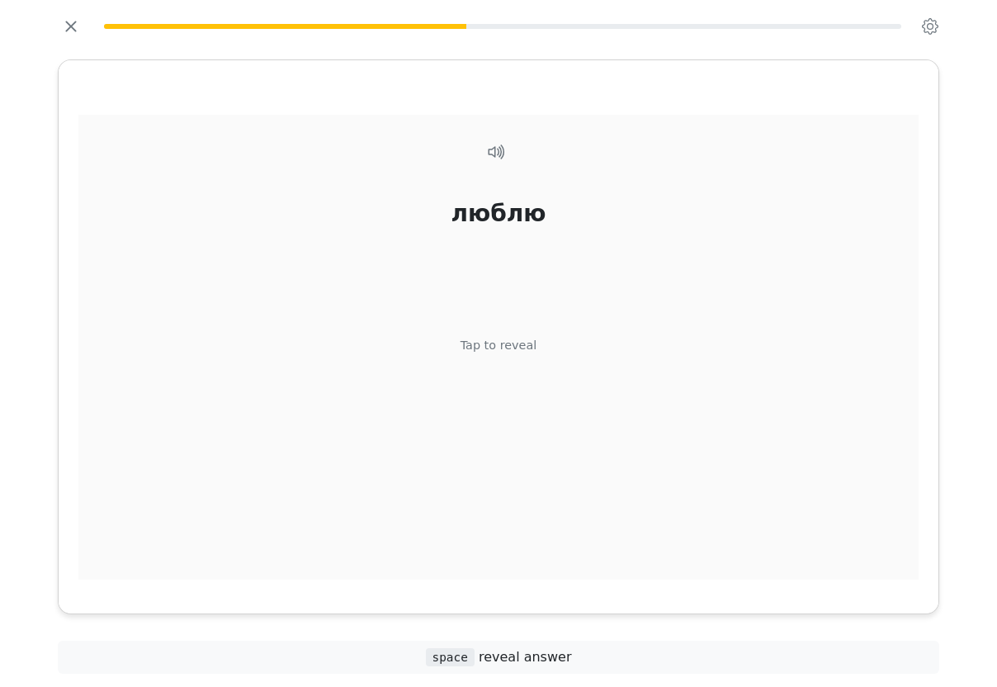
click at [525, 354] on div "Tap to reveal" at bounding box center [499, 345] width 77 height 18
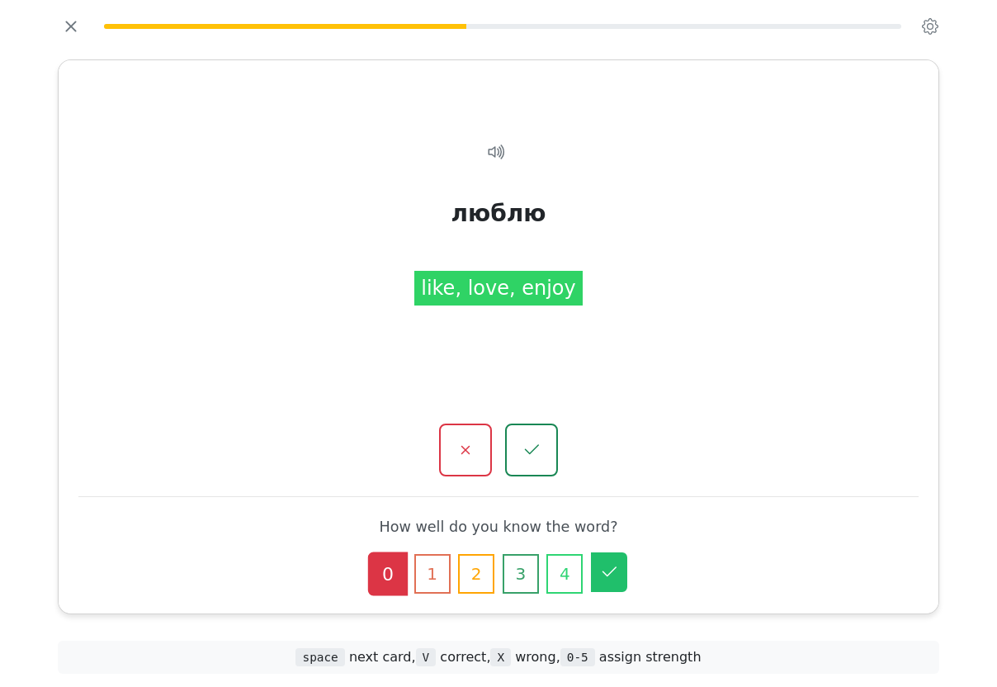
click at [615, 562] on icon "button" at bounding box center [609, 572] width 20 height 20
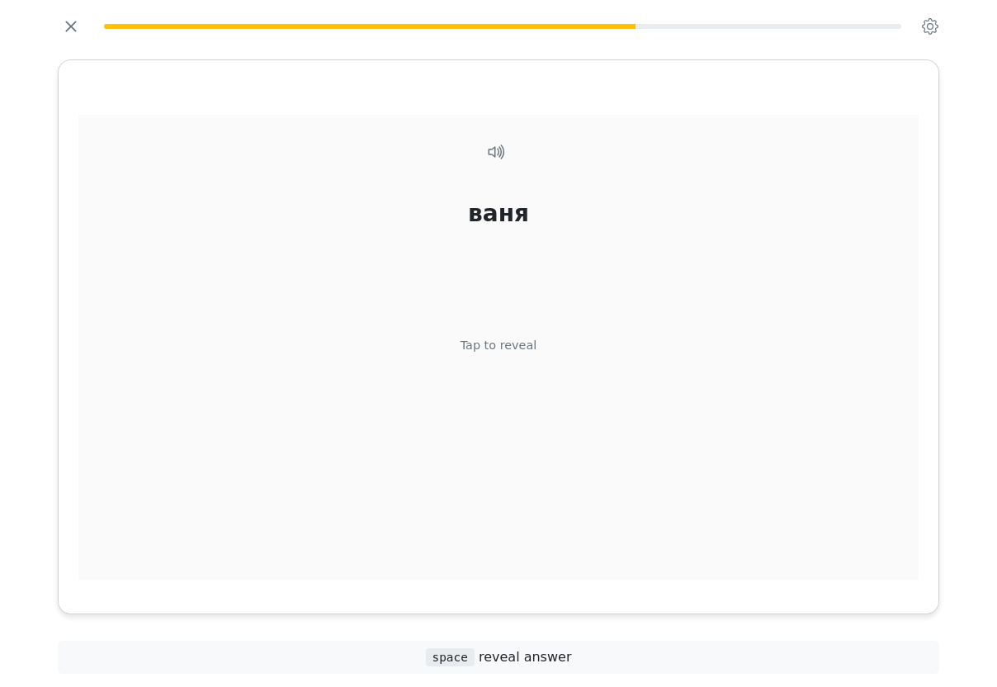
click at [525, 354] on div "Tap to reveal" at bounding box center [499, 345] width 77 height 18
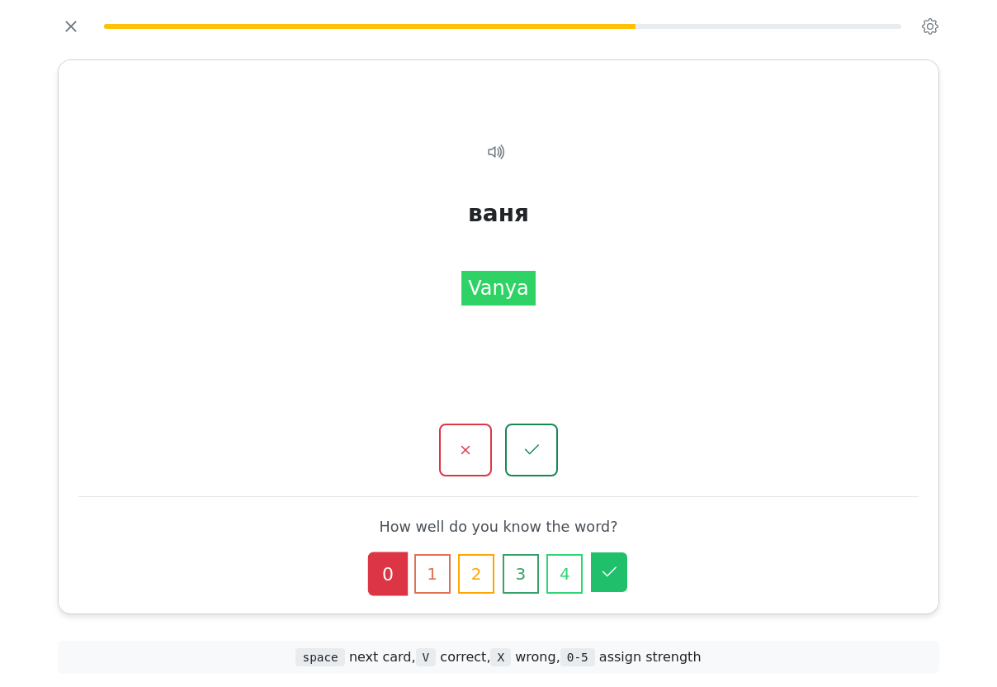
click at [617, 561] on button "5" at bounding box center [609, 572] width 36 height 40
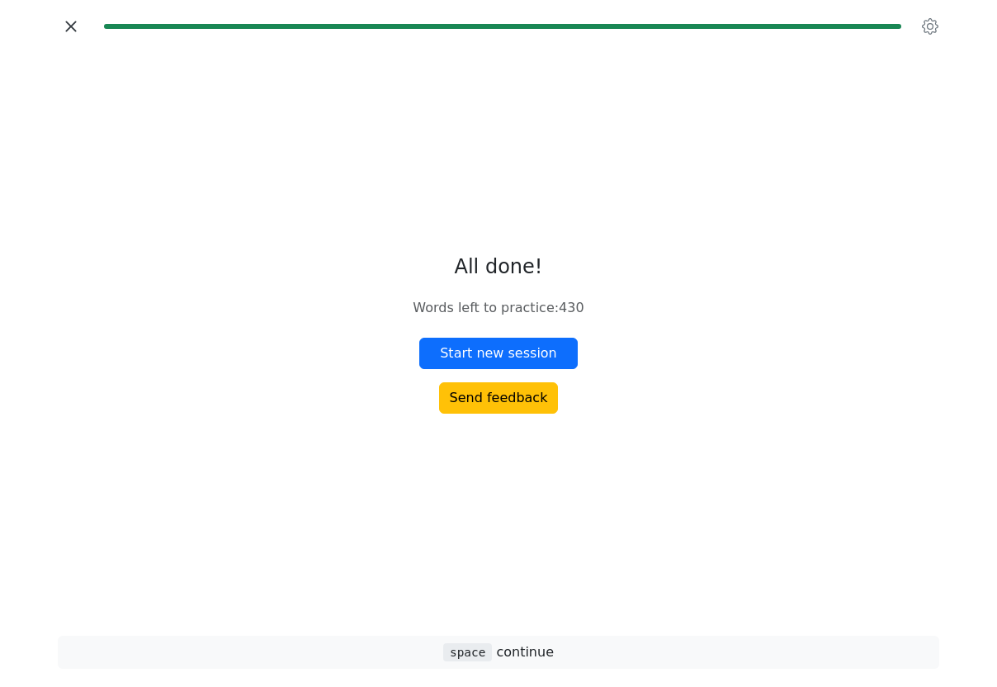
click at [83, 39] on icon "button" at bounding box center [71, 26] width 25 height 25
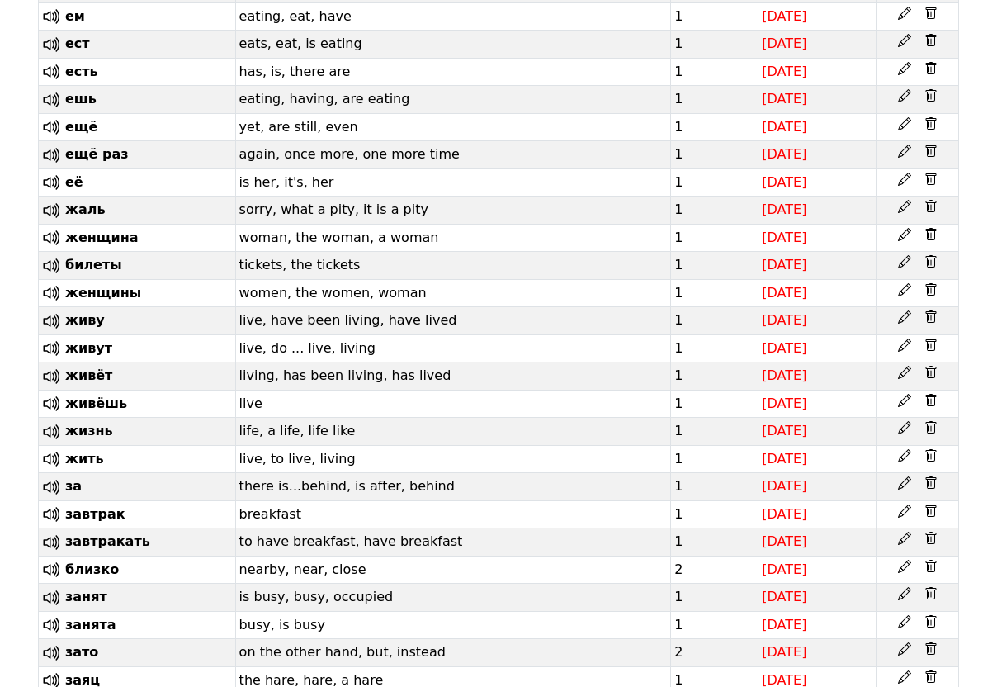
scroll to position [987, 0]
